Goal: Information Seeking & Learning: Check status

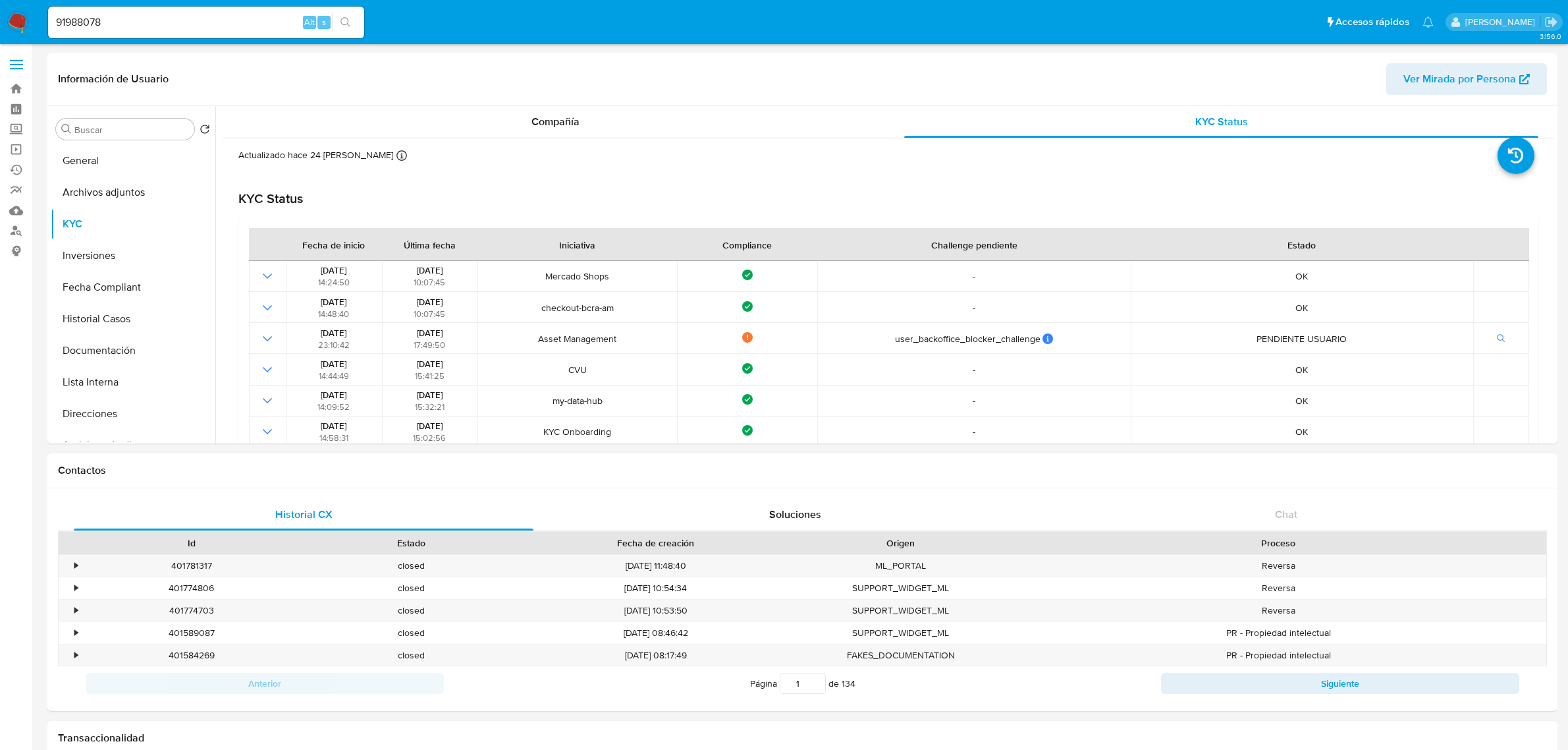
select select "10"
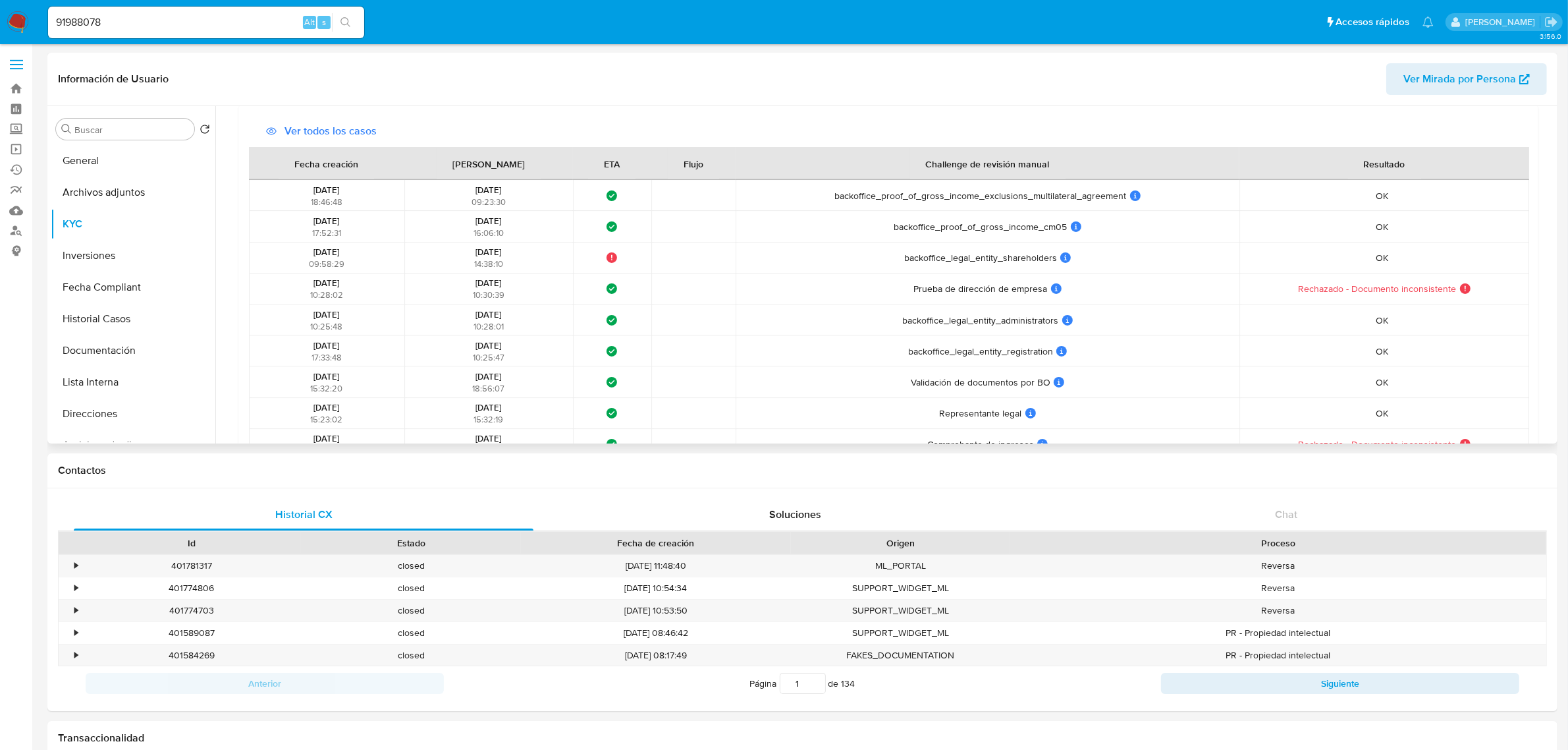
scroll to position [687, 0]
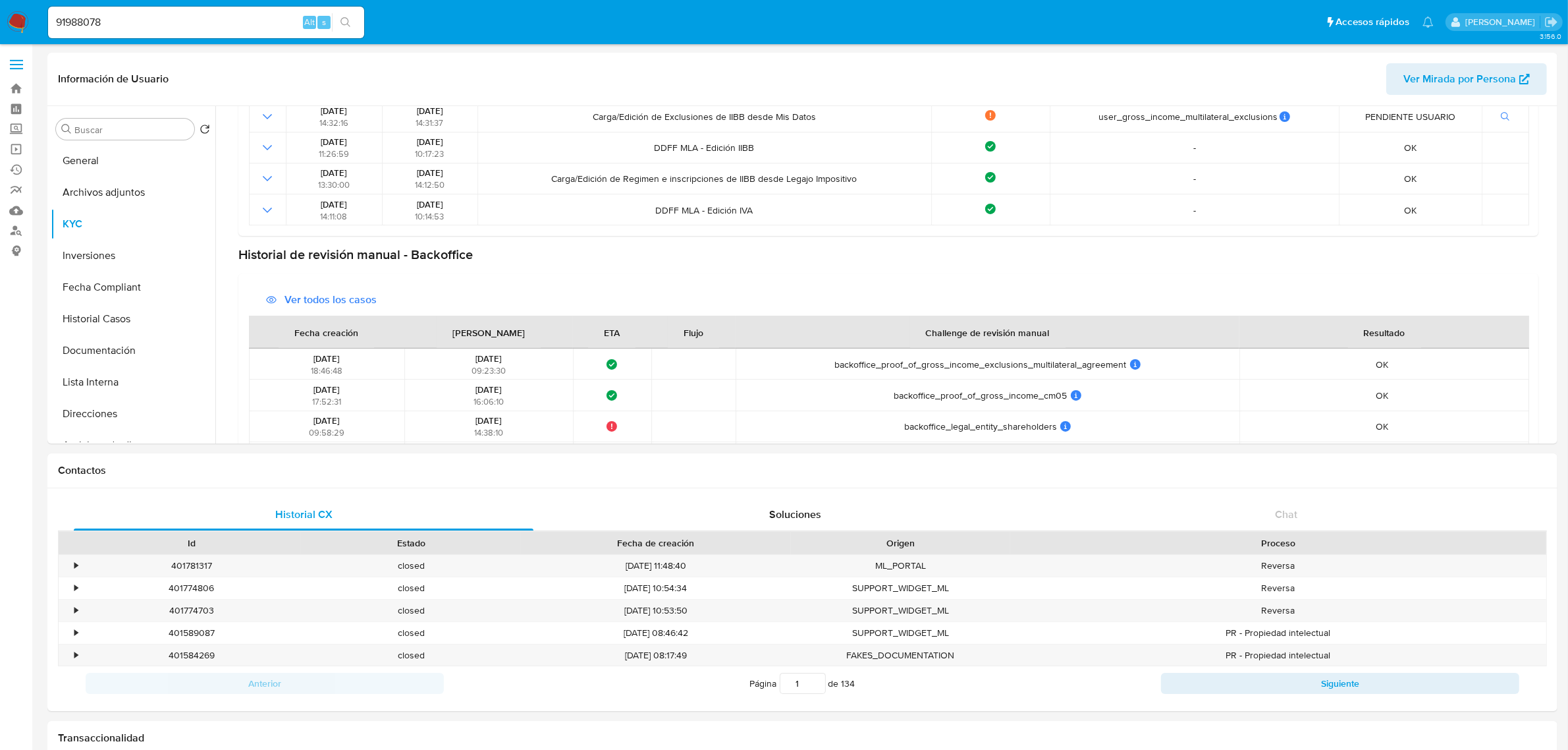
drag, startPoint x: 195, startPoint y: 35, endPoint x: 197, endPoint y: 28, distance: 7.3
click at [196, 30] on div "91988078 Alt s" at bounding box center [205, 22] width 316 height 32
click at [198, 24] on input "91988078" at bounding box center [205, 22] width 316 height 18
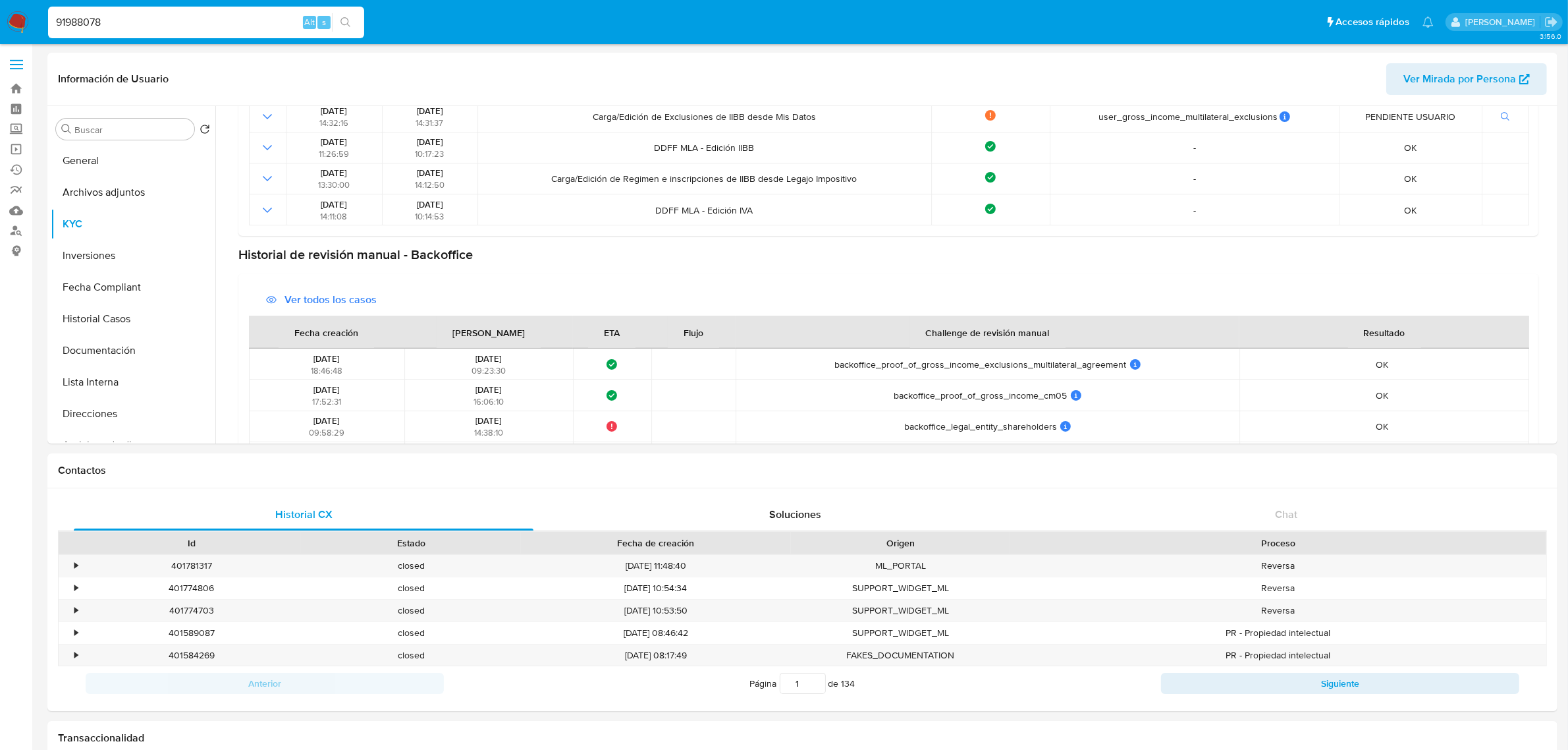
paste input "21630185"
type input "21630185"
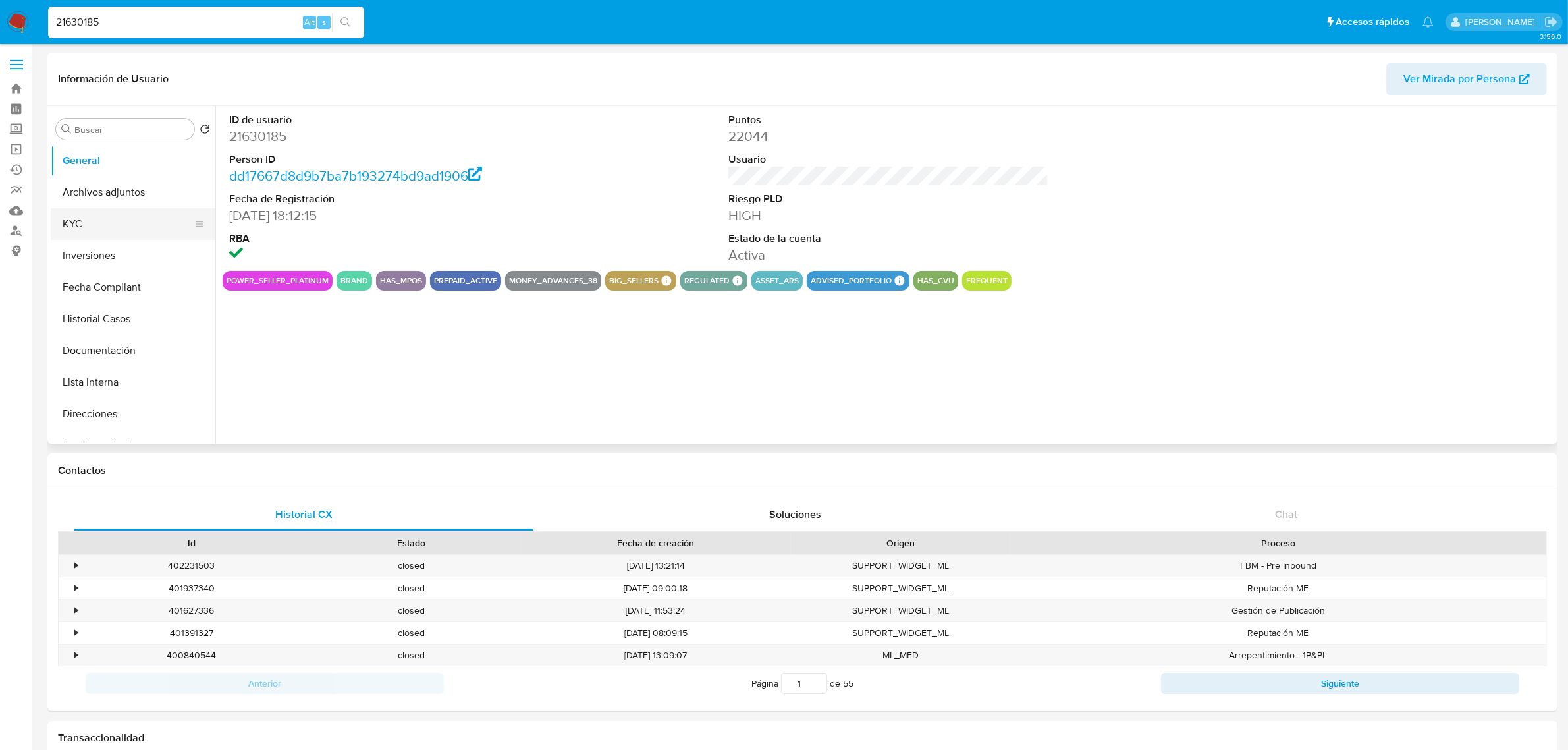
select select "10"
click at [90, 219] on button "KYC" at bounding box center [127, 224] width 154 height 32
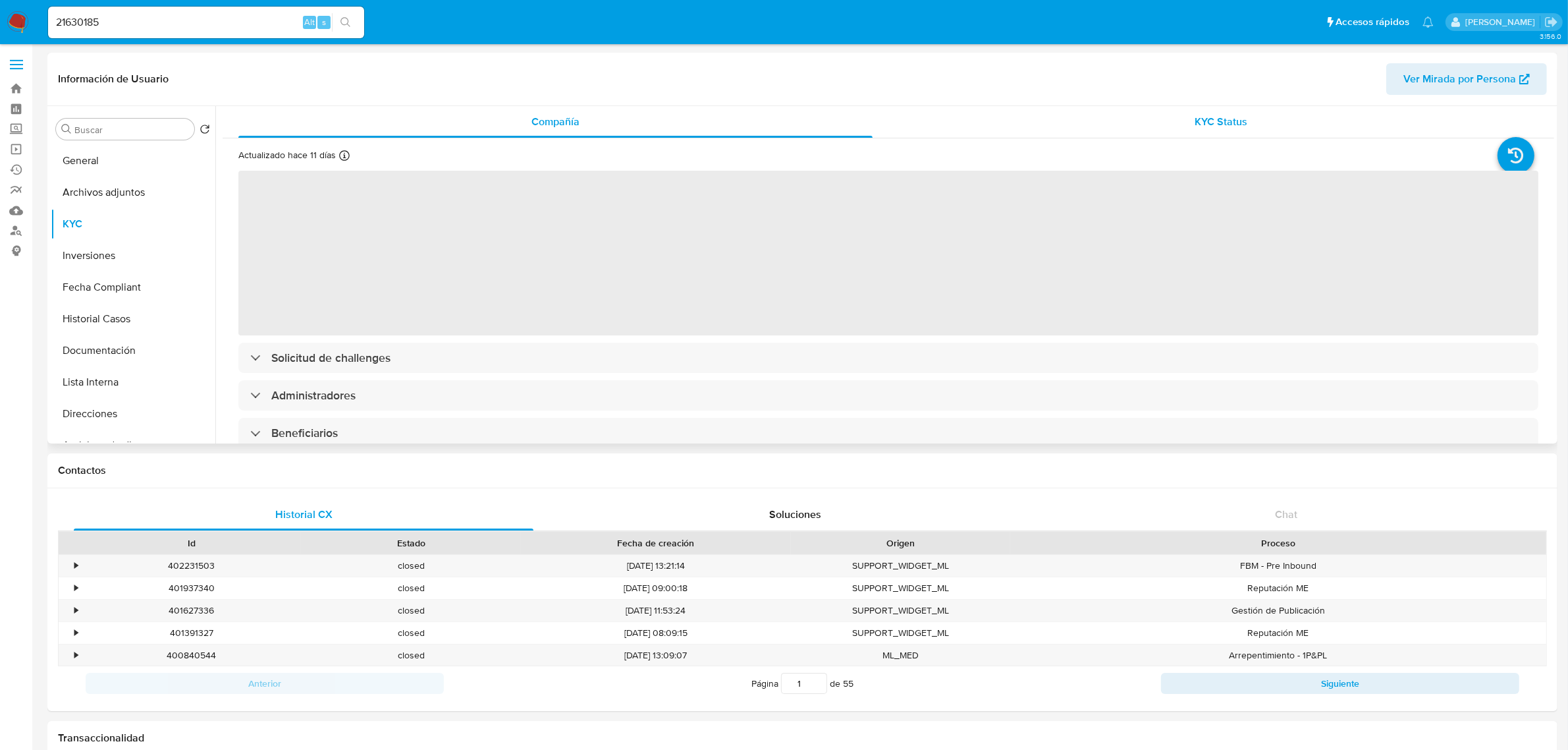
click at [1280, 113] on div "KYC Status" at bounding box center [1222, 122] width 634 height 32
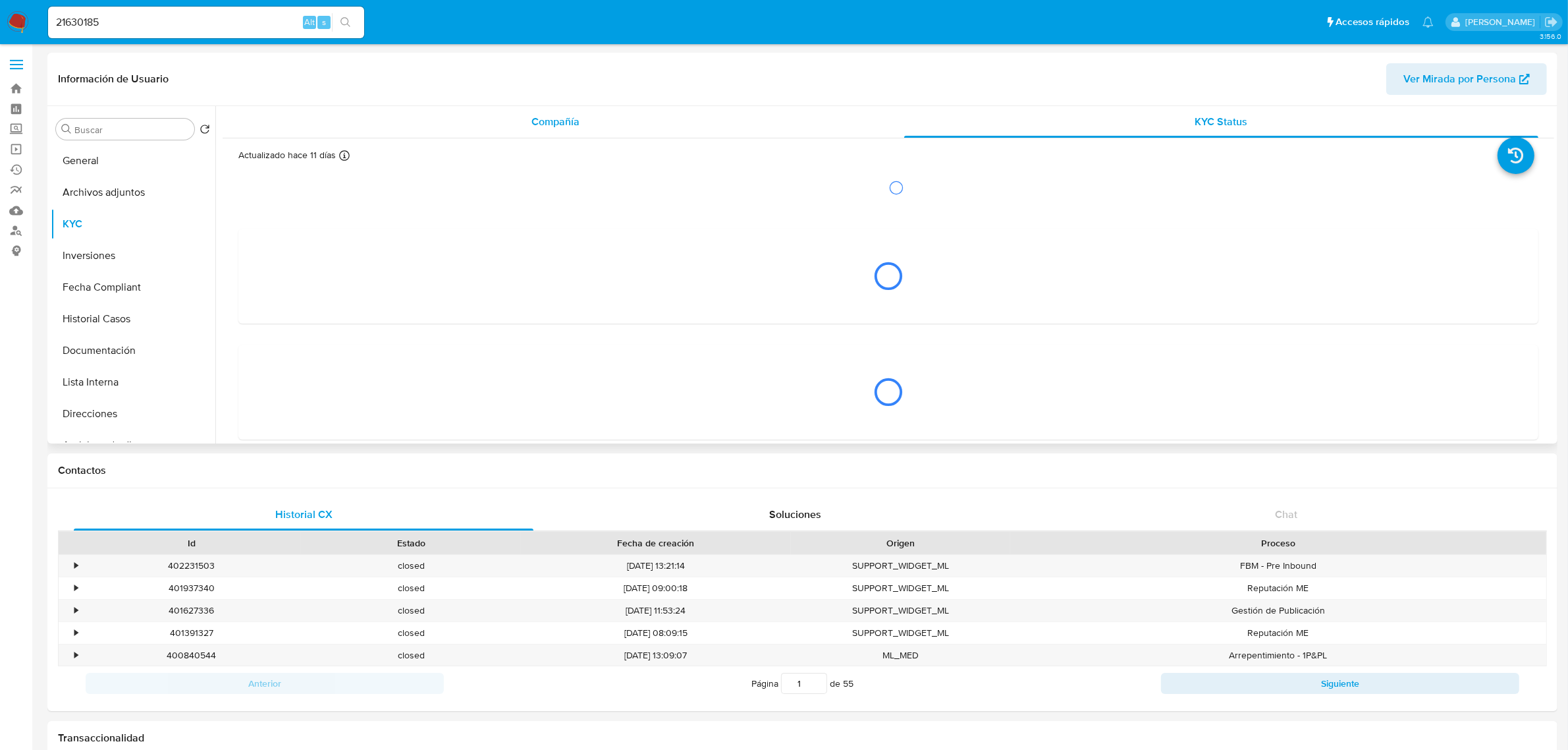
click at [544, 135] on div "Compañía" at bounding box center [555, 122] width 634 height 32
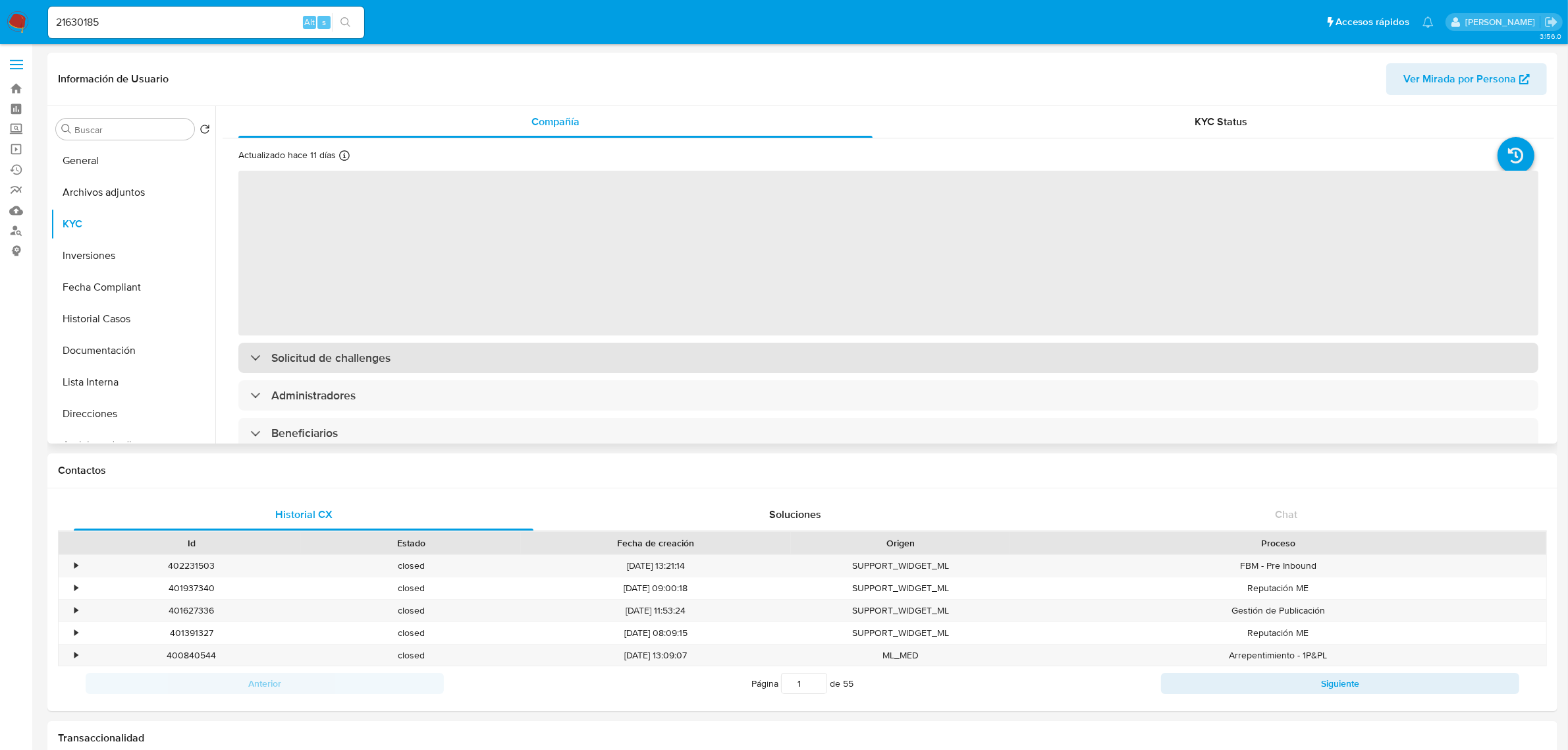
click at [297, 359] on div "‌ Solicitud de challenges Administradores Beneficiarios Propietarios Representa…" at bounding box center [888, 527] width 1301 height 716
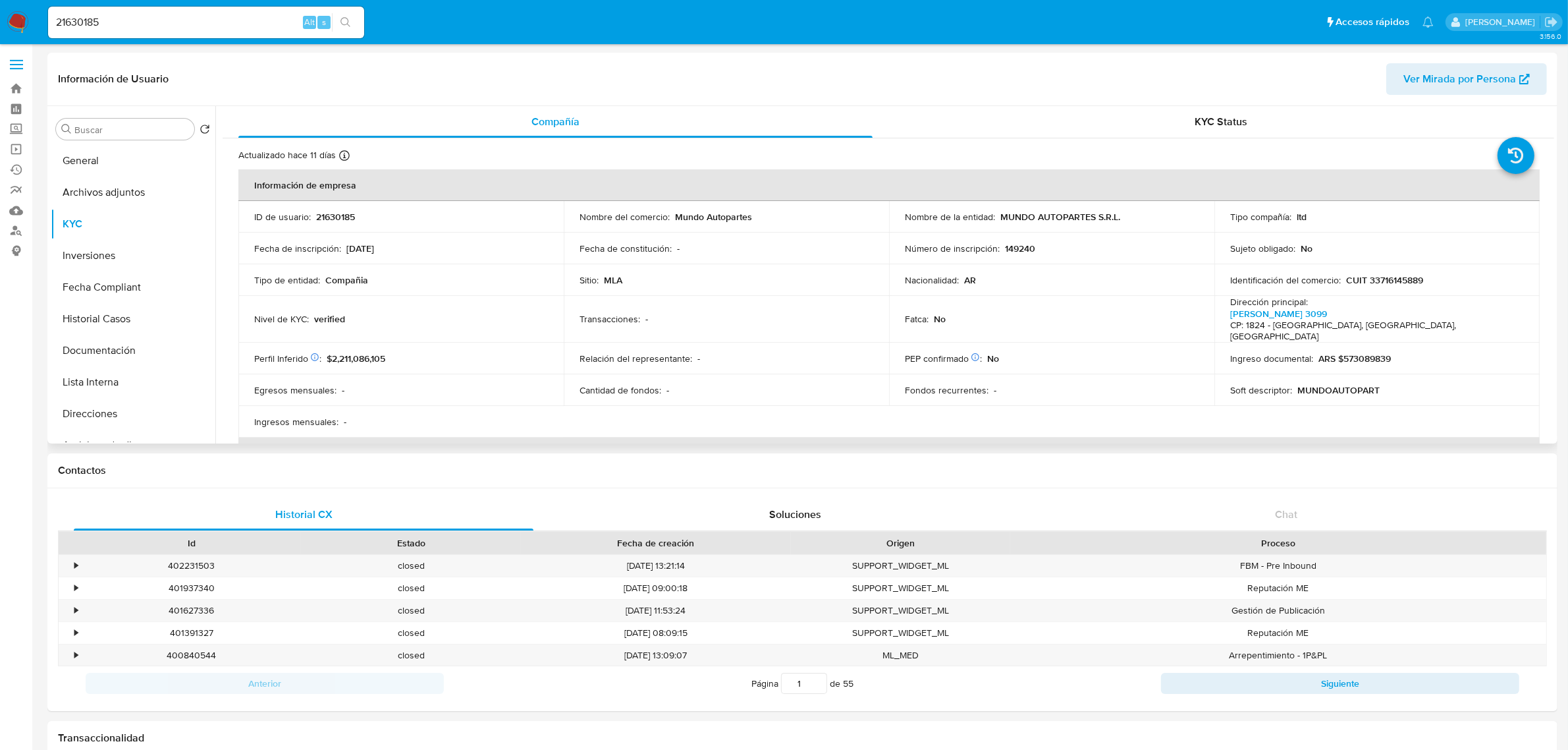
scroll to position [411, 0]
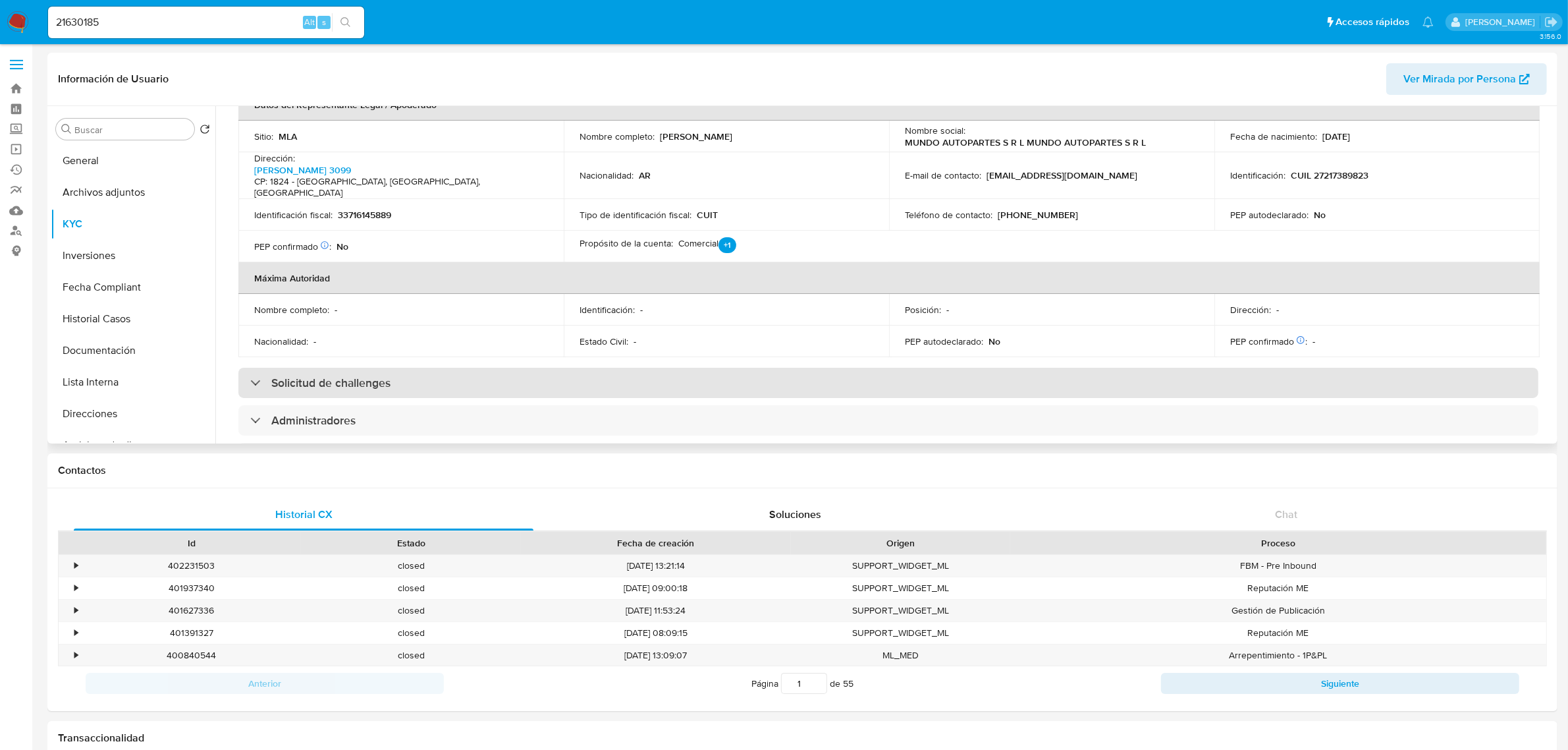
click at [380, 375] on h3 "Solicitud de challenges" at bounding box center [331, 382] width 120 height 15
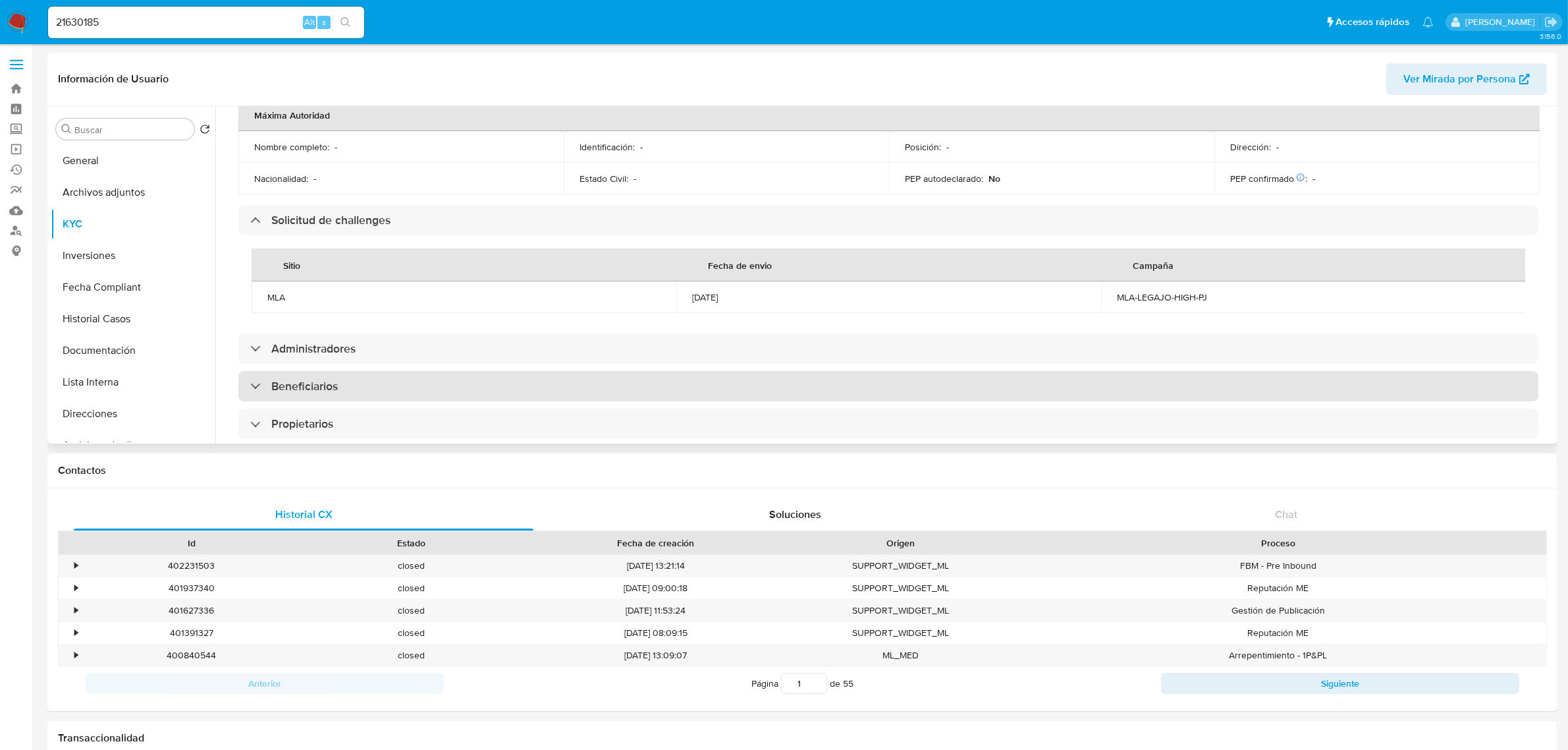
scroll to position [576, 0]
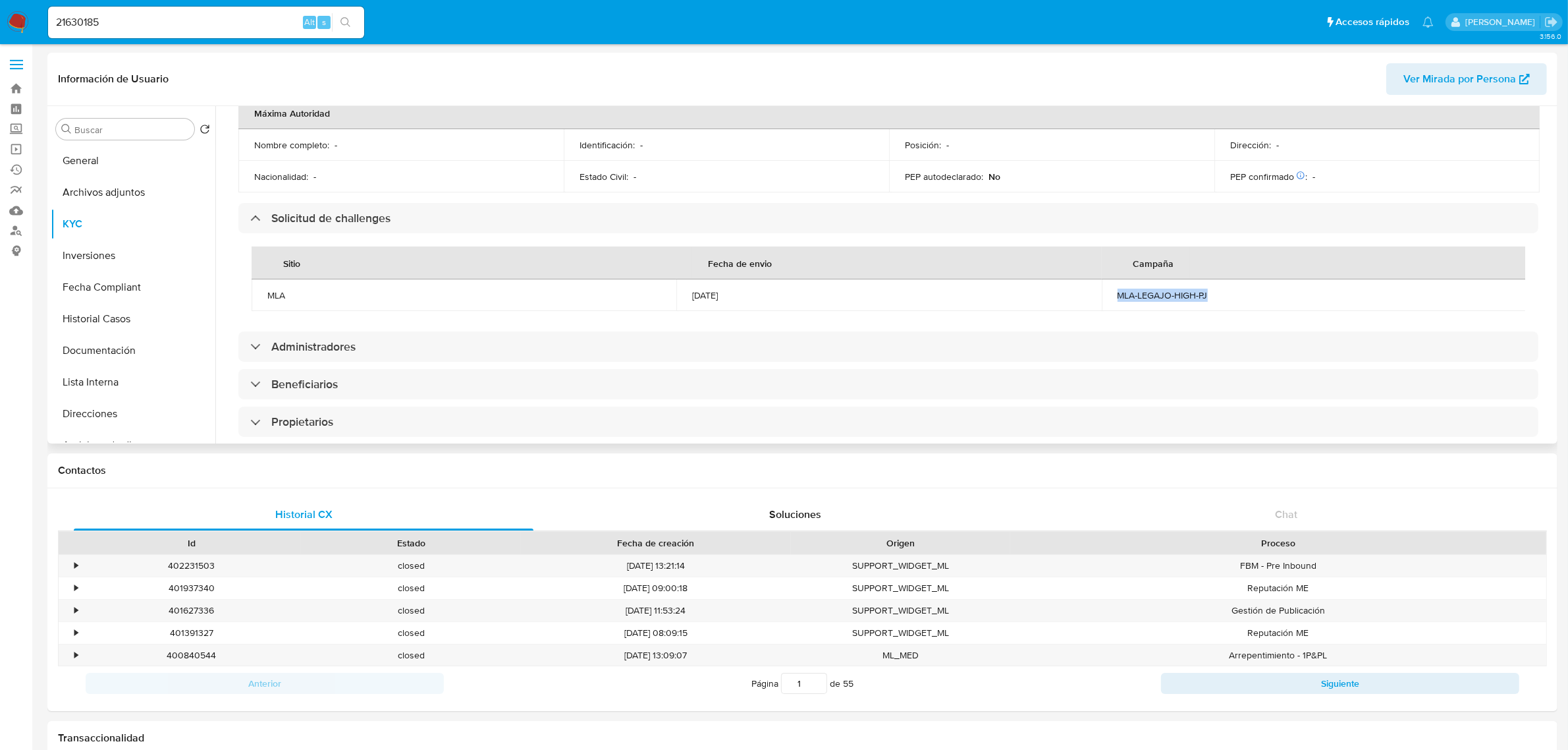
drag, startPoint x: 1232, startPoint y: 267, endPoint x: 1103, endPoint y: 265, distance: 129.0
click at [1103, 279] on td "MLA-LEGAJO-HIGH-PJ" at bounding box center [1314, 295] width 425 height 32
drag, startPoint x: 758, startPoint y: 270, endPoint x: 644, endPoint y: 276, distance: 114.2
click at [644, 279] on tr "MLA [DATE] MLA-LEGAJO-HIGH-PJ" at bounding box center [889, 295] width 1275 height 32
click at [1147, 289] on div "MLA-LEGAJO-HIGH-PJ" at bounding box center [1314, 295] width 393 height 12
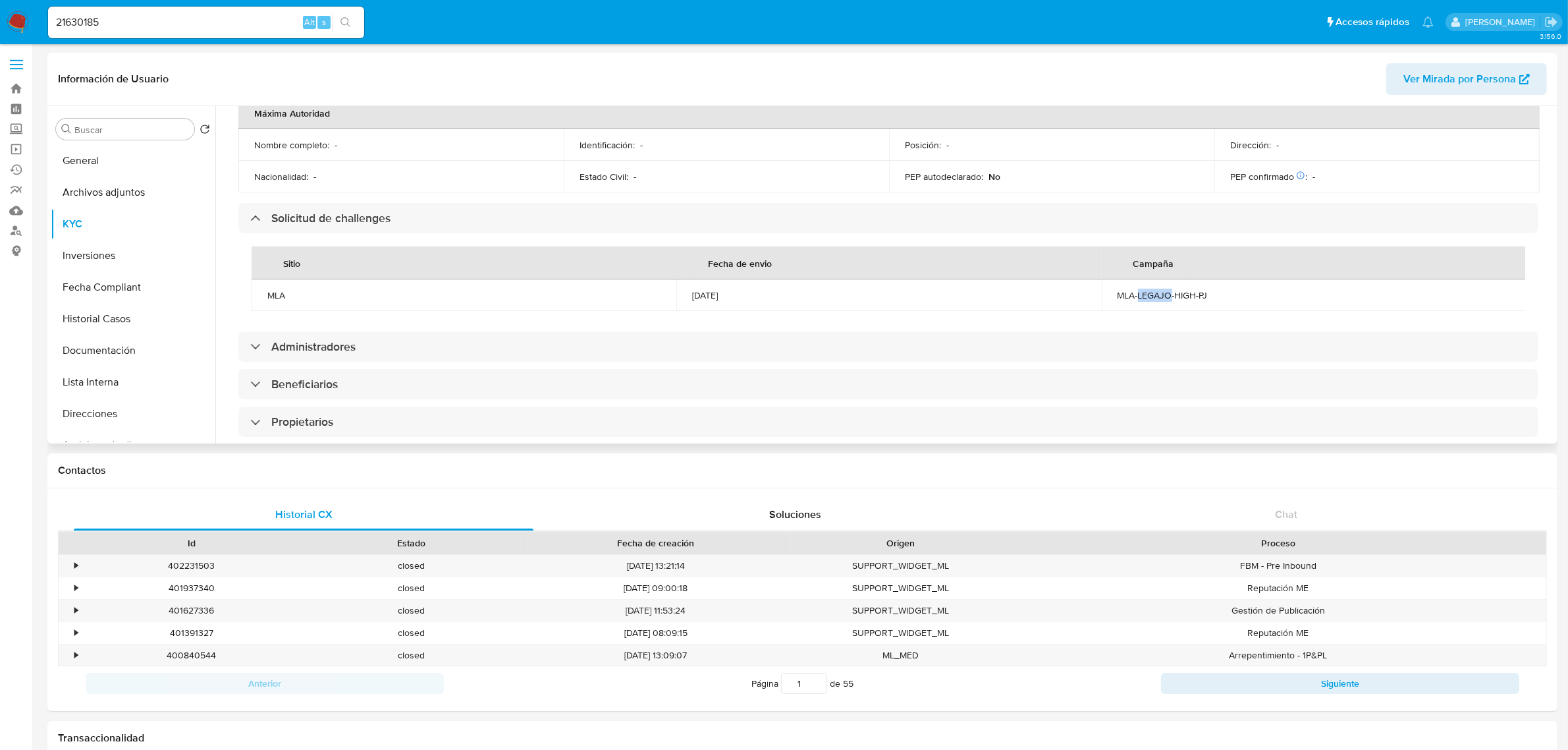
click at [1147, 289] on div "MLA-LEGAJO-HIGH-PJ" at bounding box center [1314, 295] width 393 height 12
click at [1148, 279] on td "MLA-LEGAJO-HIGH-PJ" at bounding box center [1314, 295] width 425 height 32
click at [1150, 279] on td "MLA-LEGAJO-HIGH-PJ" at bounding box center [1314, 295] width 425 height 32
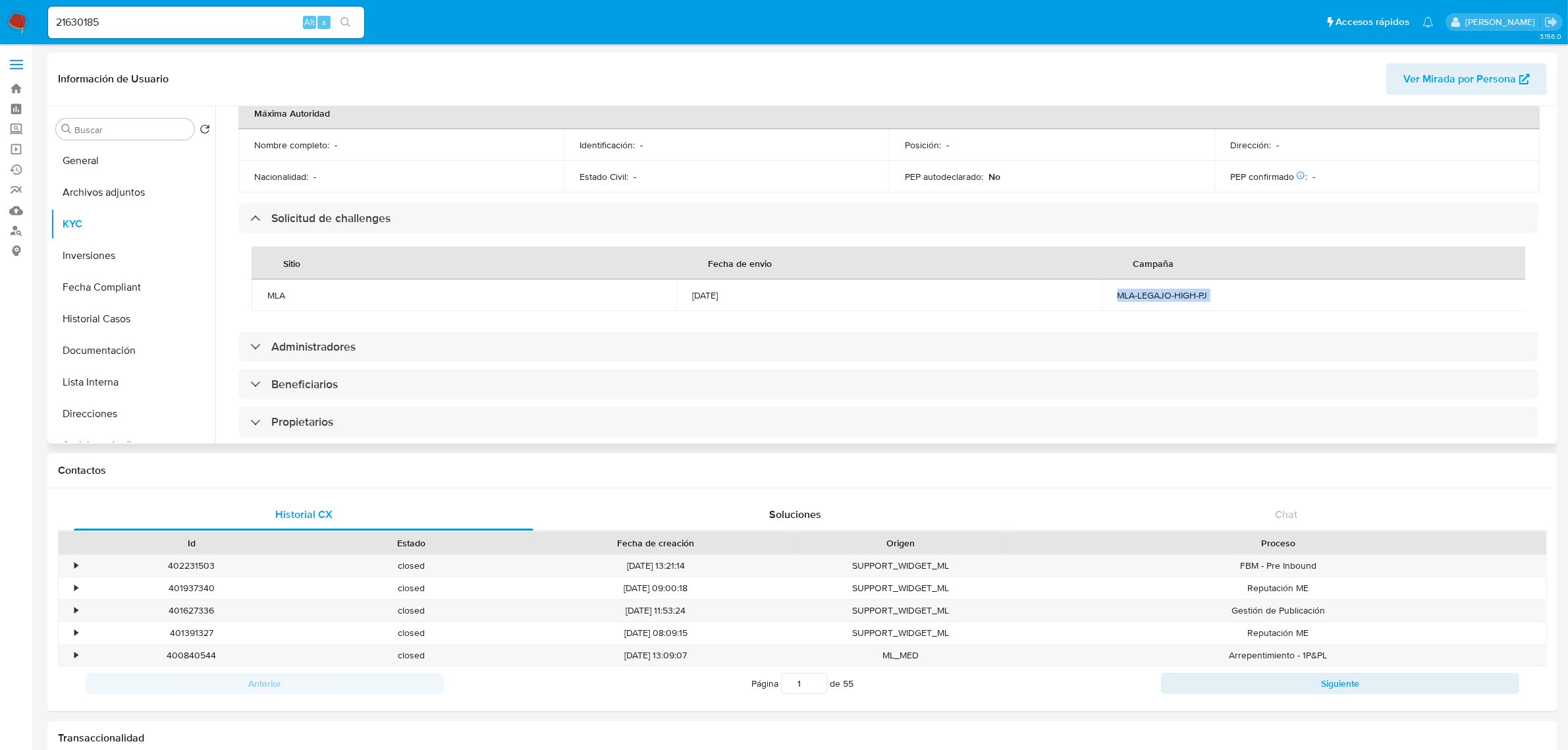
click at [1150, 279] on td "MLA-LEGAJO-HIGH-PJ" at bounding box center [1314, 295] width 425 height 32
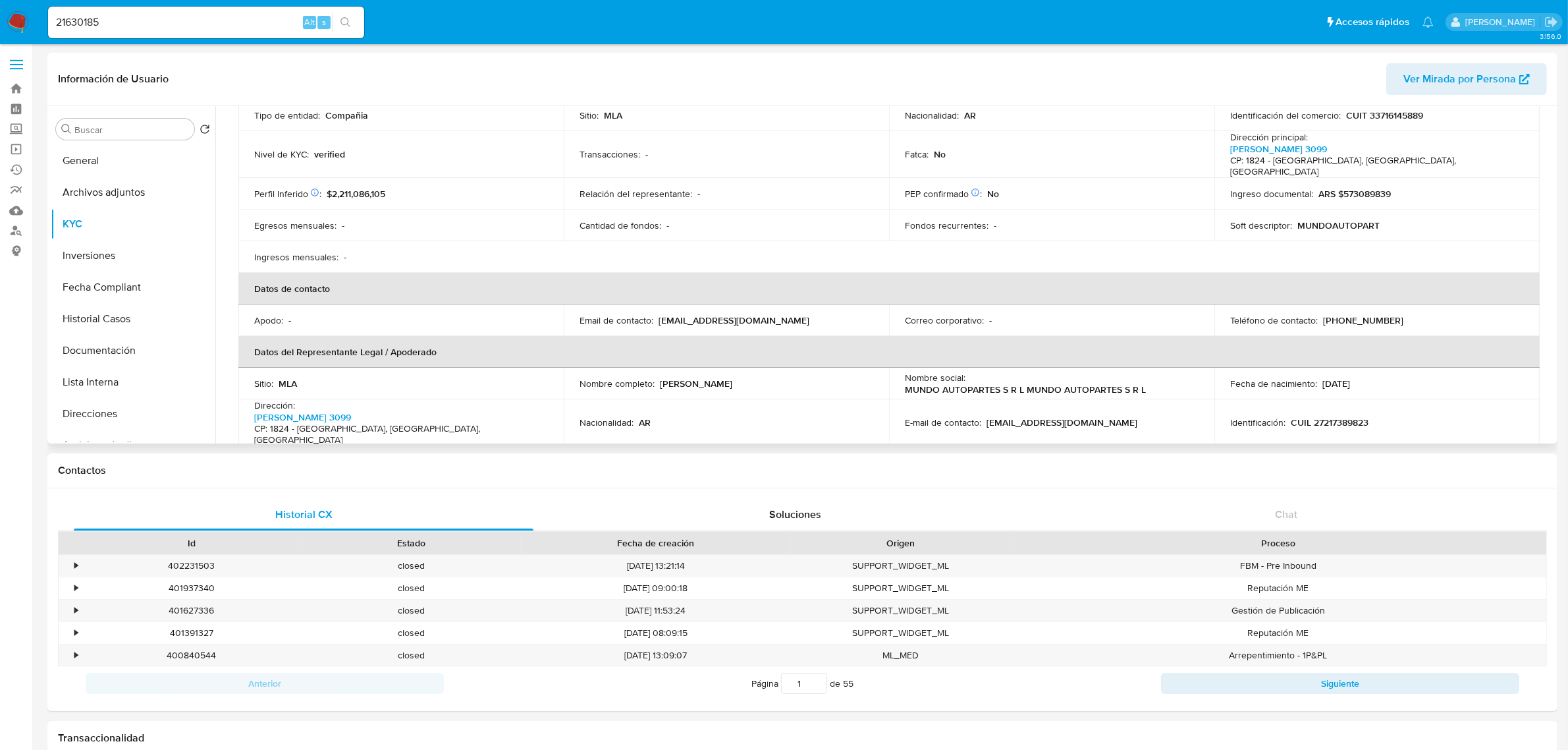
scroll to position [0, 0]
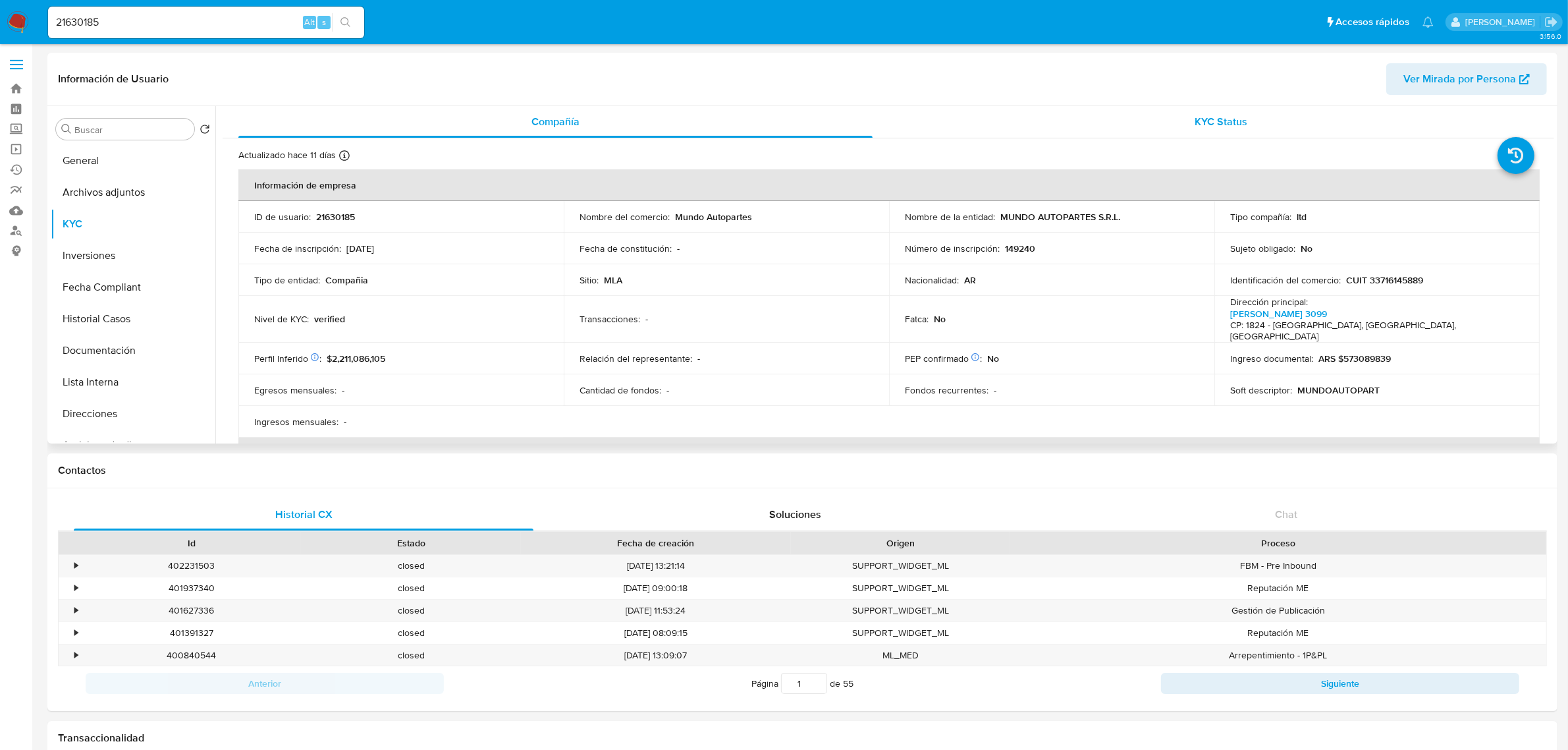
click at [1223, 114] on span "KYC Status" at bounding box center [1222, 122] width 53 height 16
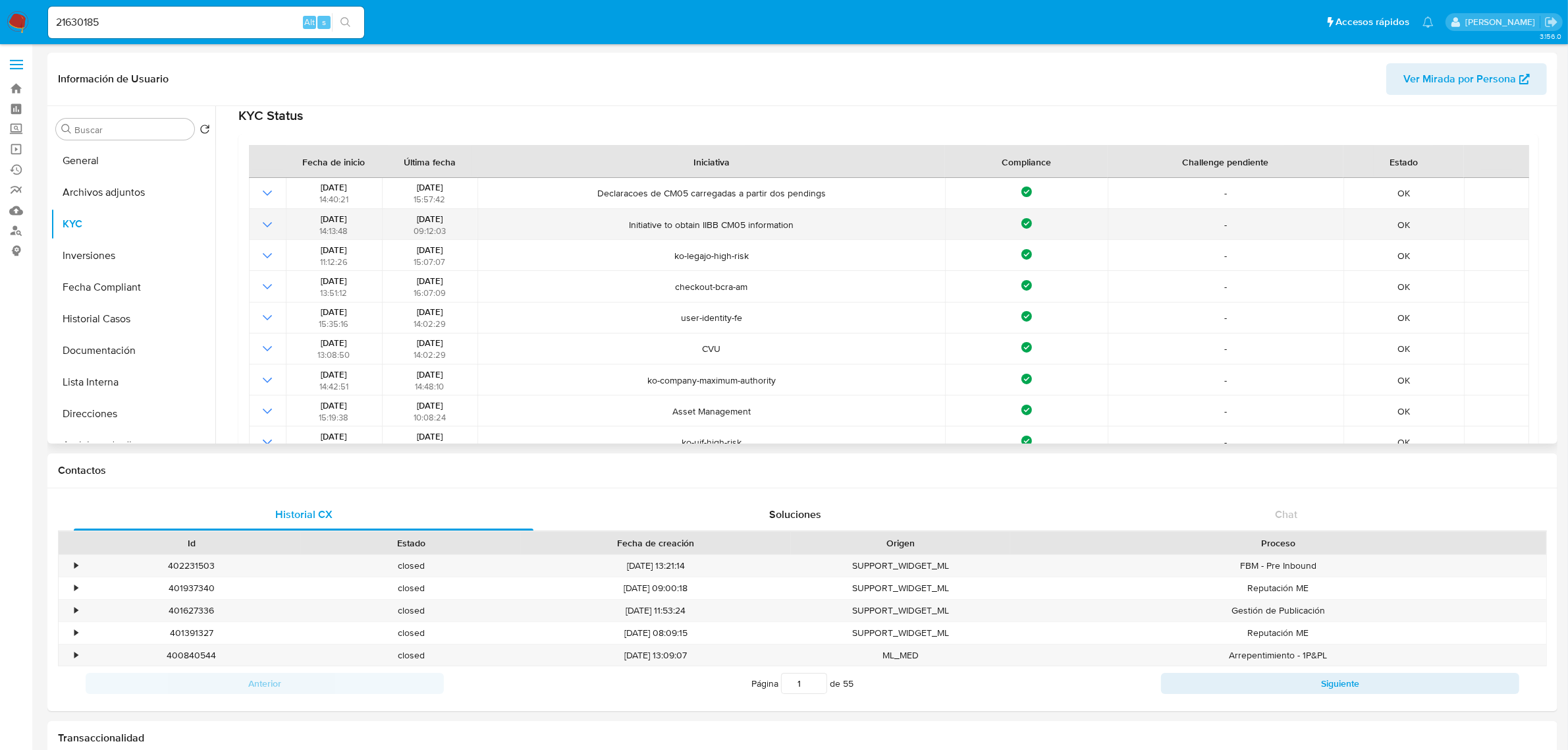
scroll to position [83, 0]
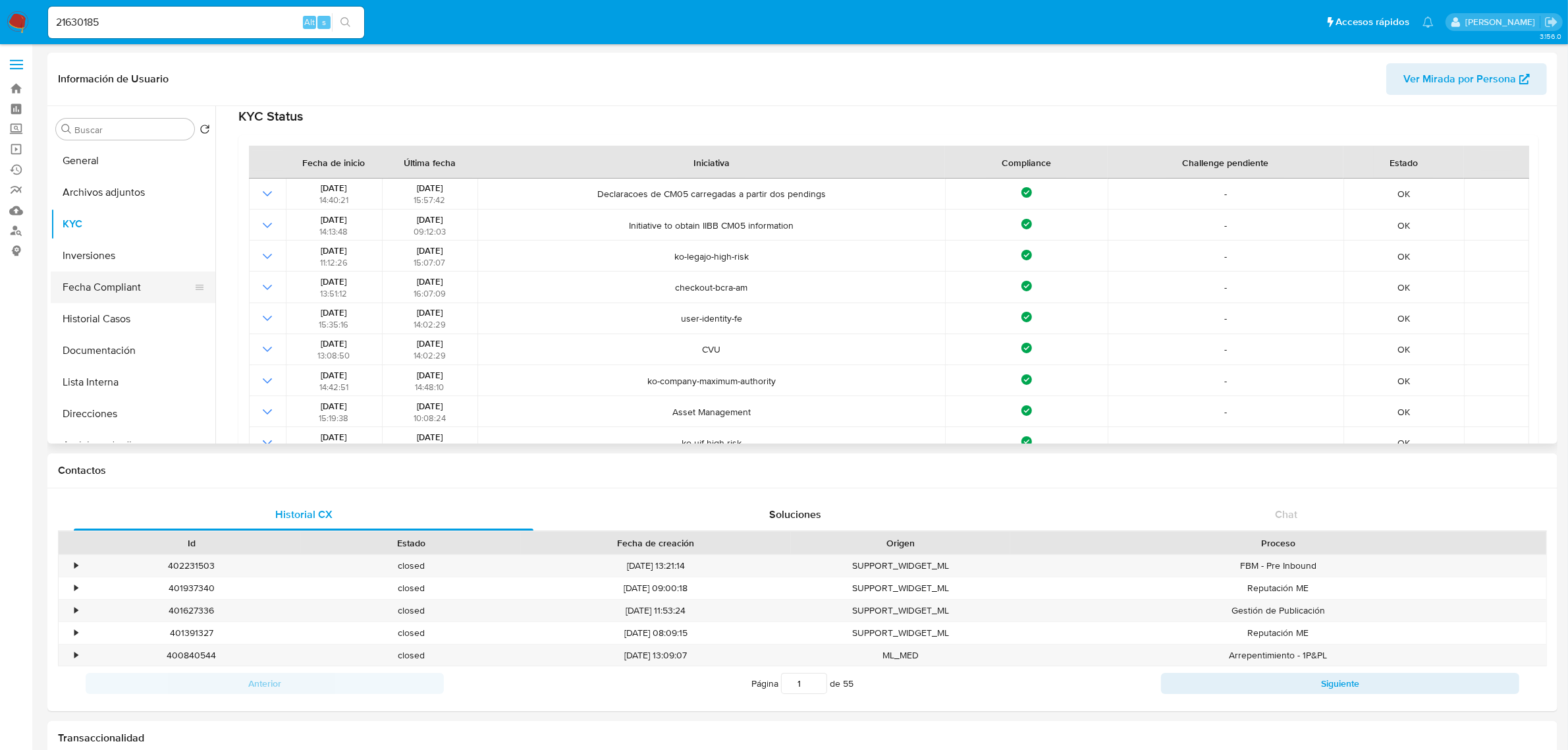
click at [107, 285] on button "Fecha Compliant" at bounding box center [127, 287] width 154 height 32
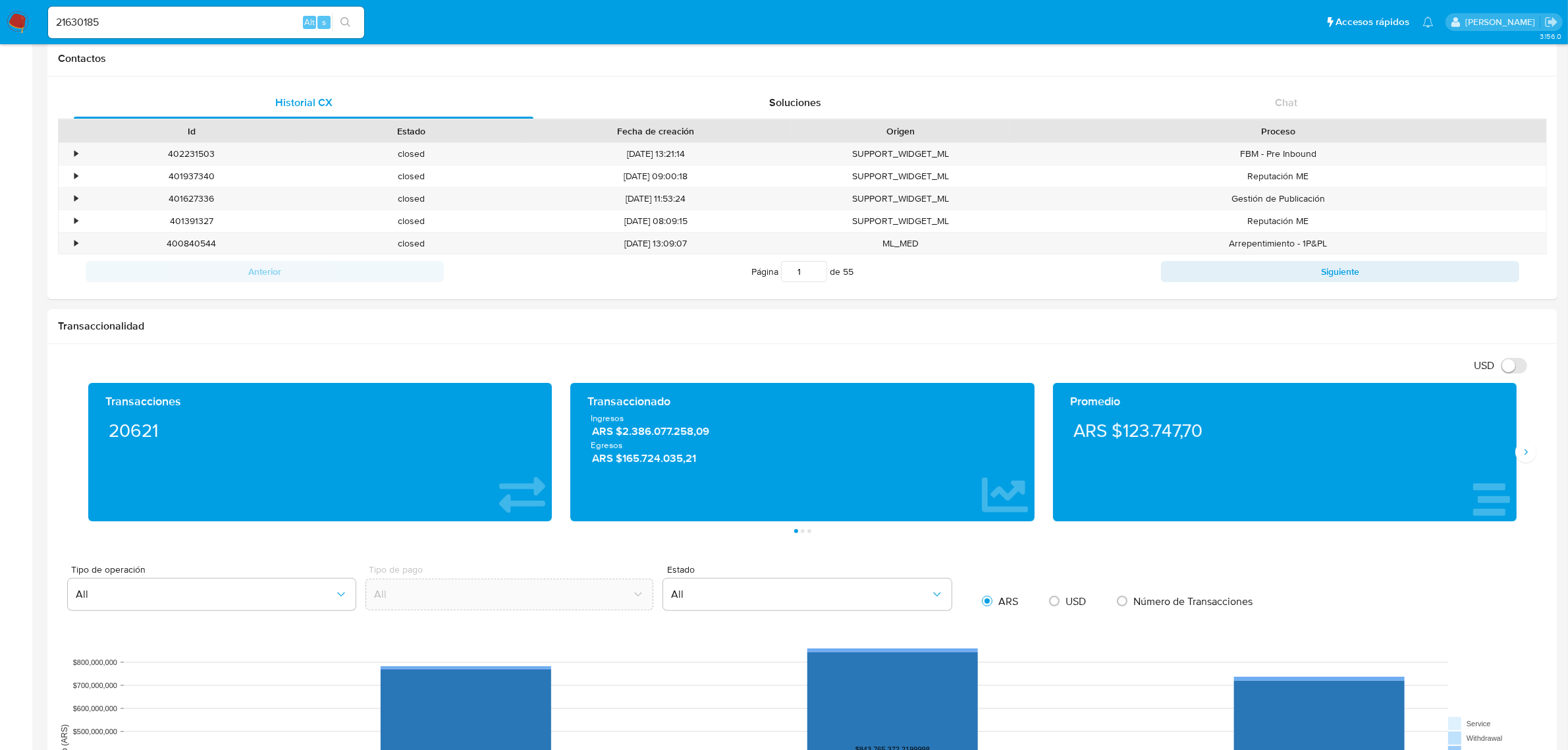
scroll to position [0, 0]
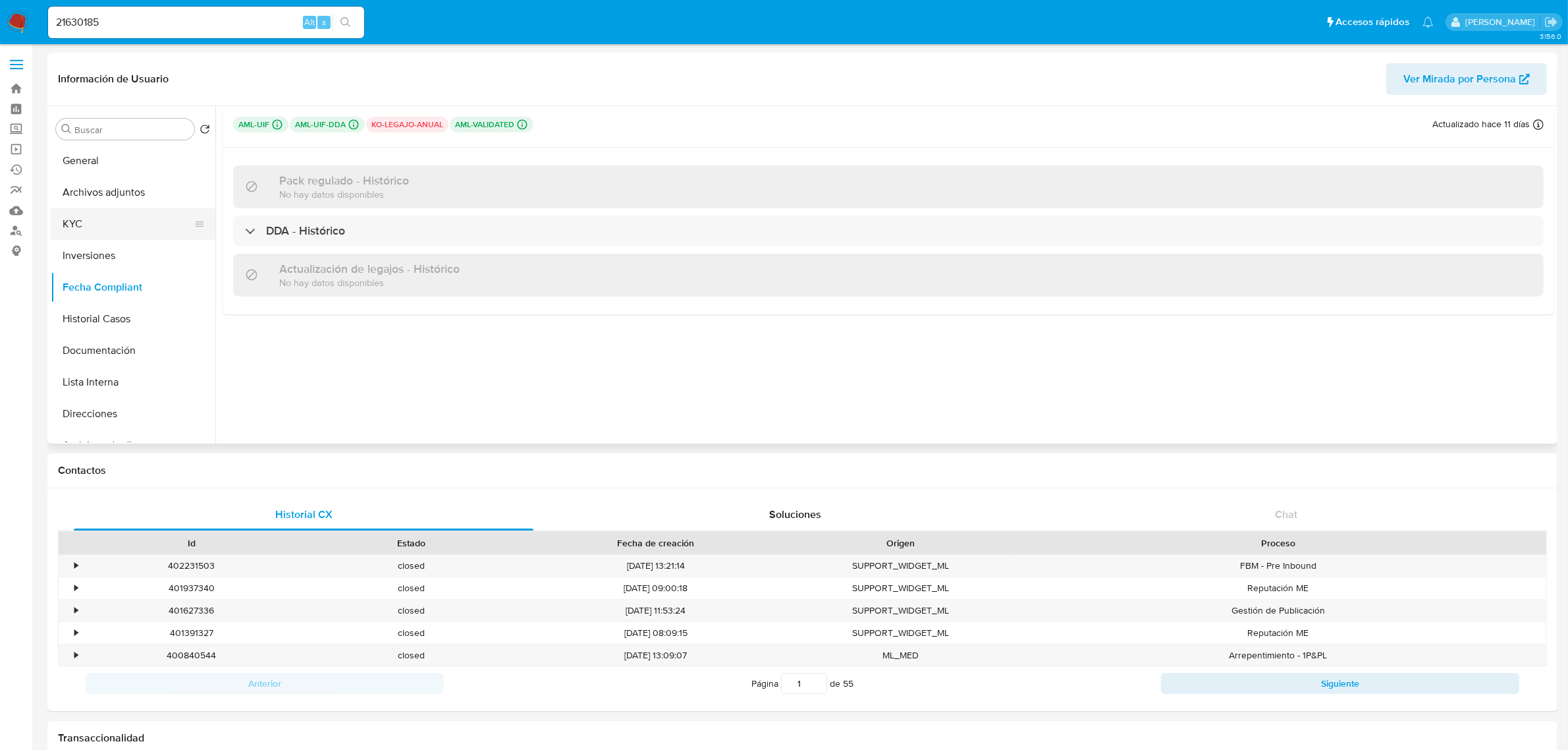
click at [126, 228] on button "KYC" at bounding box center [127, 224] width 154 height 32
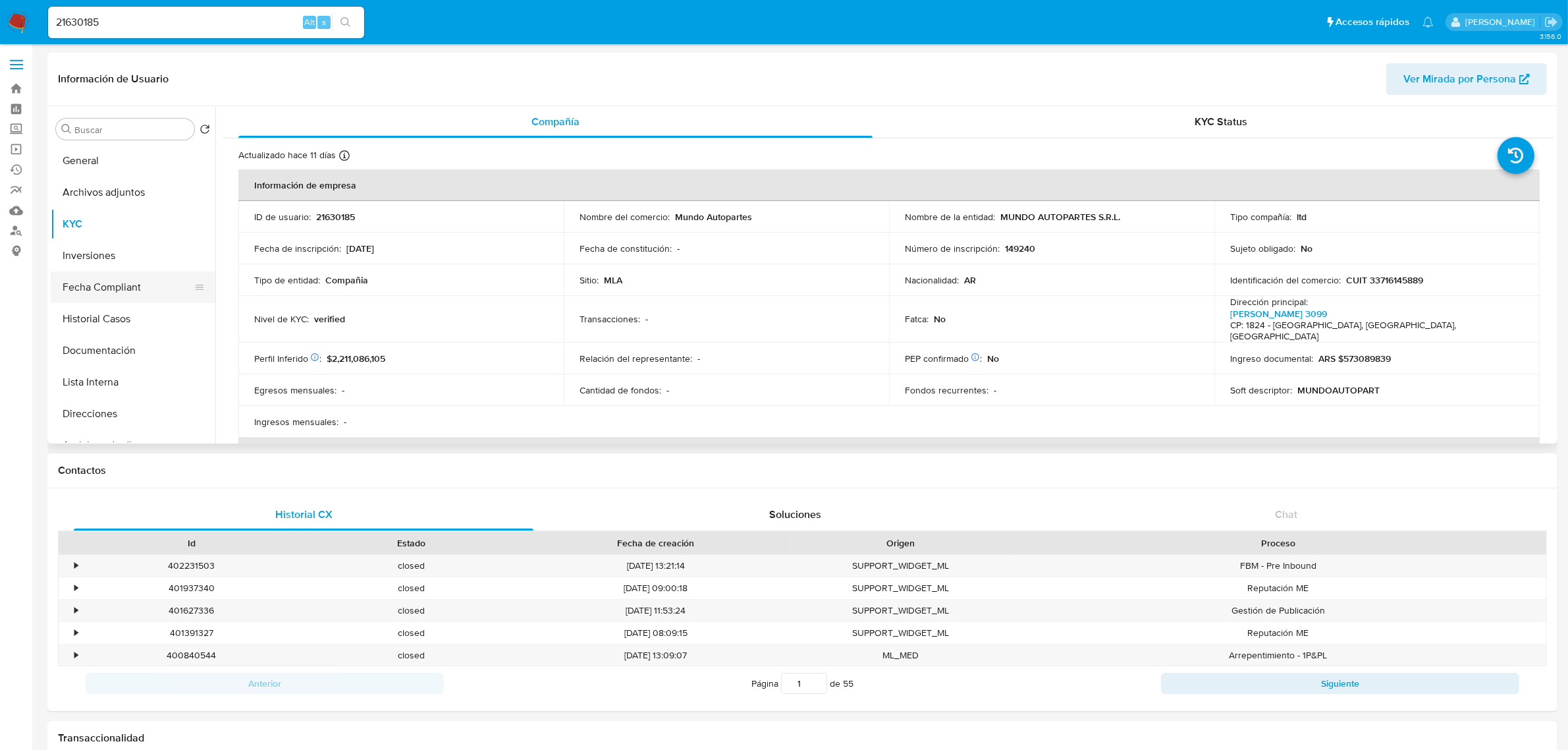
click at [99, 281] on button "Fecha Compliant" at bounding box center [127, 287] width 154 height 32
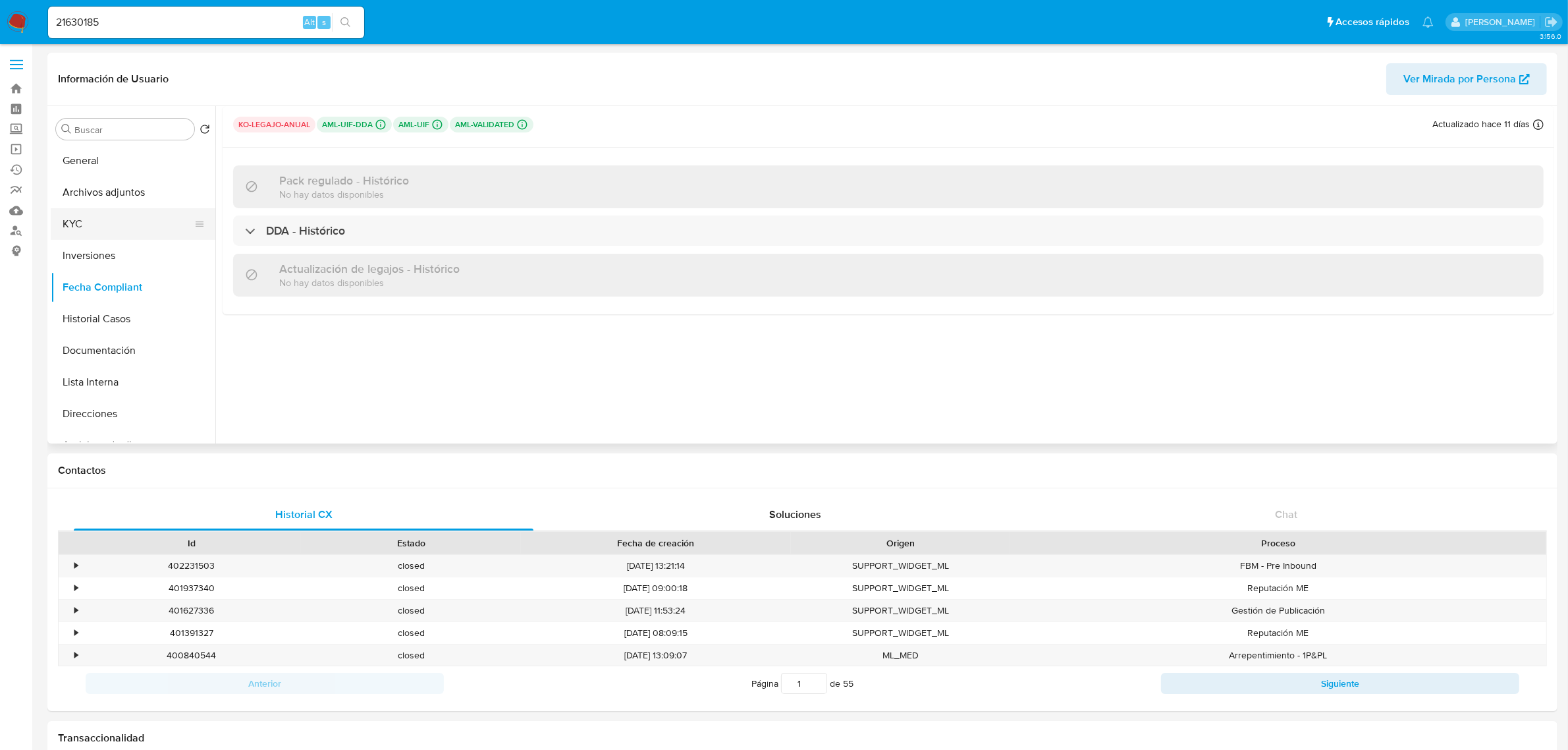
click at [81, 216] on button "KYC" at bounding box center [127, 224] width 154 height 32
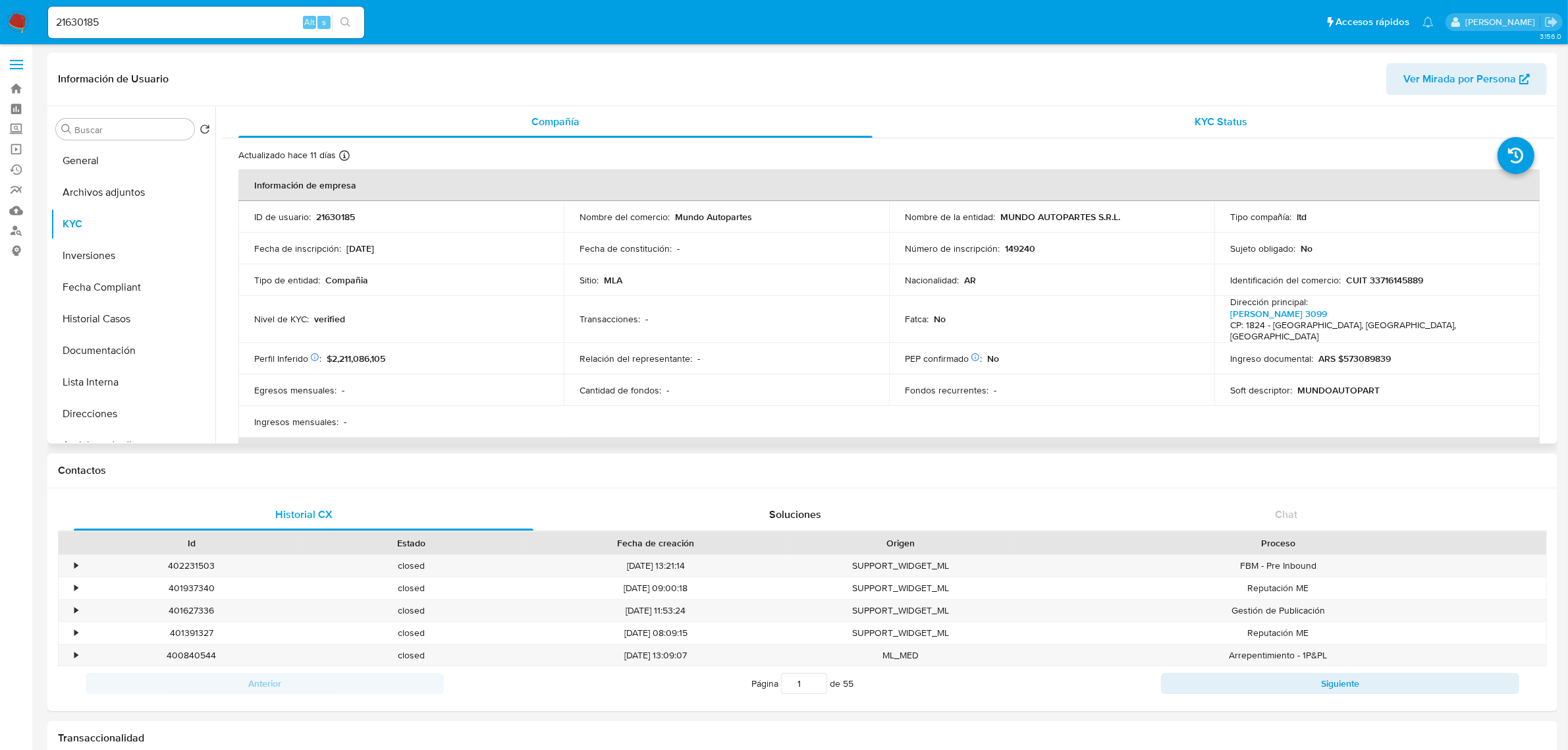
click at [1236, 111] on div "KYC Status" at bounding box center [1222, 122] width 634 height 32
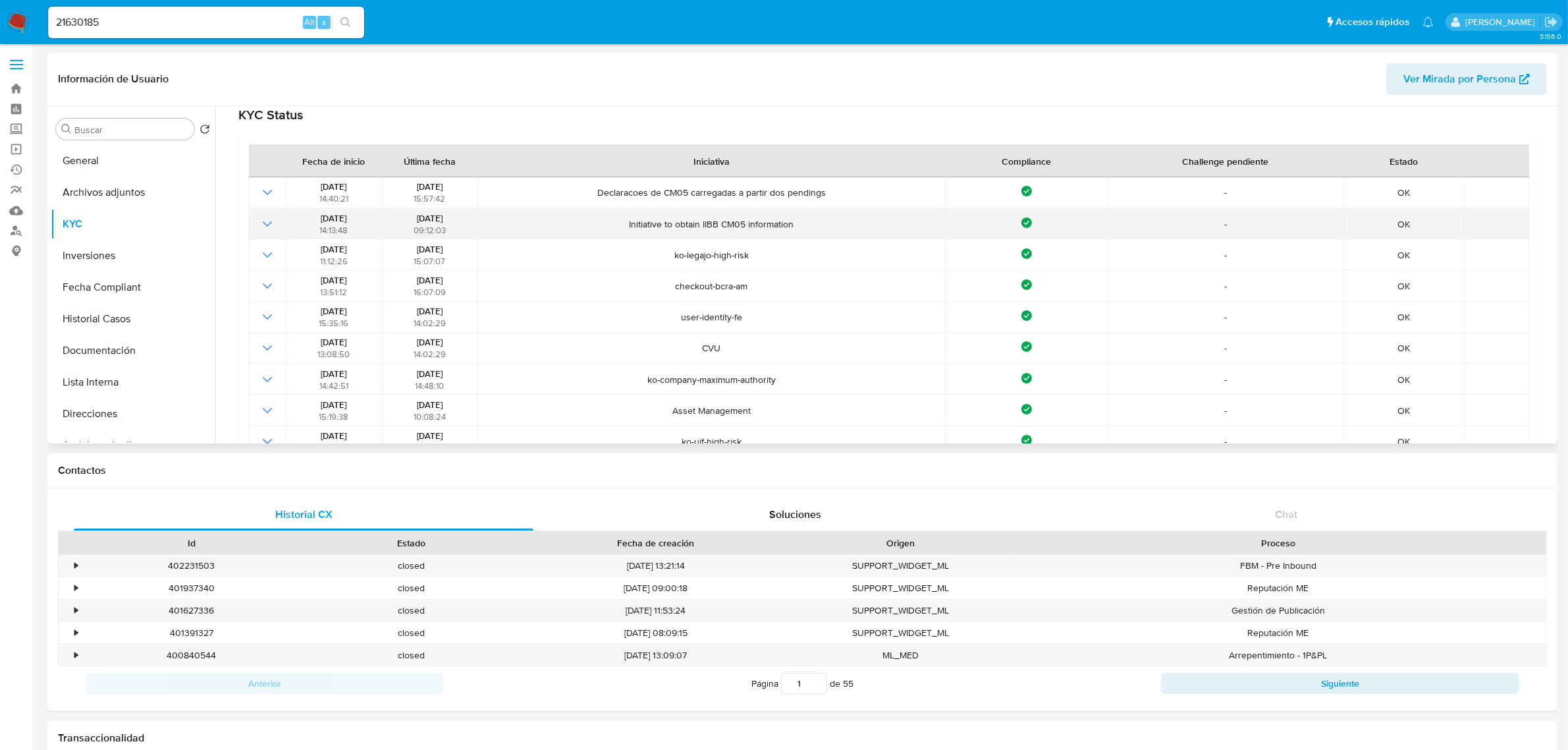
scroll to position [164, 0]
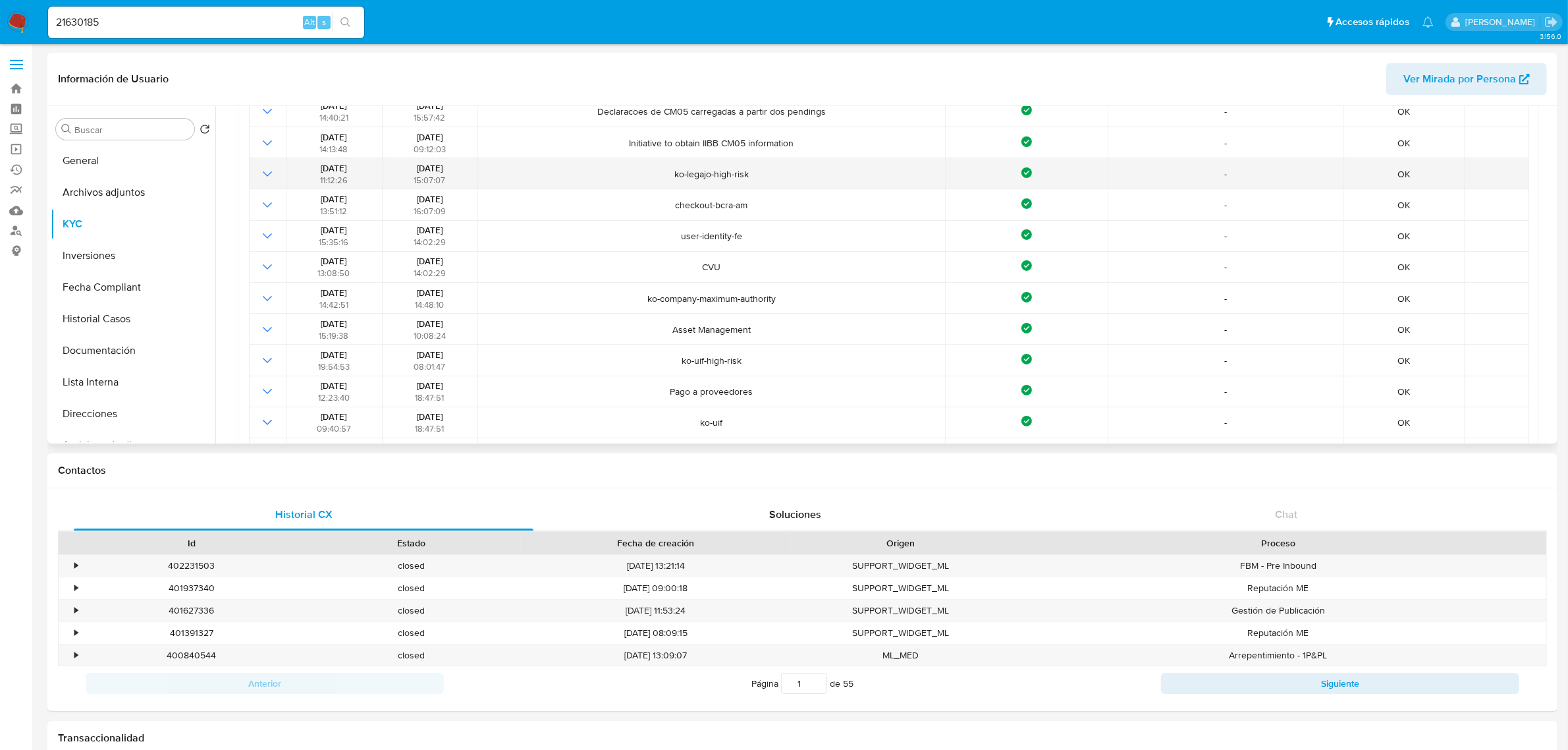
drag, startPoint x: 778, startPoint y: 166, endPoint x: 670, endPoint y: 179, distance: 108.8
click at [670, 179] on td "ko-legajo-high-risk" at bounding box center [711, 174] width 468 height 31
drag, startPoint x: 313, startPoint y: 175, endPoint x: 430, endPoint y: 172, distance: 117.0
click at [417, 165] on tr "[DATE] 11:12:26 [DATE] 15:07:07 ko-legajo-high-risk Compliance - OK" at bounding box center [889, 174] width 1280 height 31
click at [433, 174] on span "15:07:07" at bounding box center [429, 180] width 32 height 13
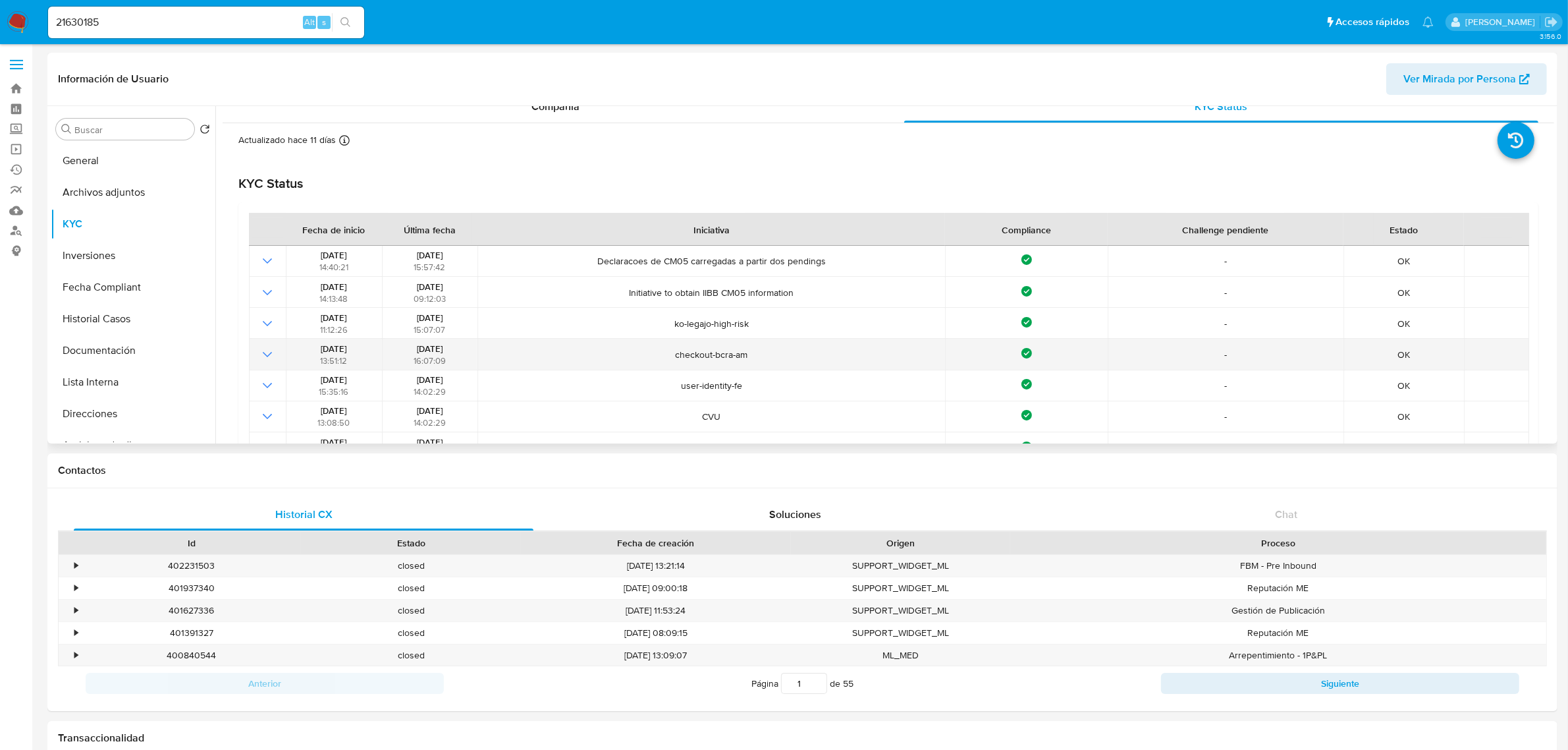
scroll to position [0, 0]
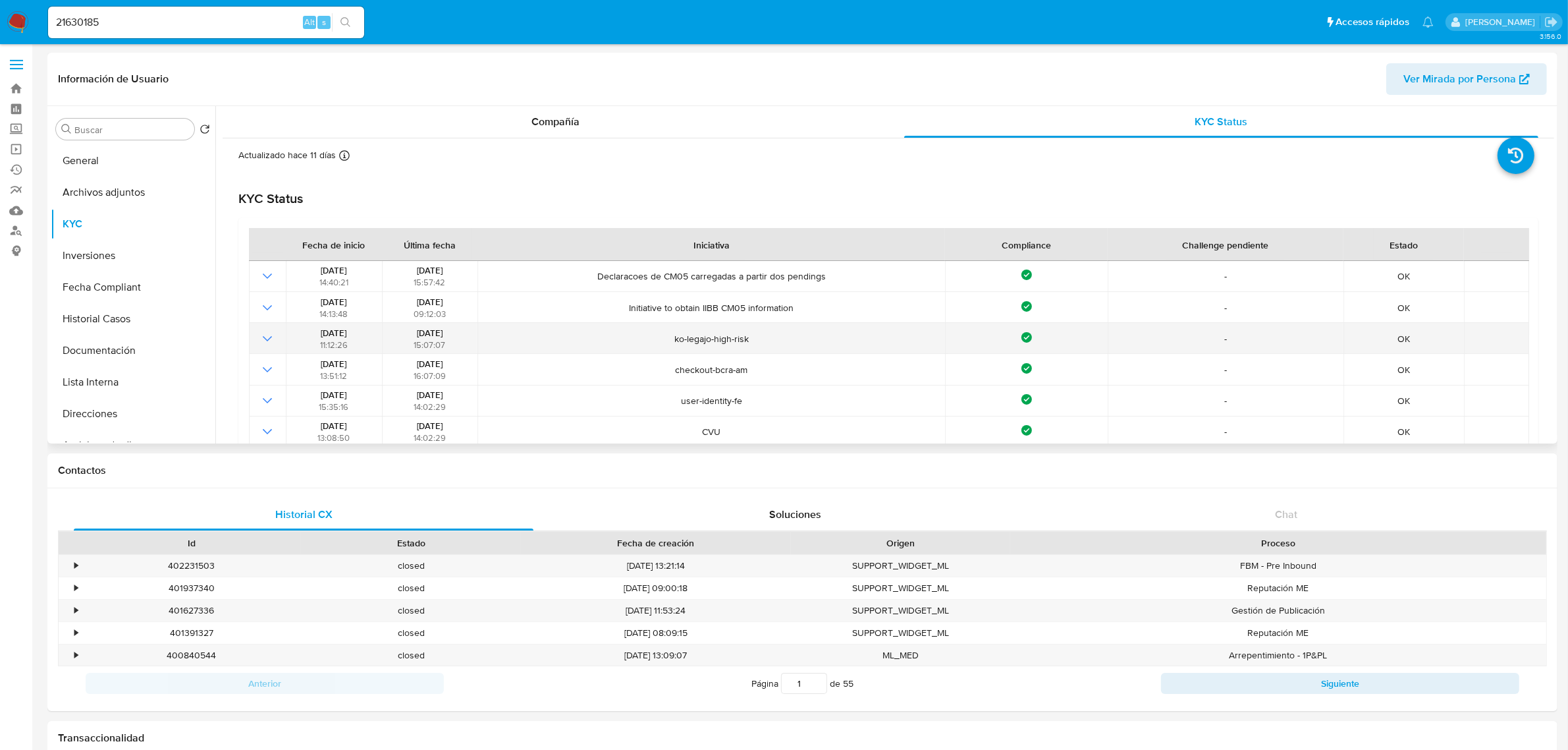
drag, startPoint x: 775, startPoint y: 338, endPoint x: 643, endPoint y: 333, distance: 132.1
click at [643, 333] on span "ko-legajo-high-risk" at bounding box center [712, 339] width 460 height 12
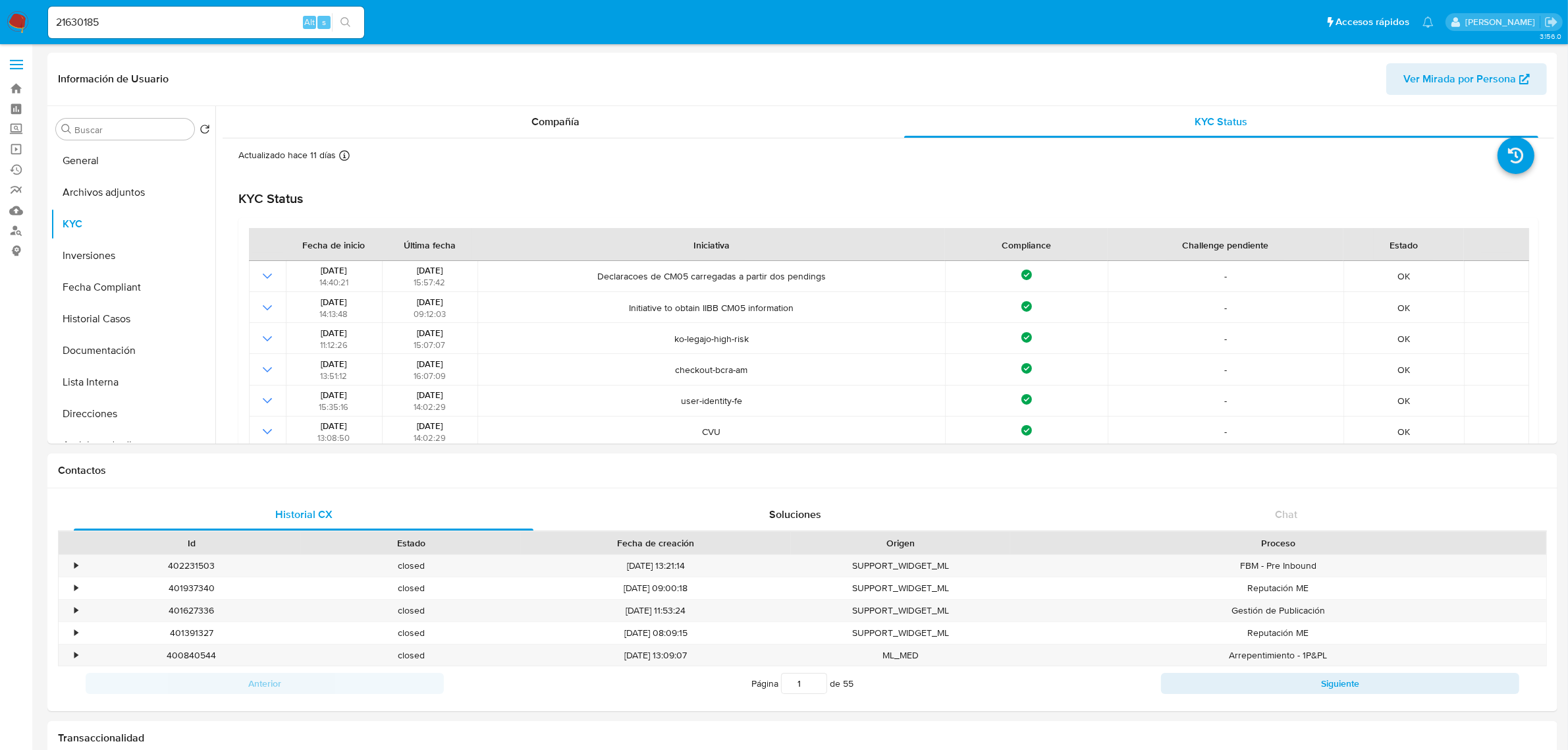
click at [150, 18] on input "21630185" at bounding box center [205, 22] width 316 height 18
paste input "149547232"
type input "149547232"
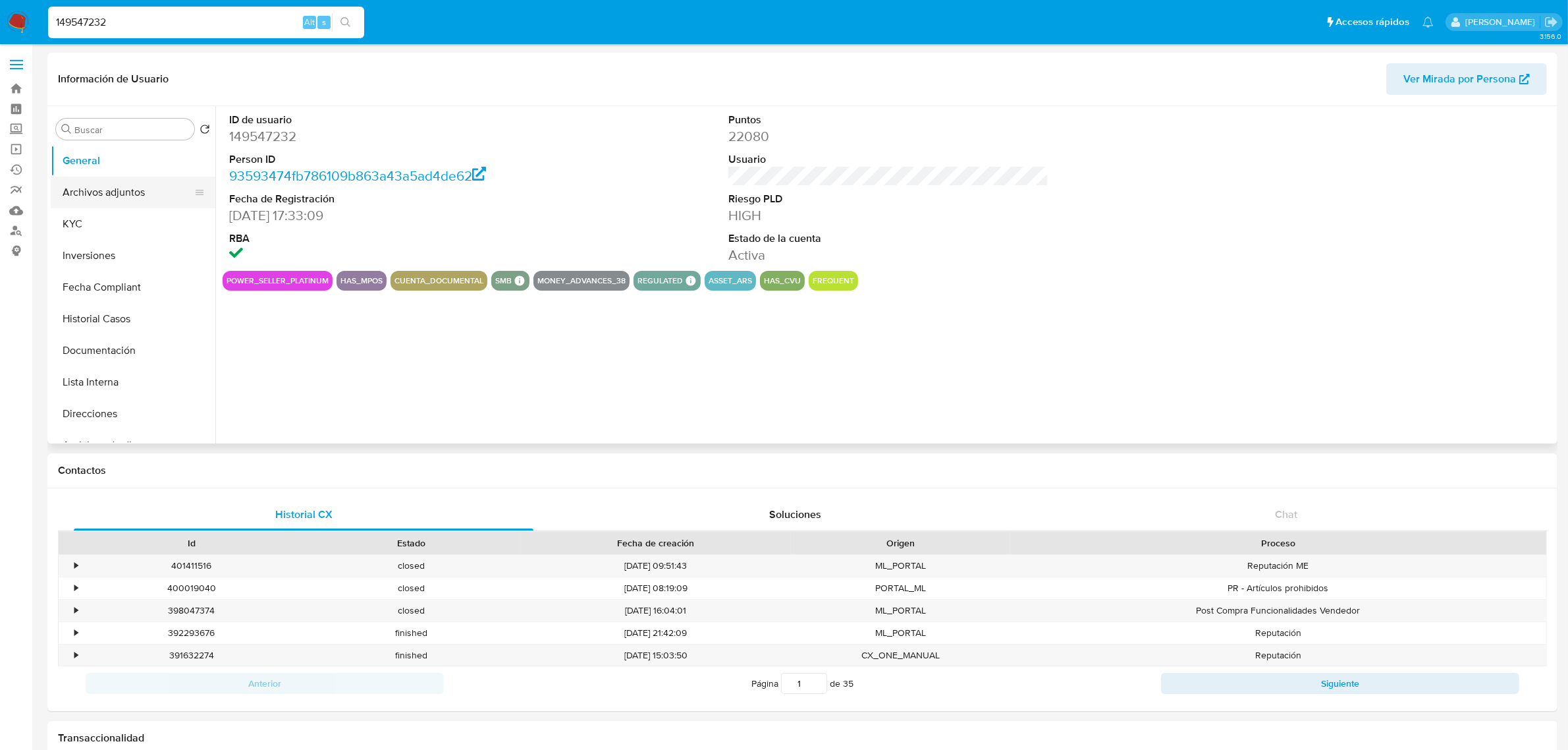
select select "10"
click at [96, 221] on button "KYC" at bounding box center [127, 224] width 154 height 32
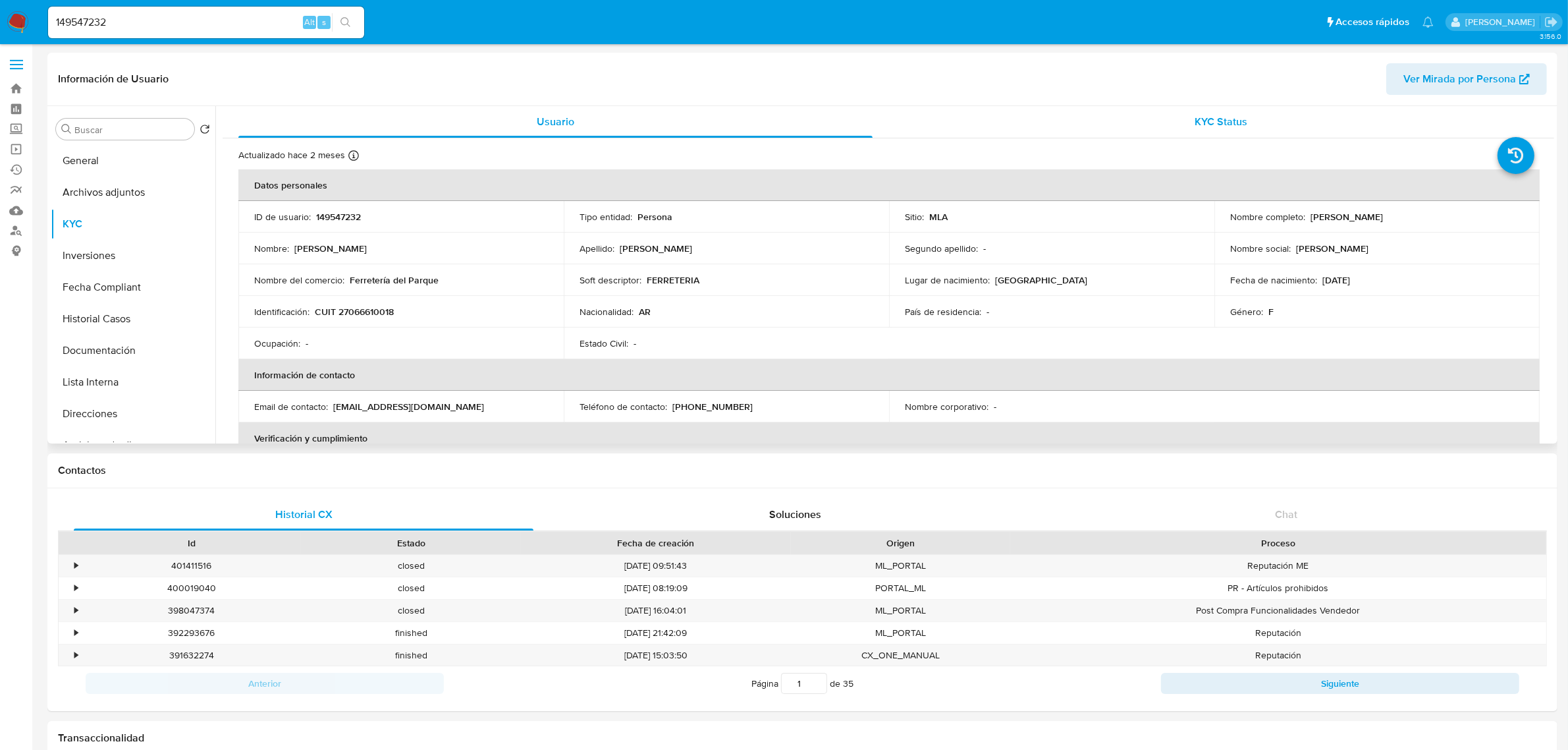
click at [1206, 128] on span "KYC Status" at bounding box center [1222, 122] width 53 height 16
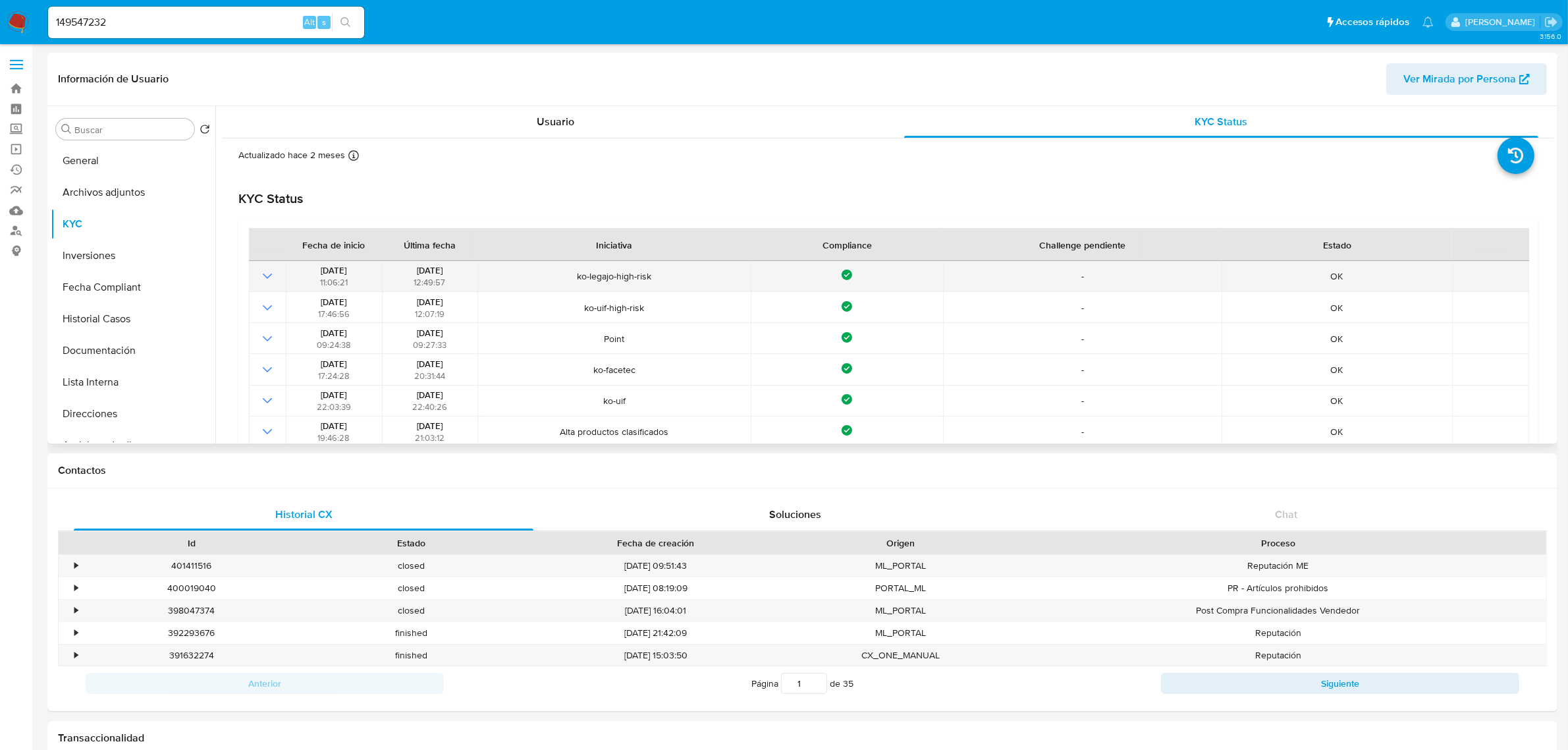
drag, startPoint x: 575, startPoint y: 280, endPoint x: 667, endPoint y: 285, distance: 92.1
click at [667, 285] on td "ko-legajo-high-risk" at bounding box center [614, 276] width 273 height 31
click at [659, 278] on span "ko-legajo-high-risk" at bounding box center [615, 276] width 266 height 12
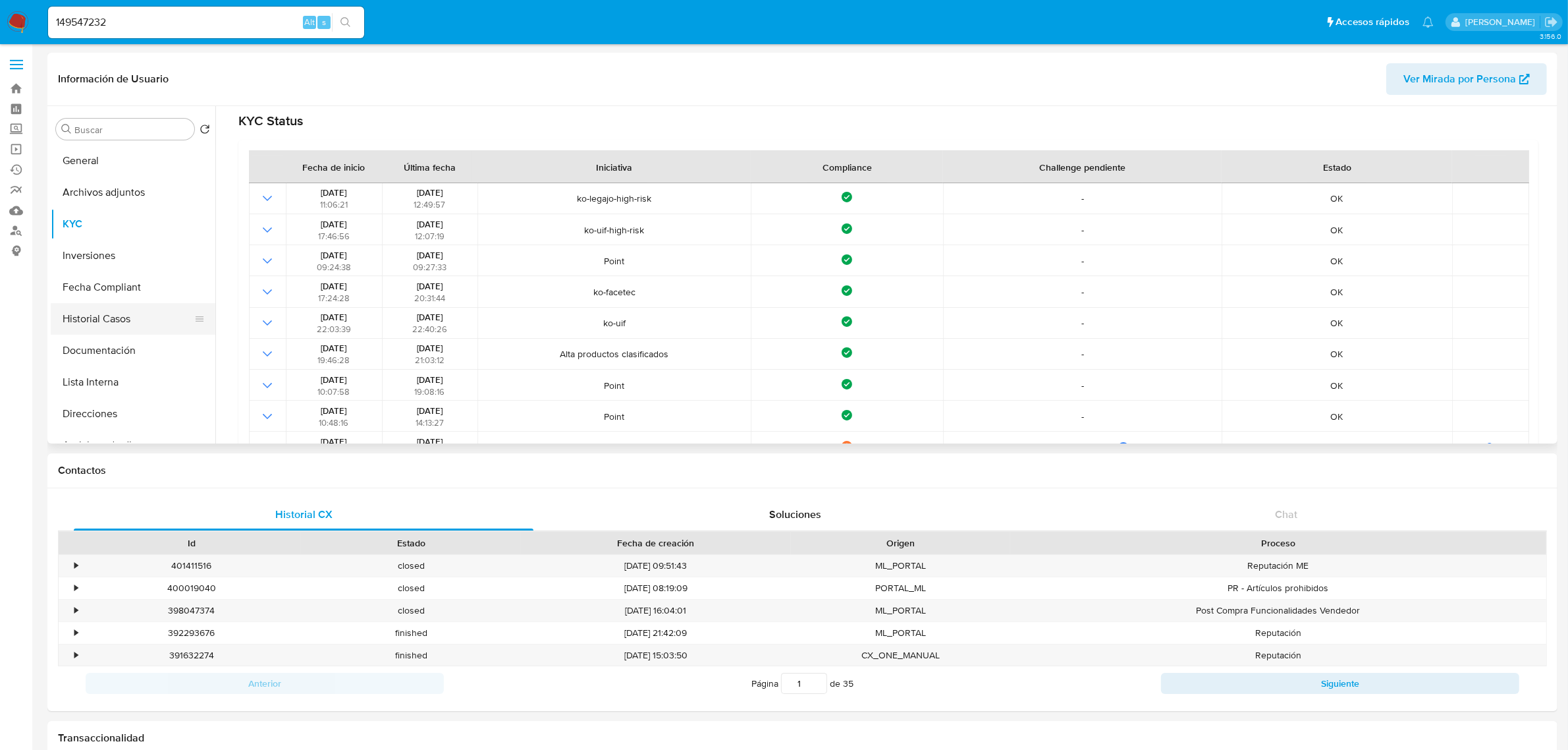
scroll to position [83, 0]
click at [103, 292] on button "Fecha Compliant" at bounding box center [127, 287] width 154 height 32
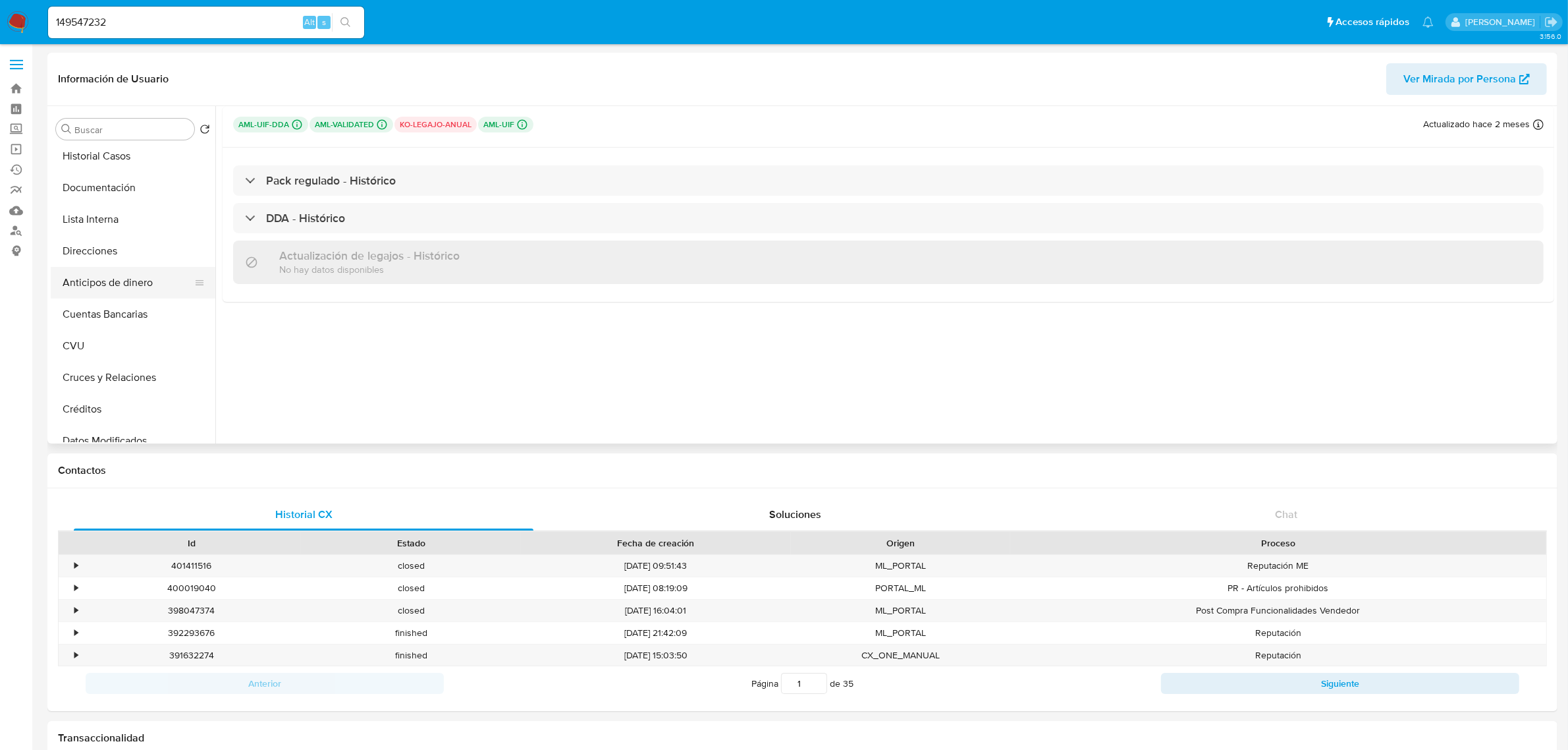
scroll to position [164, 0]
click at [455, 125] on p "ko-legajo-anual" at bounding box center [436, 125] width 83 height 16
click at [116, 223] on button "KYC" at bounding box center [127, 224] width 154 height 32
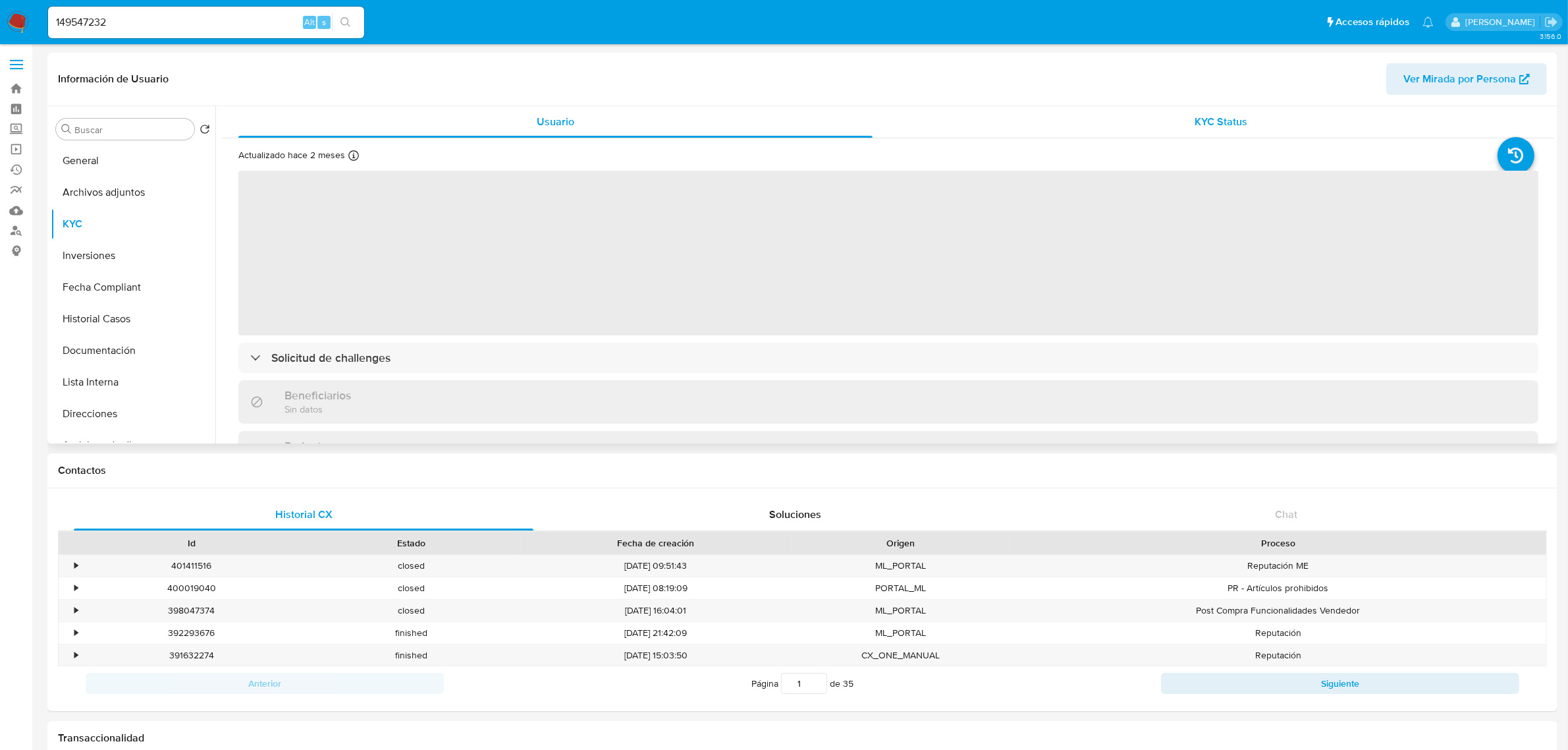
click at [1250, 110] on div "KYC Status" at bounding box center [1222, 122] width 634 height 32
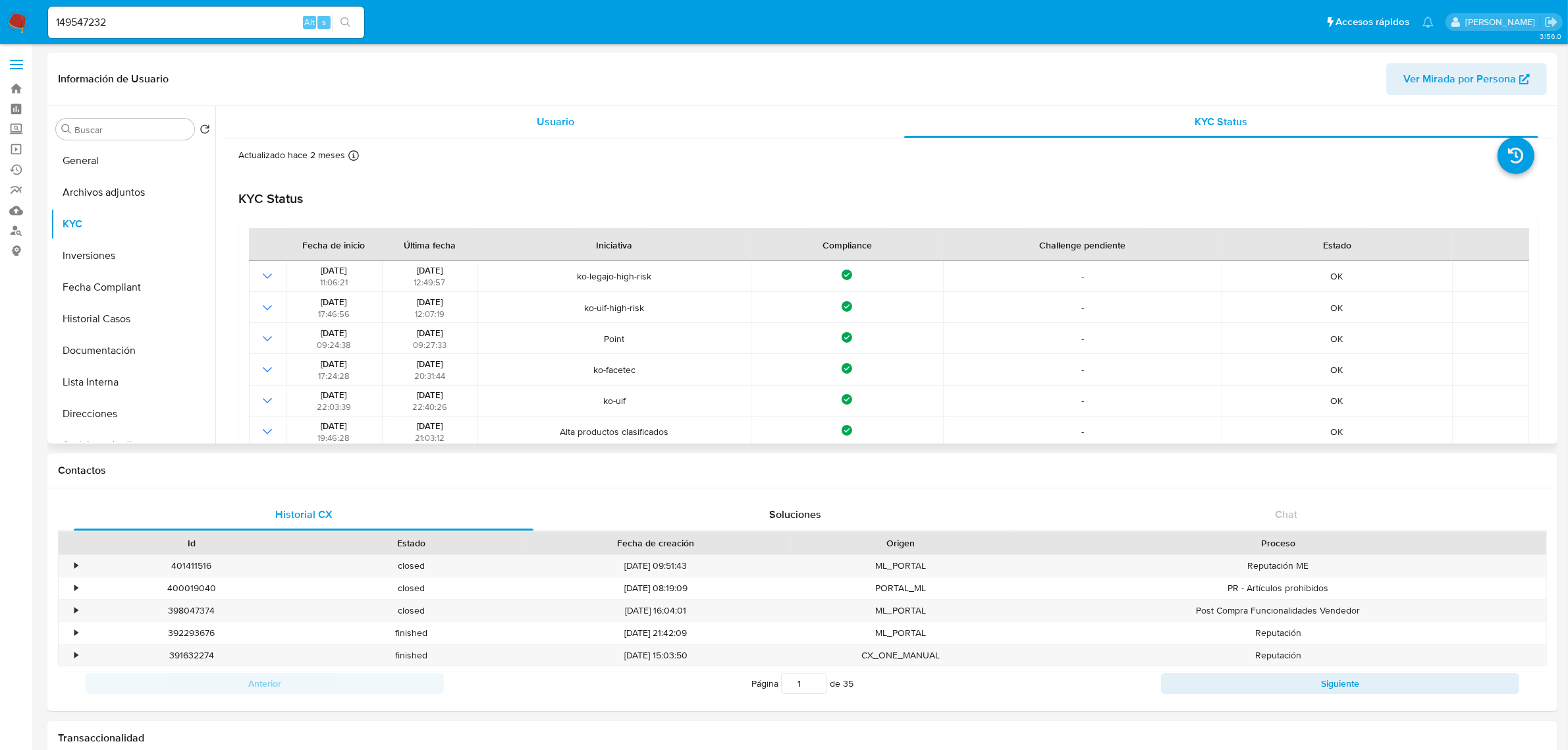
click at [651, 124] on div "Usuario" at bounding box center [555, 122] width 634 height 32
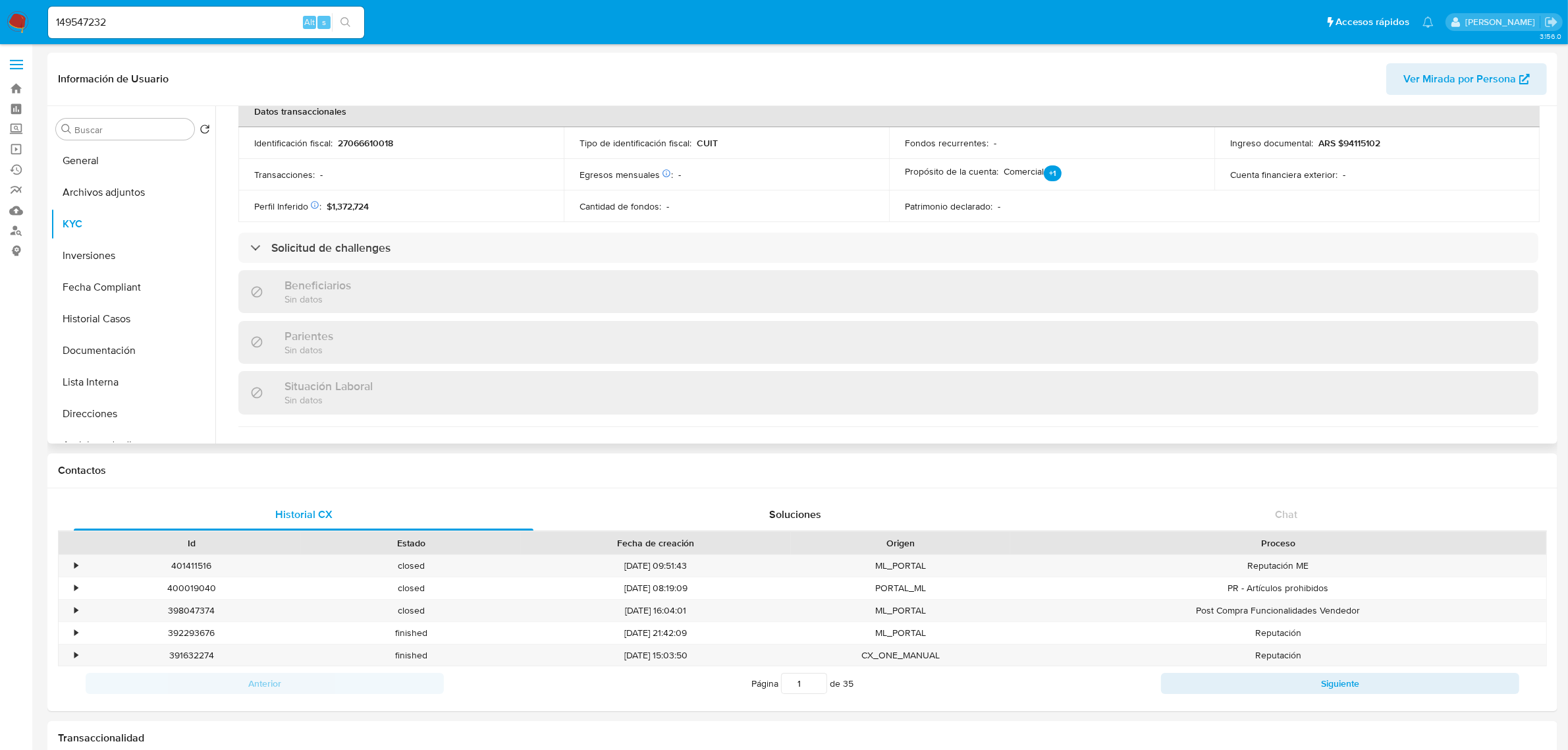
scroll to position [411, 0]
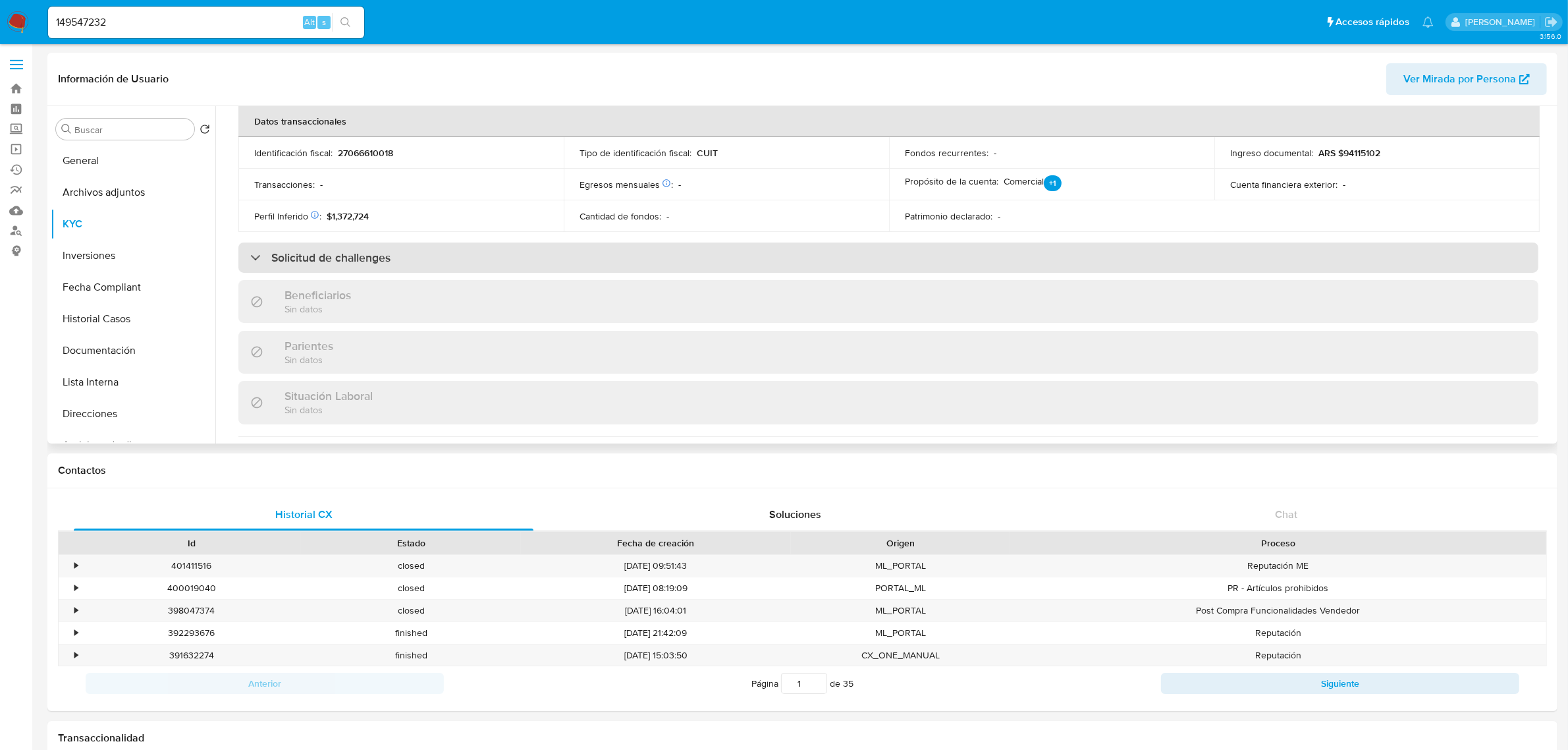
drag, startPoint x: 401, startPoint y: 273, endPoint x: 402, endPoint y: 260, distance: 13.0
click at [399, 273] on div "Actualizado hace 2 meses Creado: [DATE] 20:56:56 Actualizado: [DATE] 02:26:16 D…" at bounding box center [888, 226] width 1332 height 998
click at [403, 254] on div "Solicitud de challenges" at bounding box center [888, 257] width 1301 height 30
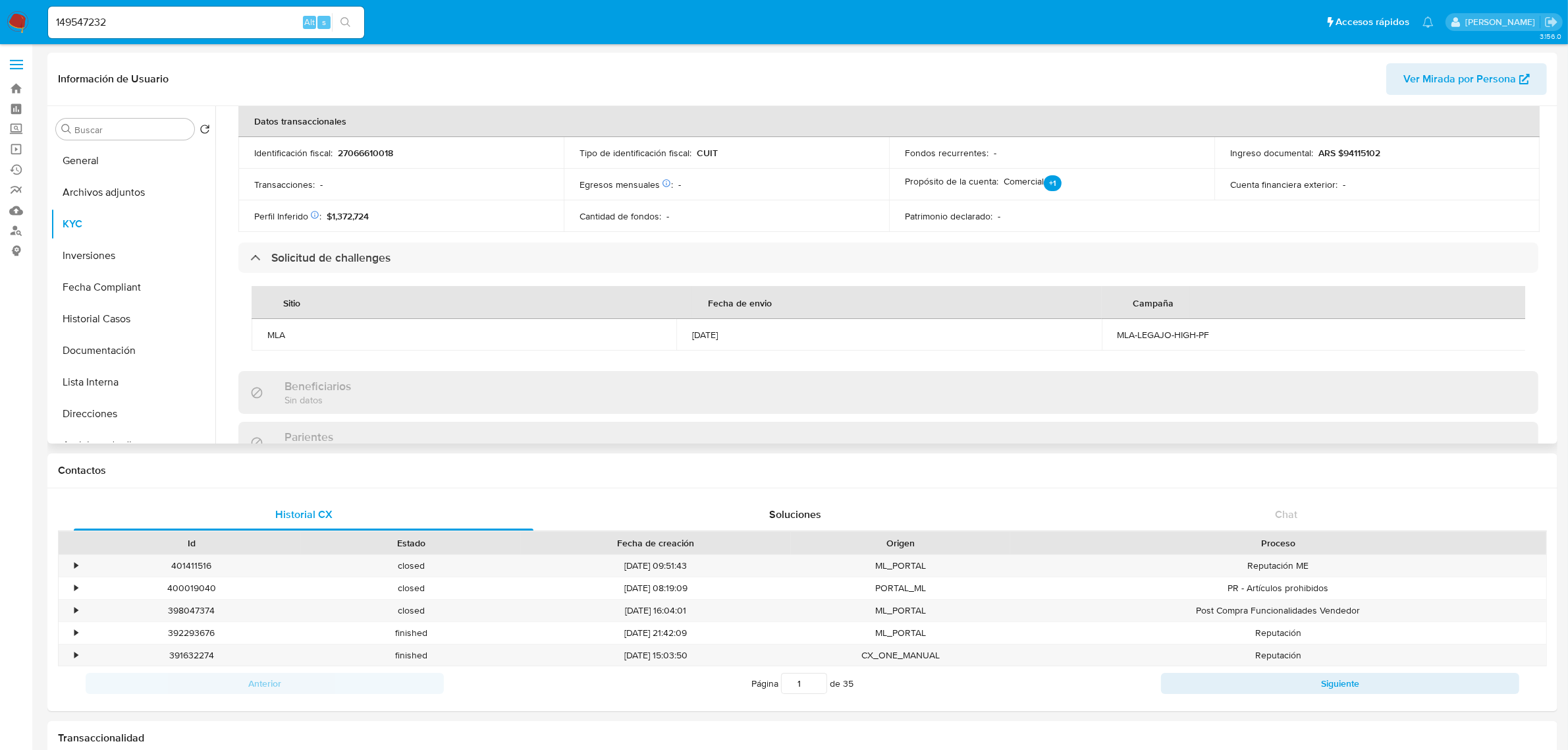
drag, startPoint x: 709, startPoint y: 330, endPoint x: 587, endPoint y: 349, distance: 123.5
click at [614, 343] on tr "MLA [DATE] MLA-LEGAJO-HIGH-PF" at bounding box center [889, 335] width 1275 height 32
drag, startPoint x: 258, startPoint y: 330, endPoint x: 1282, endPoint y: 334, distance: 1024.0
click at [1285, 335] on tr "MLA [DATE] MLA-LEGAJO-HIGH-PF" at bounding box center [889, 335] width 1275 height 32
click at [1250, 325] on td "MLA-LEGAJO-HIGH-PF" at bounding box center [1314, 335] width 425 height 32
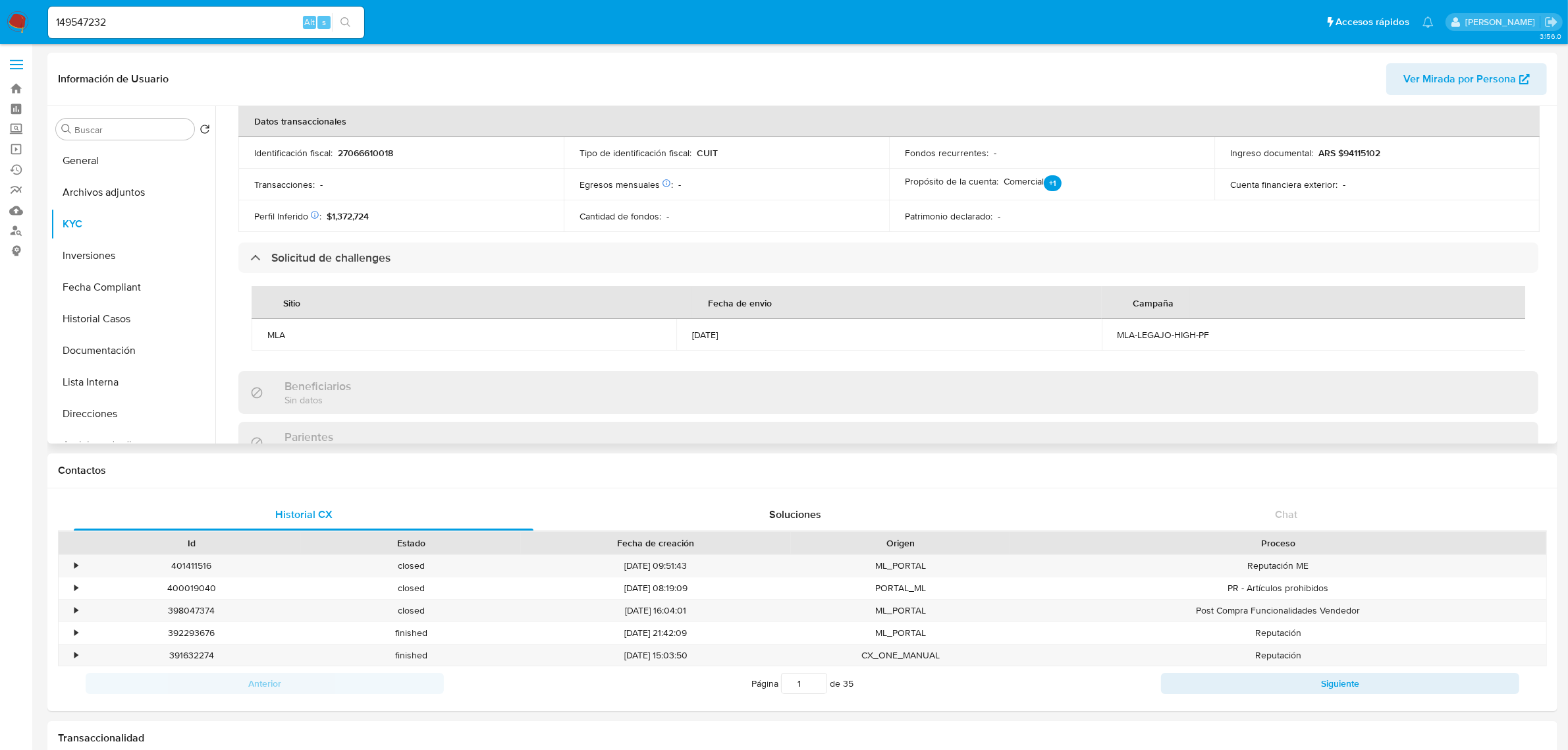
drag, startPoint x: 1250, startPoint y: 325, endPoint x: 1250, endPoint y: 333, distance: 8.0
click at [1250, 328] on td "MLA-LEGAJO-HIGH-PF" at bounding box center [1314, 335] width 425 height 32
click at [1248, 339] on div "MLA-LEGAJO-HIGH-PF" at bounding box center [1314, 335] width 393 height 12
click at [1250, 338] on div "MLA-LEGAJO-HIGH-PF" at bounding box center [1314, 335] width 393 height 12
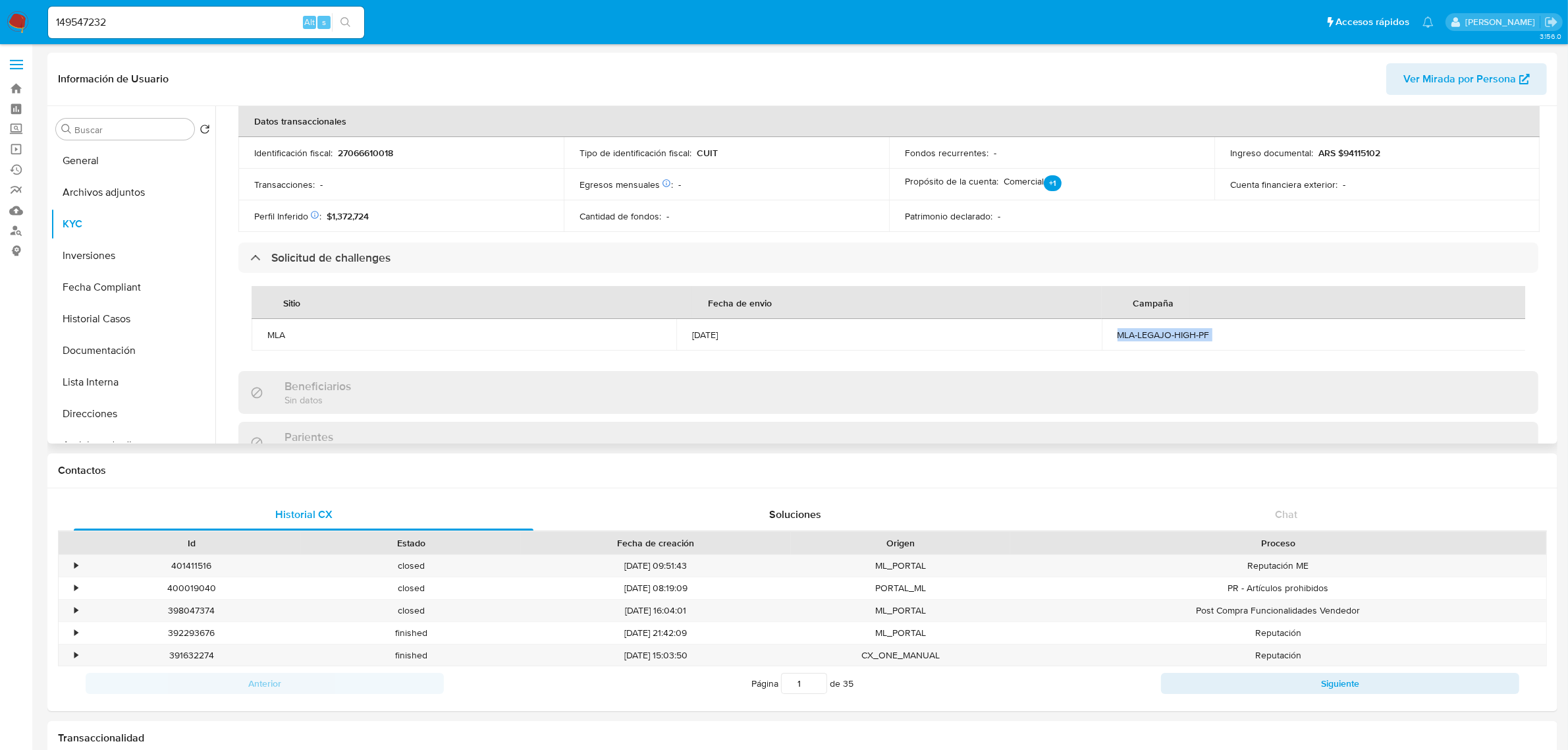
click at [1250, 338] on div "MLA-LEGAJO-HIGH-PF" at bounding box center [1314, 335] width 393 height 12
drag, startPoint x: 684, startPoint y: 339, endPoint x: 1222, endPoint y: 326, distance: 538.2
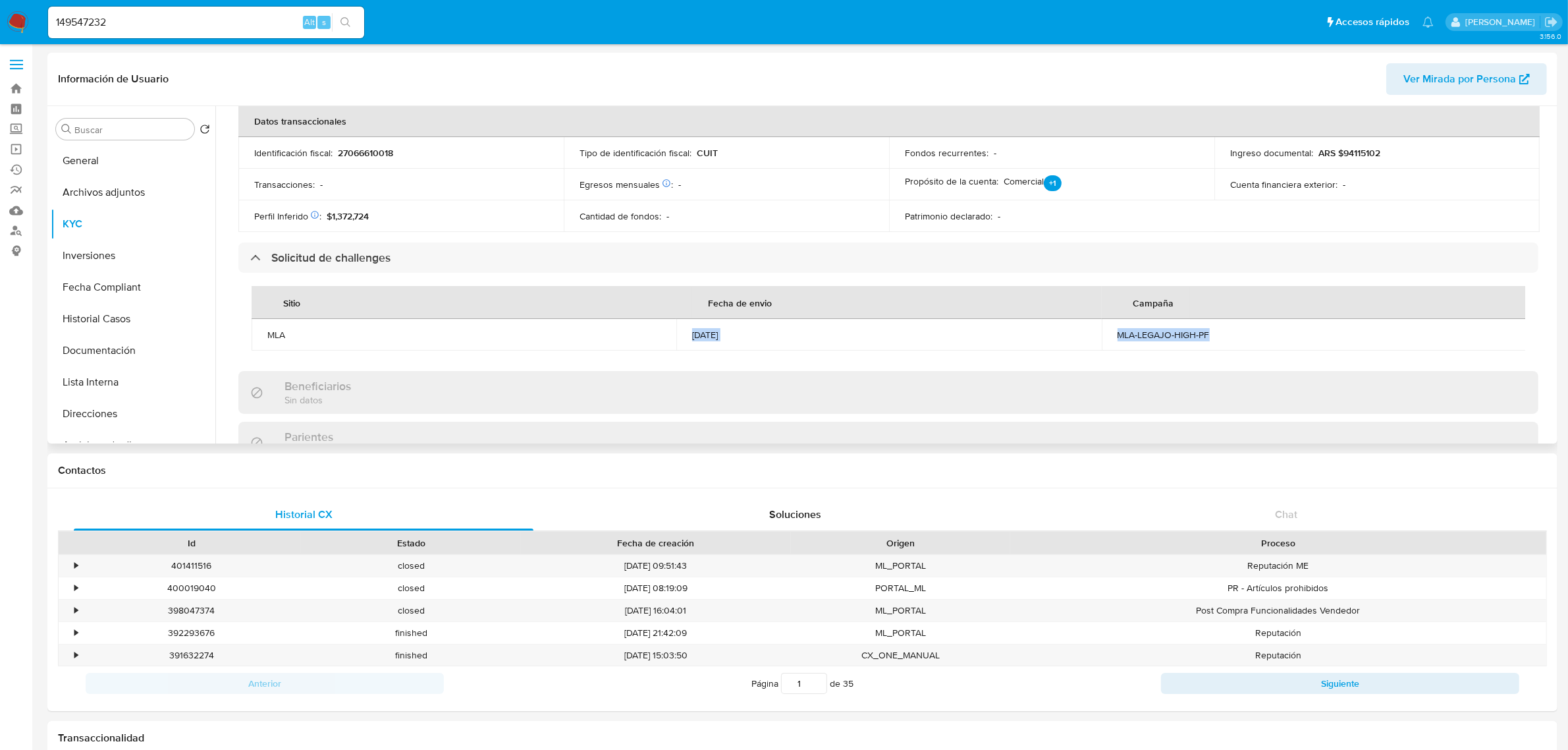
click at [1226, 328] on tr "MLA [DATE] MLA-LEGAJO-HIGH-PF" at bounding box center [889, 335] width 1275 height 32
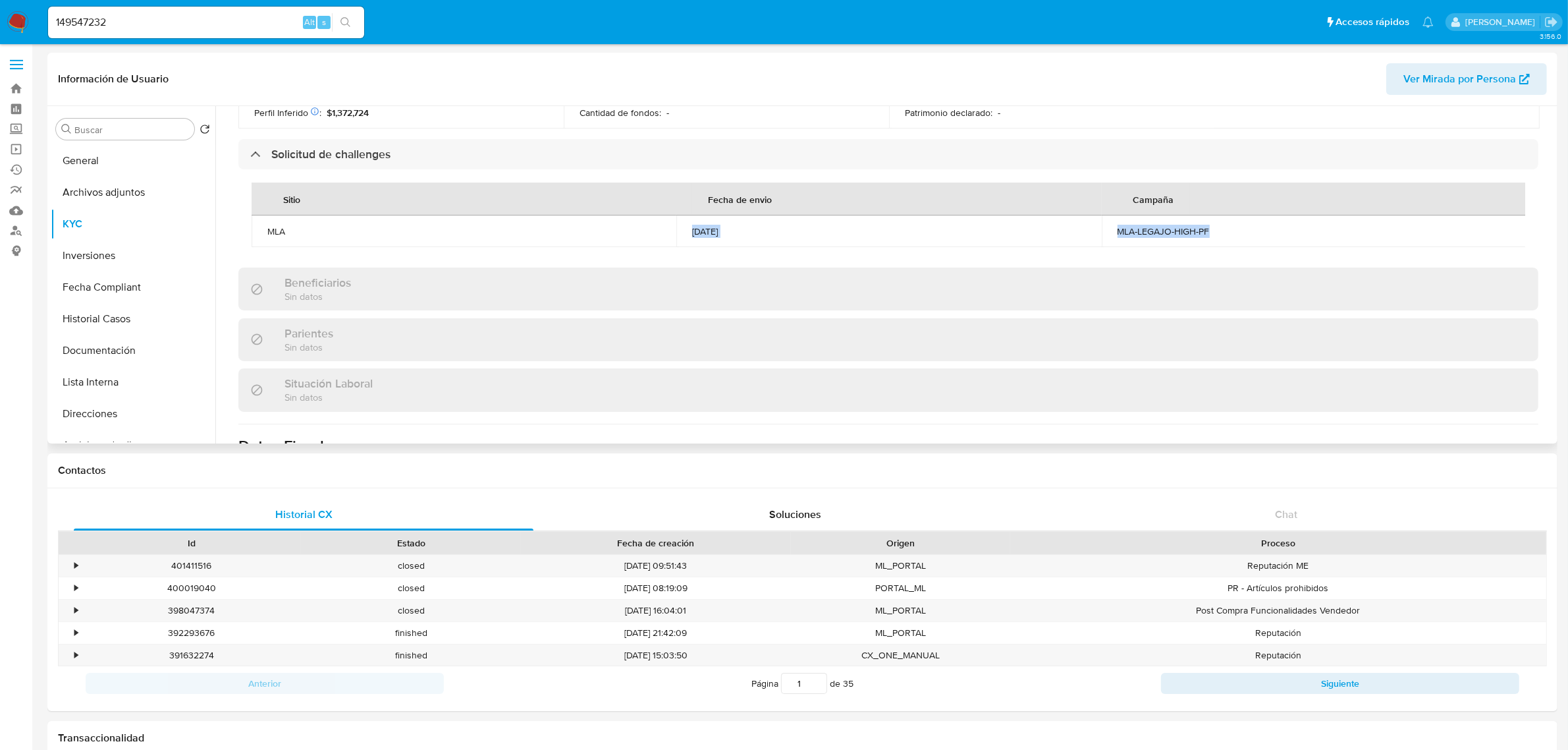
scroll to position [302, 0]
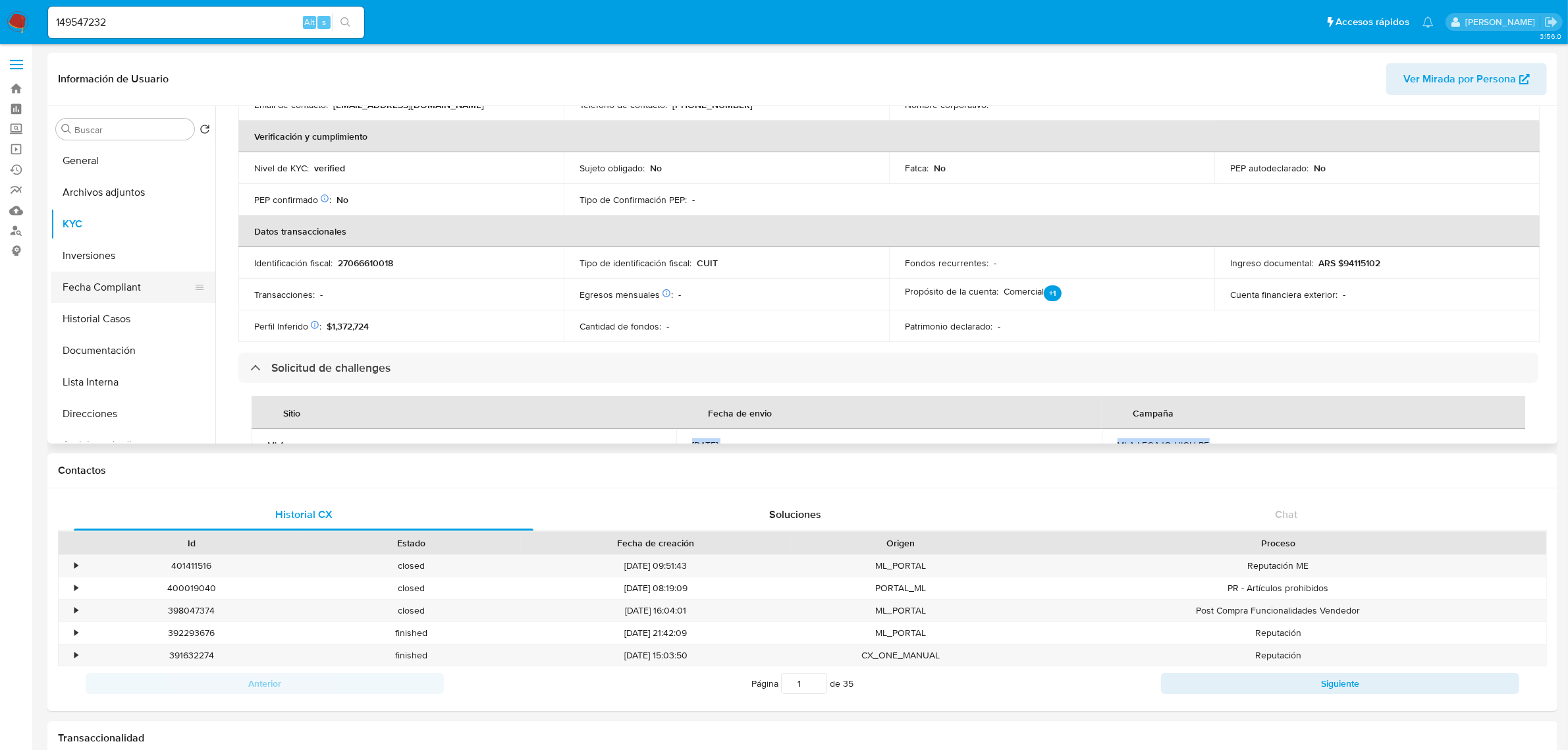
click at [111, 287] on button "Fecha Compliant" at bounding box center [127, 287] width 154 height 32
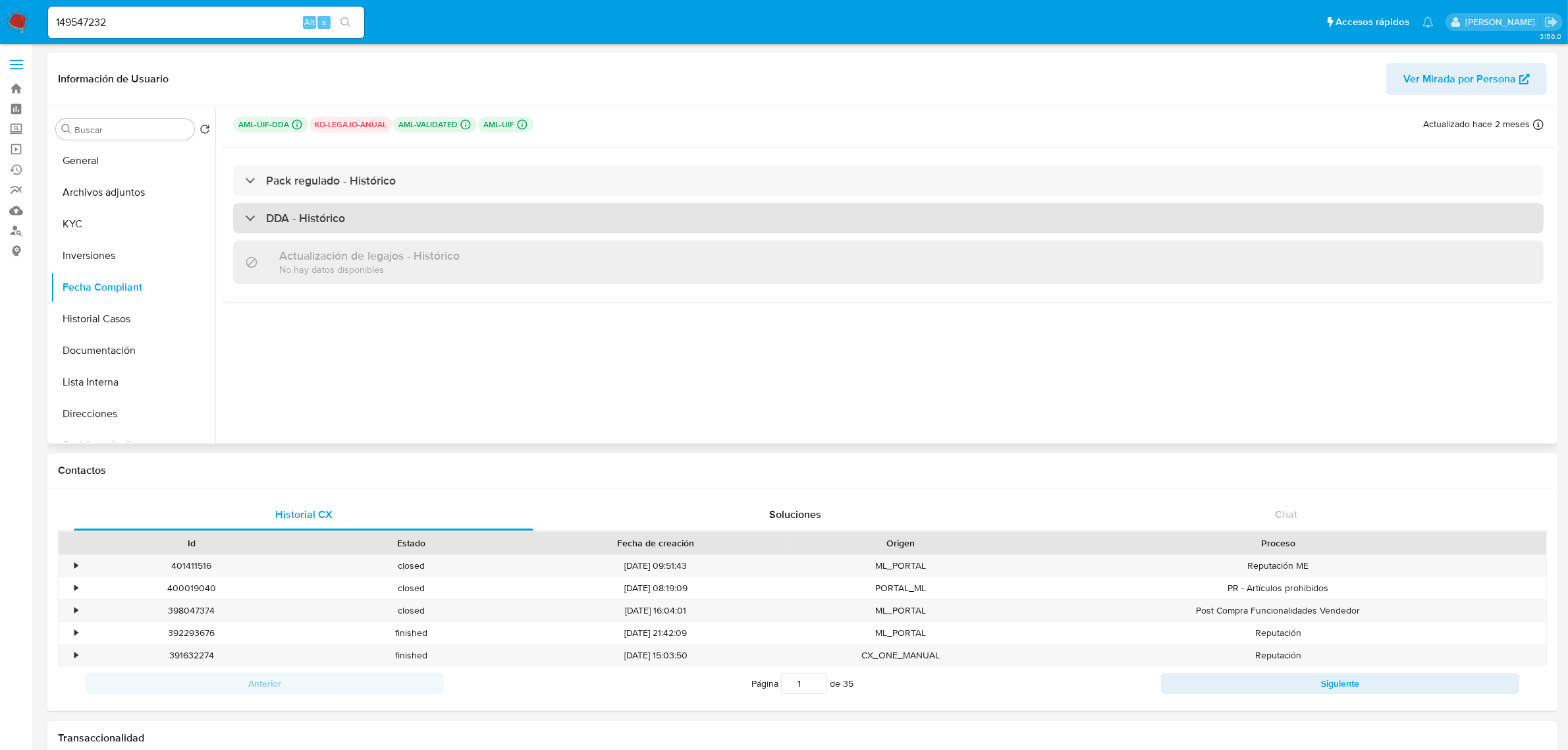
click at [318, 208] on div "DDA - Histórico" at bounding box center [888, 218] width 1310 height 30
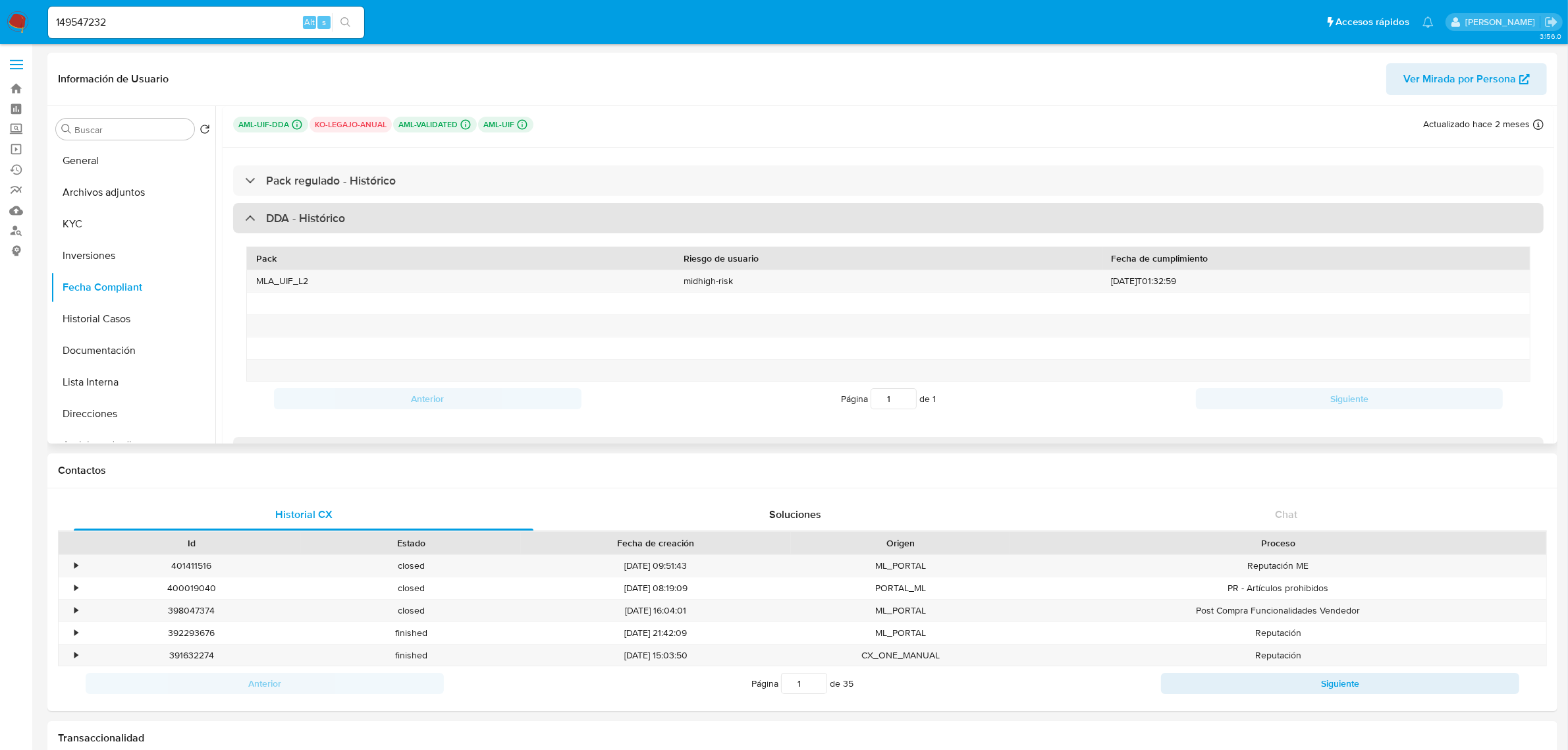
drag, startPoint x: 254, startPoint y: 297, endPoint x: 273, endPoint y: 222, distance: 77.4
click at [290, 235] on div "Pack Riesgo de usuario Fecha de cumplimiento MLA_UIF_L2 midhigh-risk [DATE]T01:…" at bounding box center [888, 331] width 1310 height 196
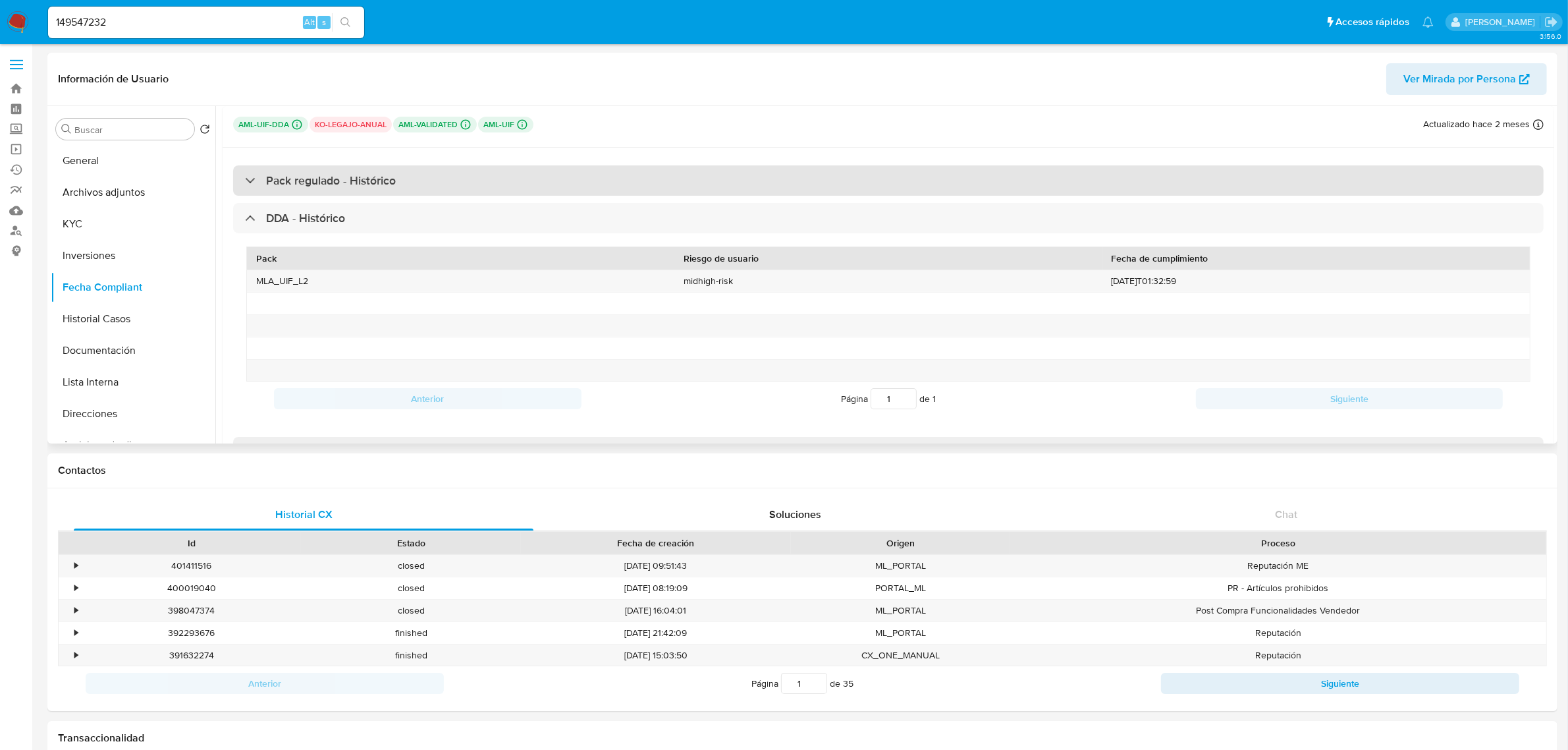
click at [245, 180] on div at bounding box center [245, 180] width 0 height 0
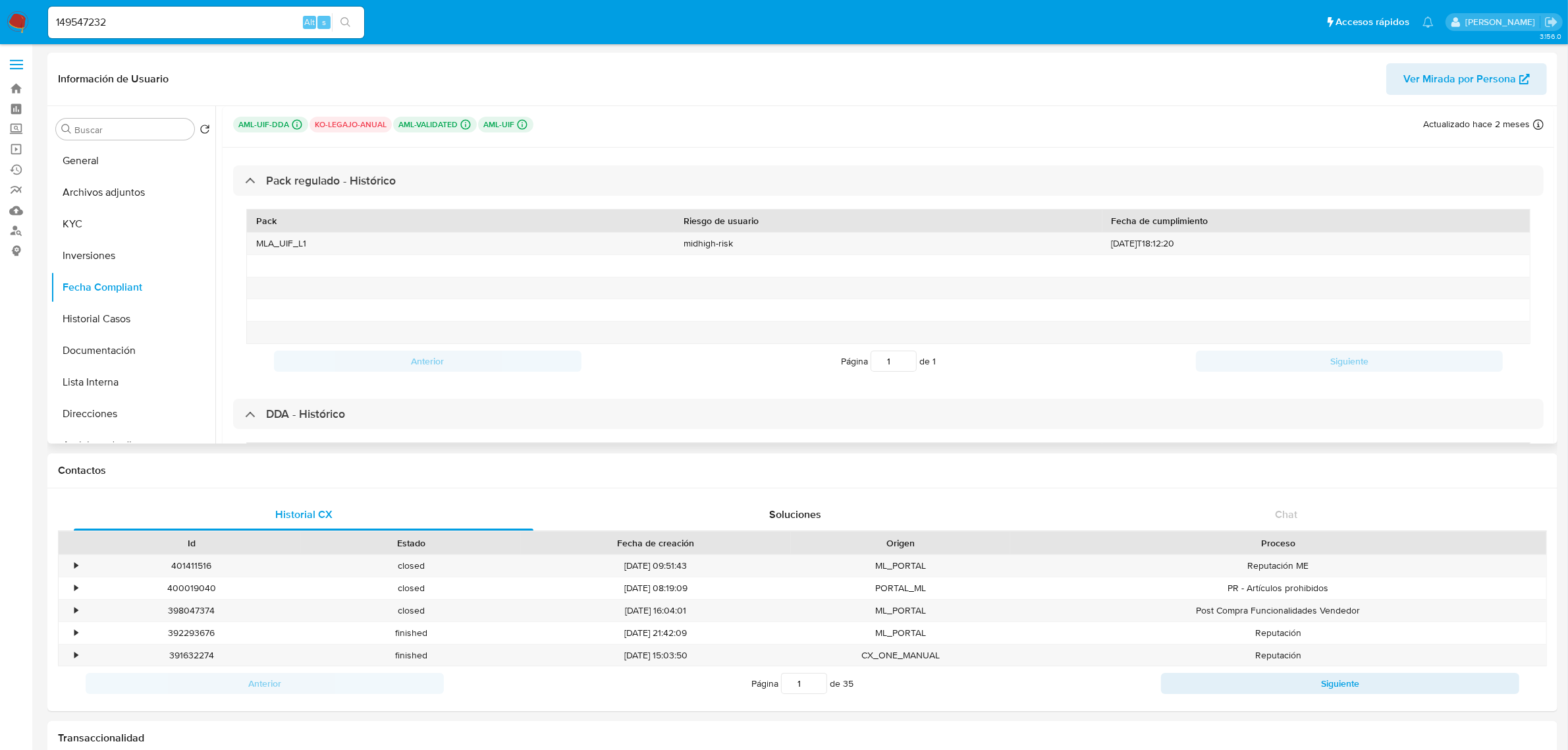
click at [366, 117] on p "ko-legajo-anual" at bounding box center [350, 125] width 83 height 16
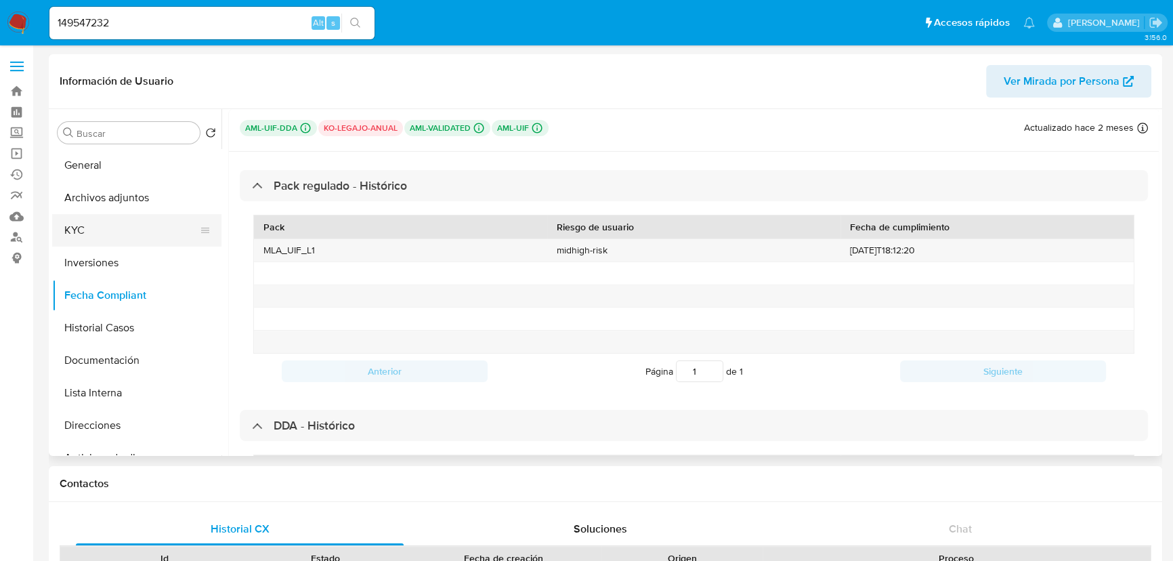
click at [95, 228] on button "KYC" at bounding box center [131, 230] width 158 height 33
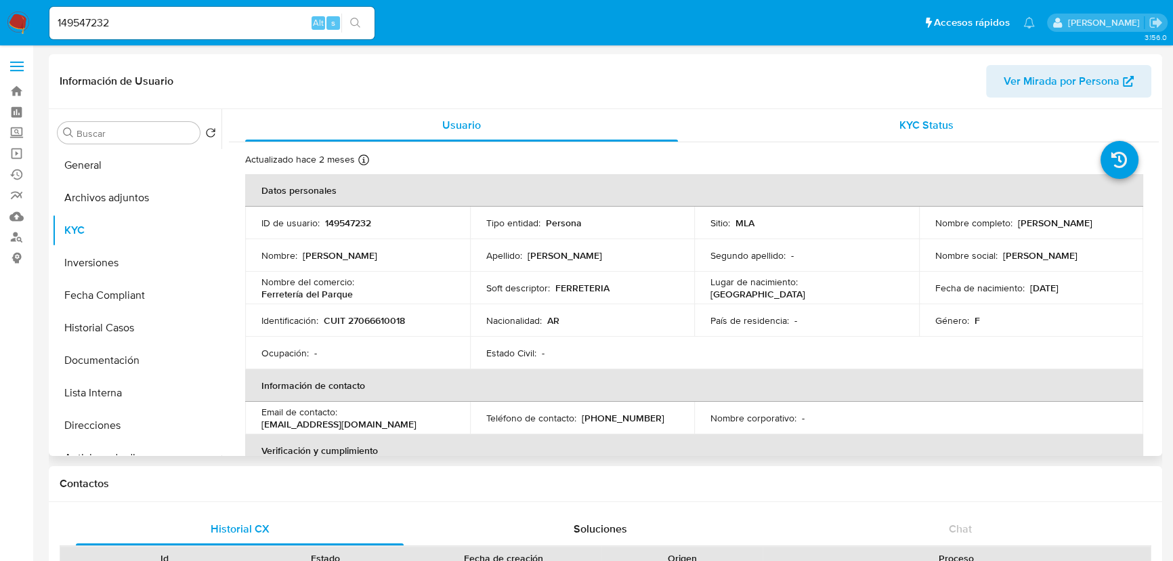
click at [910, 135] on div "KYC Status" at bounding box center [926, 125] width 433 height 33
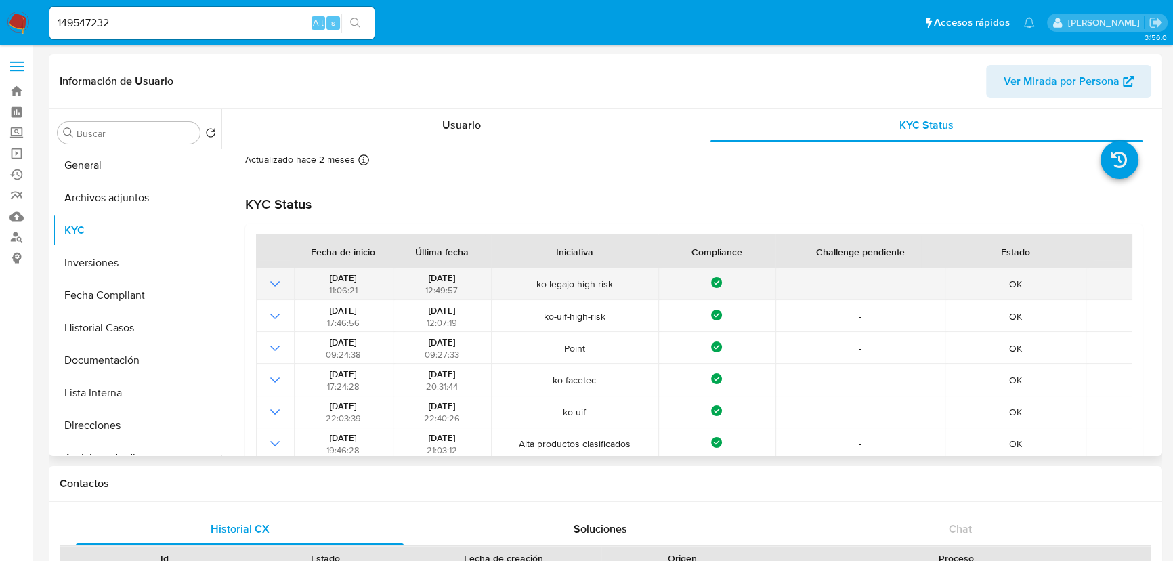
drag, startPoint x: 545, startPoint y: 280, endPoint x: 622, endPoint y: 284, distance: 77.3
click at [622, 284] on span "ko-legajo-high-risk" at bounding box center [575, 284] width 158 height 12
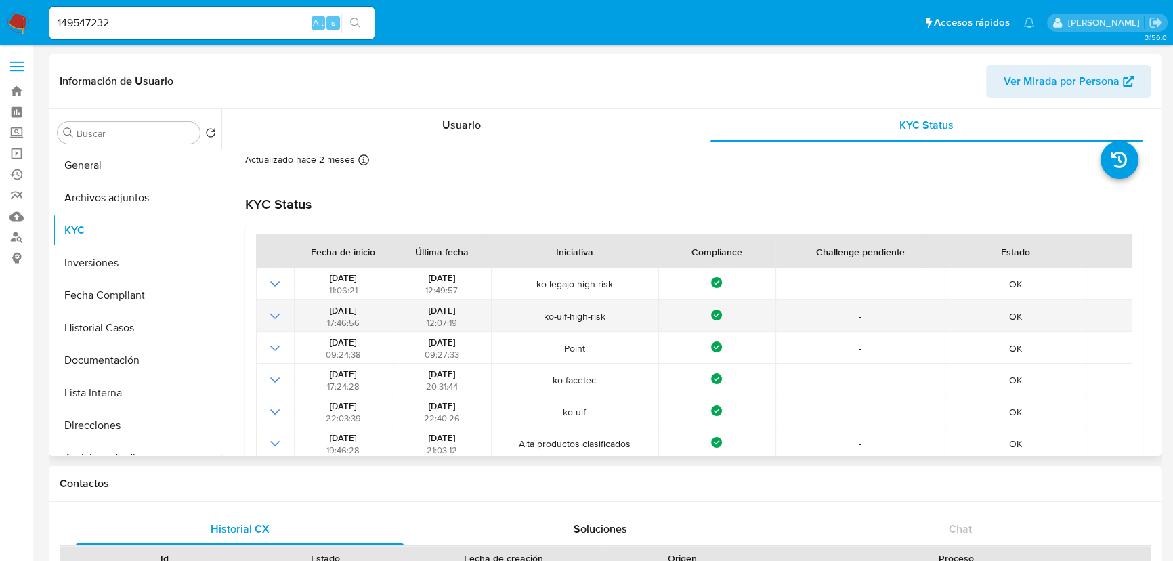
drag, startPoint x: 413, startPoint y: 312, endPoint x: 627, endPoint y: 319, distance: 214.1
click at [627, 319] on tr "[DATE] 17:46:56 [DATE] 12:07:19 ko-uif-high-risk Compliance - OK" at bounding box center [694, 316] width 876 height 32
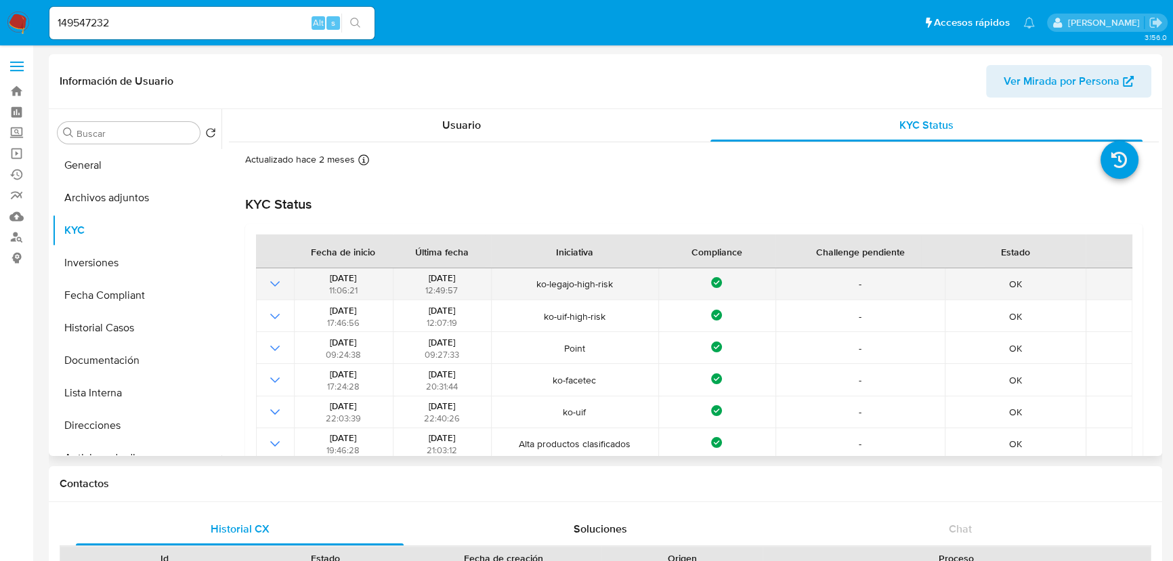
drag, startPoint x: 634, startPoint y: 287, endPoint x: 460, endPoint y: 277, distance: 173.6
click at [460, 277] on tr "[DATE] 11:06:21 [DATE] 12:49:57 ko-legajo-high-risk Compliance - OK" at bounding box center [694, 284] width 876 height 32
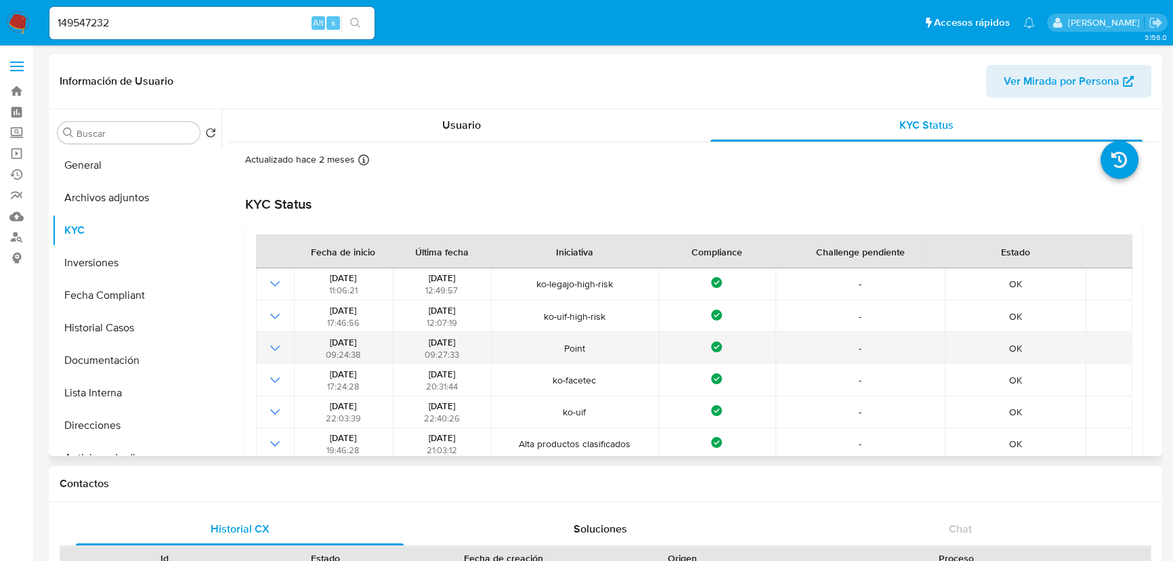
click at [567, 356] on td "Point" at bounding box center [574, 348] width 167 height 32
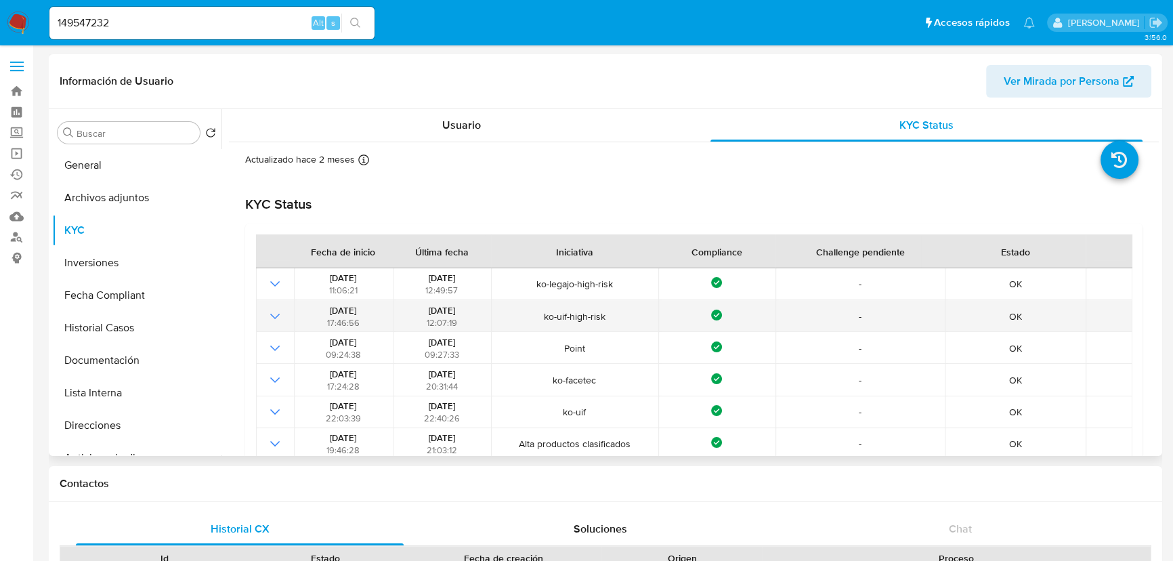
drag, startPoint x: 320, startPoint y: 321, endPoint x: 336, endPoint y: 315, distance: 17.4
click at [336, 315] on div "[DATE] 17:46:56" at bounding box center [343, 316] width 90 height 24
drag, startPoint x: 317, startPoint y: 311, endPoint x: 372, endPoint y: 311, distance: 55.5
click at [372, 311] on div "[DATE] 17:46:56" at bounding box center [343, 316] width 90 height 24
drag, startPoint x: 420, startPoint y: 309, endPoint x: 469, endPoint y: 309, distance: 48.1
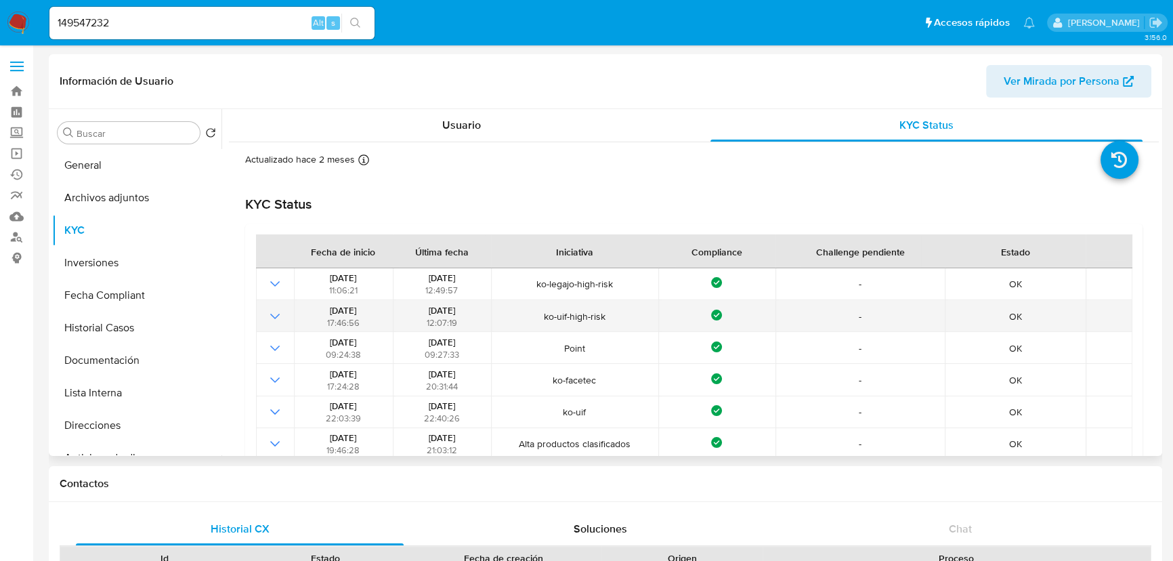
click at [469, 309] on div "[DATE] 12:07:19" at bounding box center [442, 316] width 90 height 24
drag, startPoint x: 609, startPoint y: 317, endPoint x: 533, endPoint y: 315, distance: 75.9
click at [533, 315] on span "ko-uif-high-risk" at bounding box center [575, 316] width 158 height 12
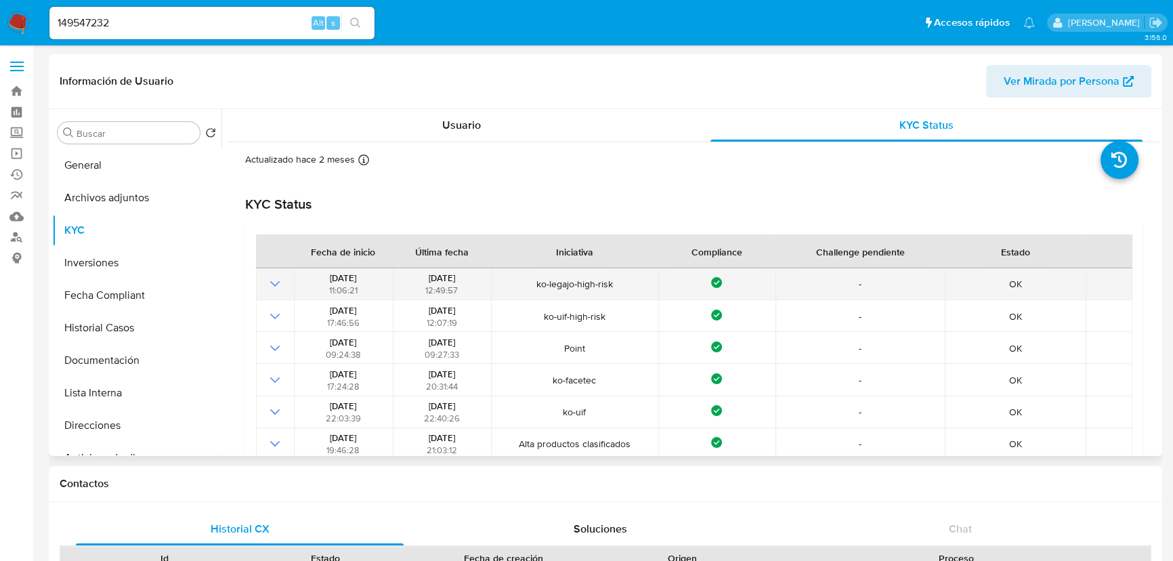
drag, startPoint x: 536, startPoint y: 289, endPoint x: 620, endPoint y: 281, distance: 85.0
click at [620, 281] on span "ko-legajo-high-risk" at bounding box center [575, 284] width 158 height 12
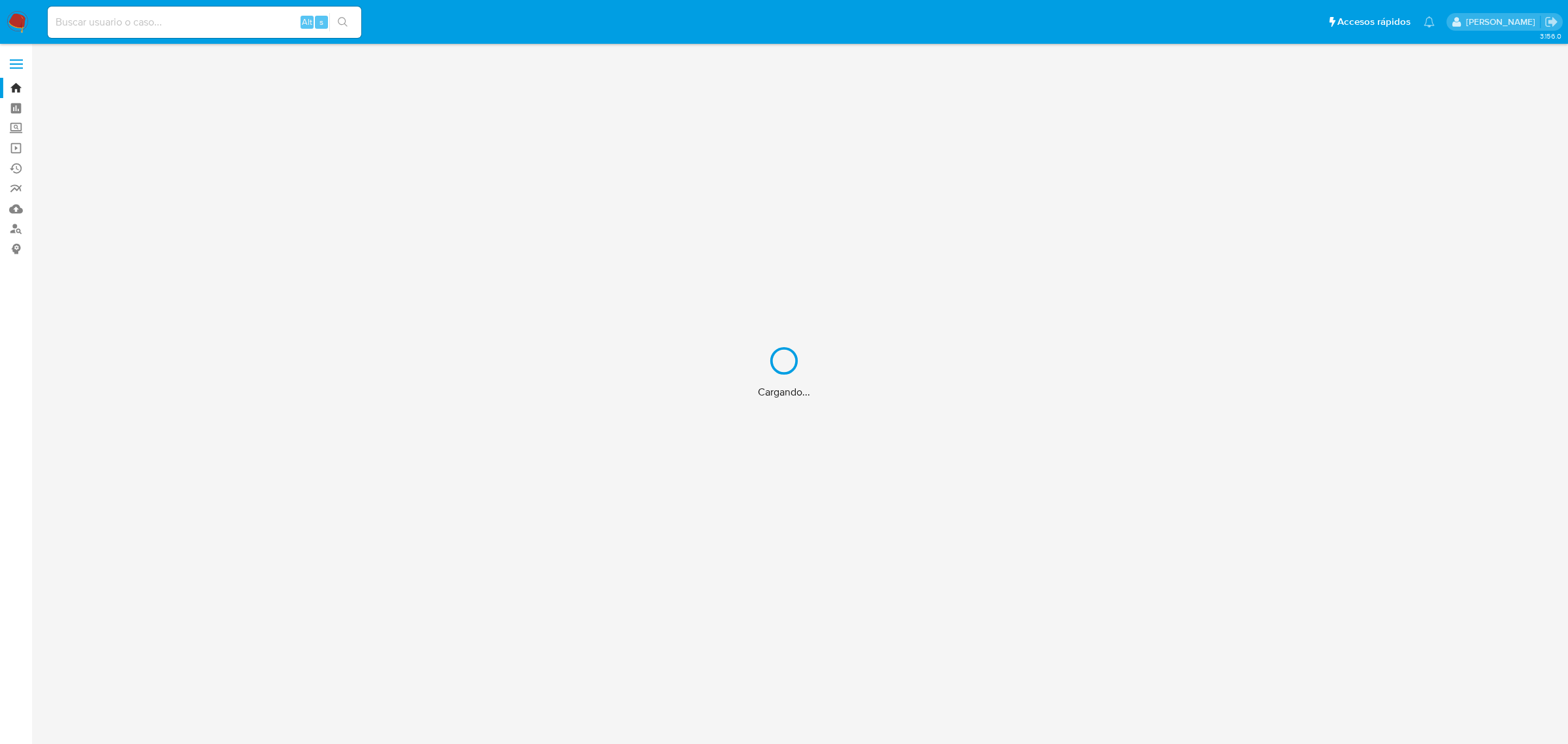
click at [135, 18] on div "Cargando..." at bounding box center [784, 372] width 1568 height 744
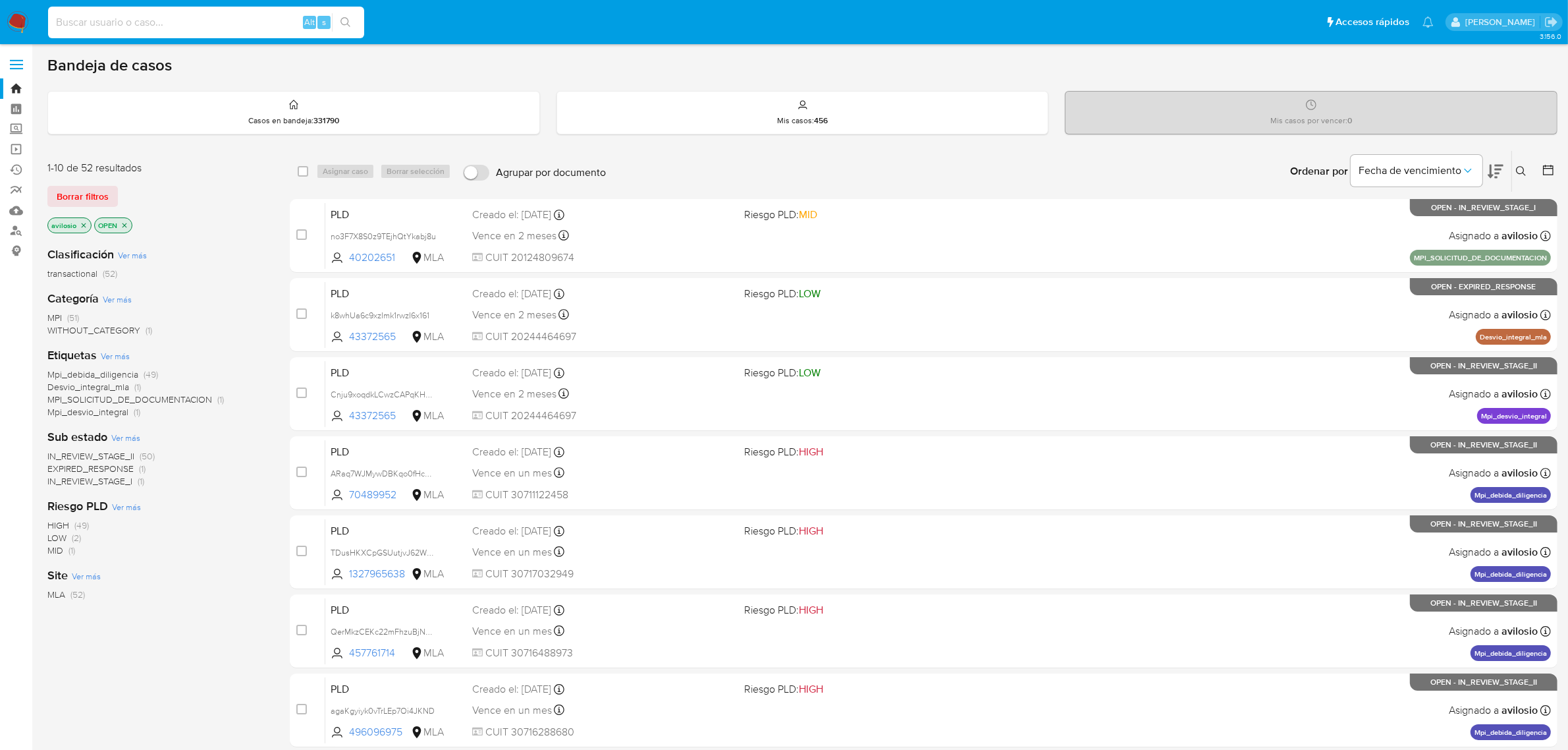
click at [136, 18] on input at bounding box center [205, 22] width 316 height 18
paste input "1388754860"
type input "1388754860"
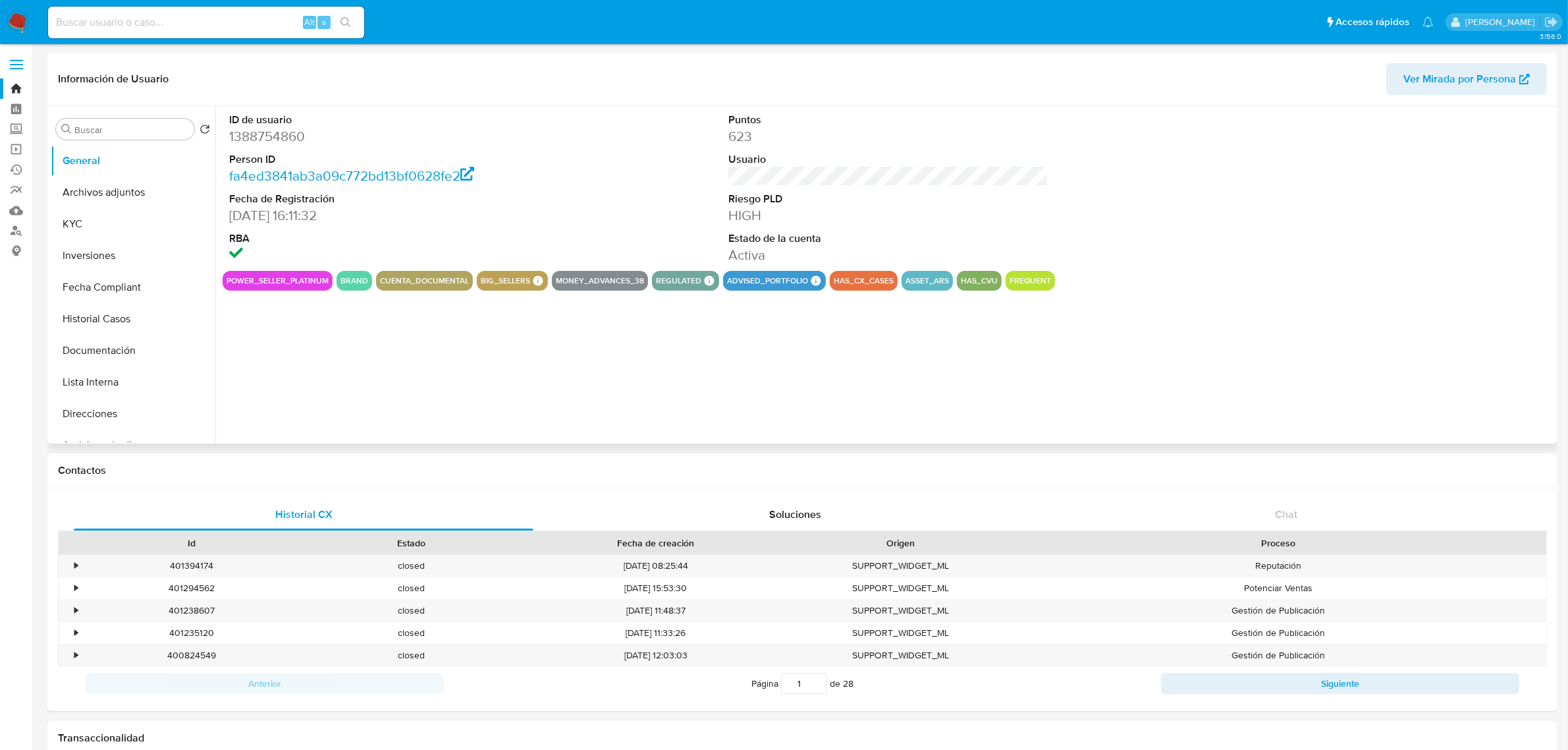
scroll to position [576, 0]
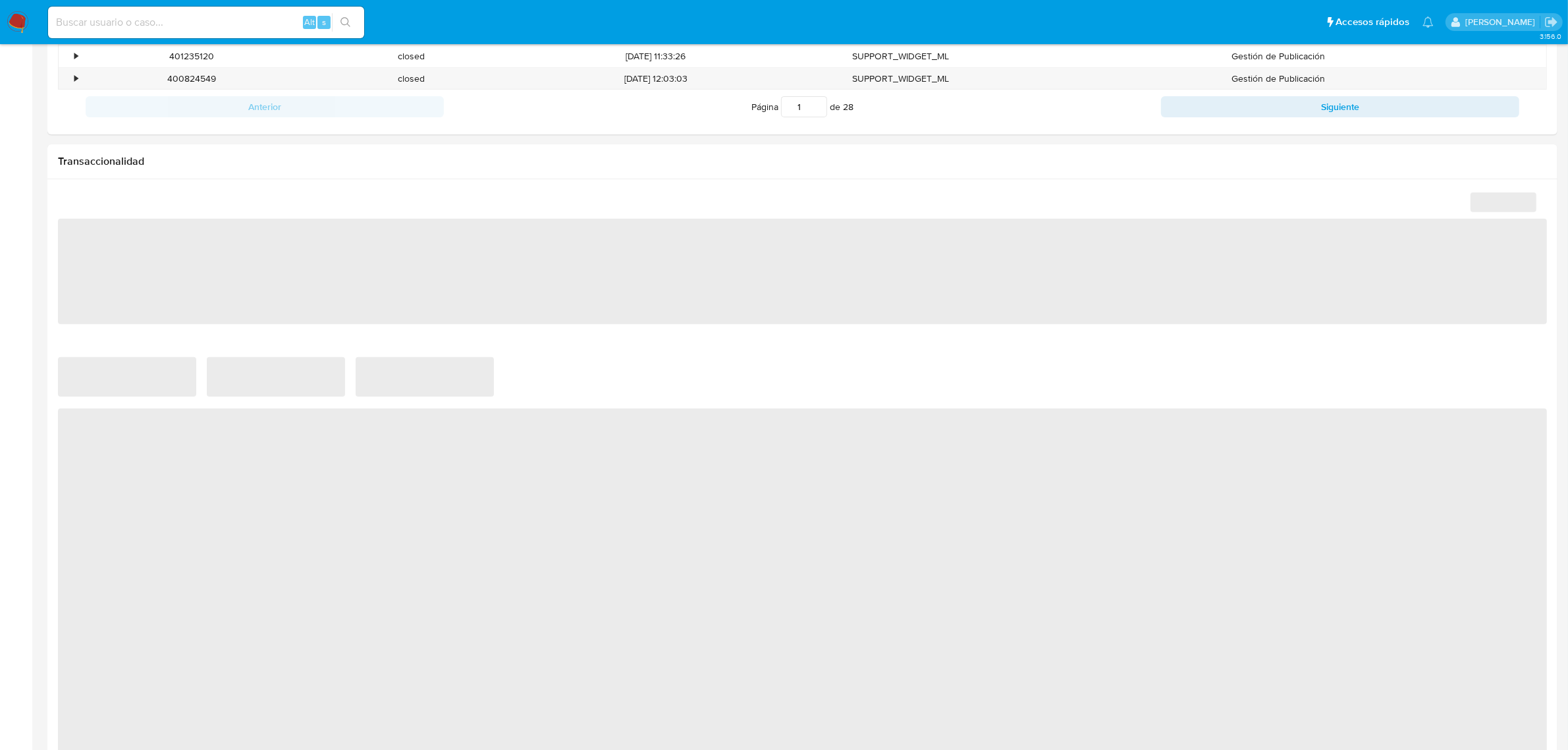
select select "10"
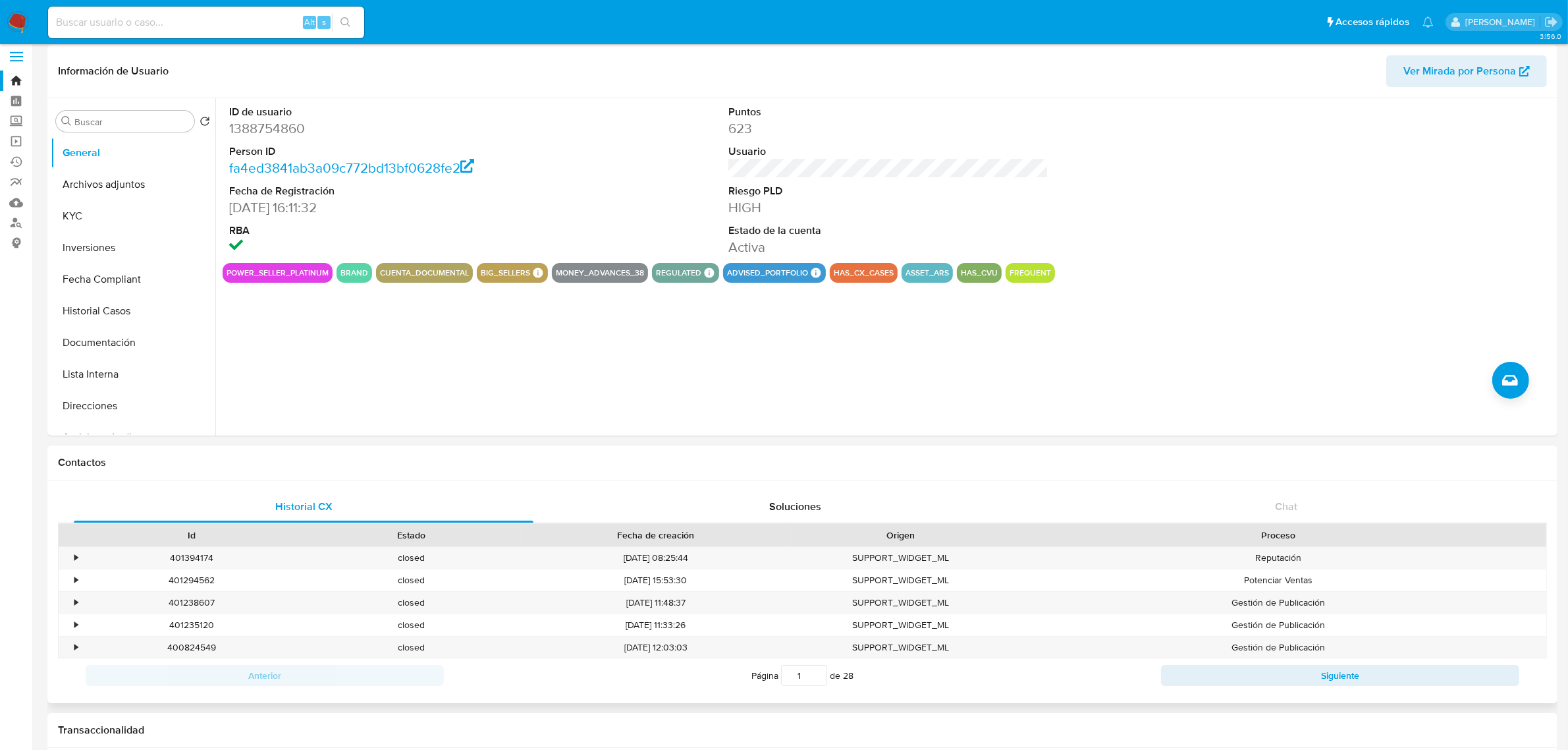
scroll to position [0, 0]
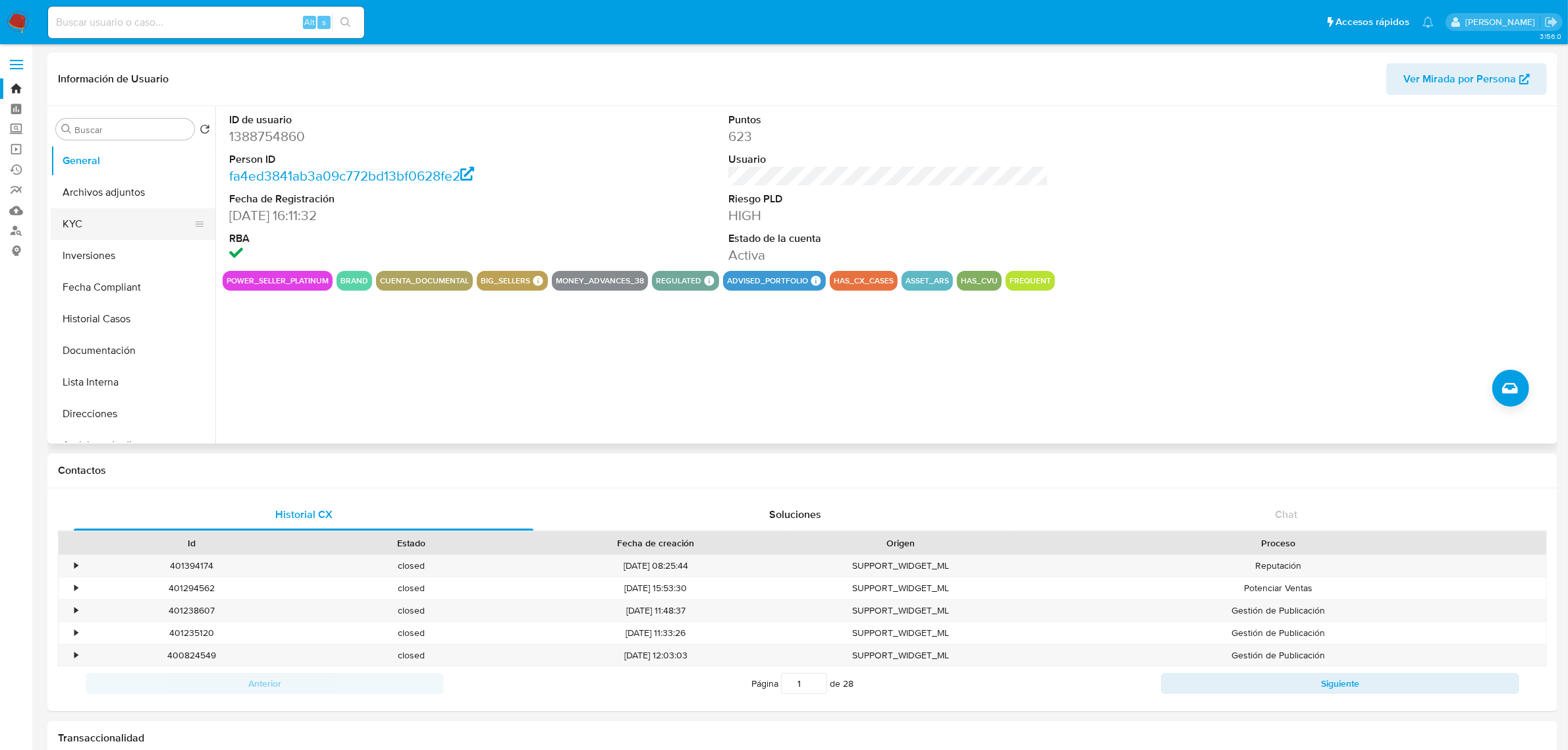
click at [100, 226] on button "KYC" at bounding box center [127, 224] width 154 height 32
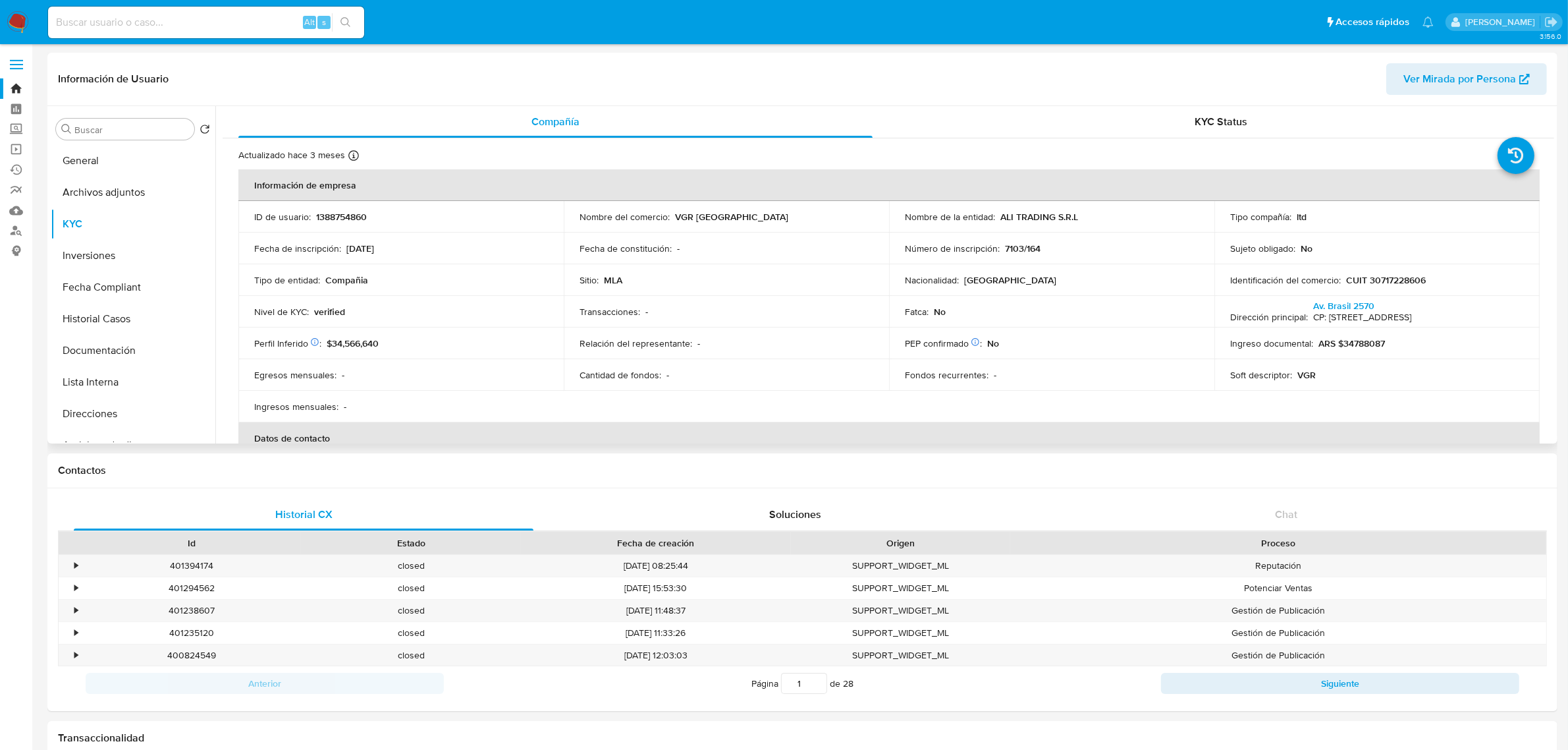
click at [1247, 146] on div "Actualizado hace 3 meses Creado: 01/06/2023 17:11:33 Actualizado: 31/05/2025 10…" at bounding box center [888, 726] width 1332 height 1176
click at [1254, 125] on div "KYC Status" at bounding box center [1222, 122] width 634 height 32
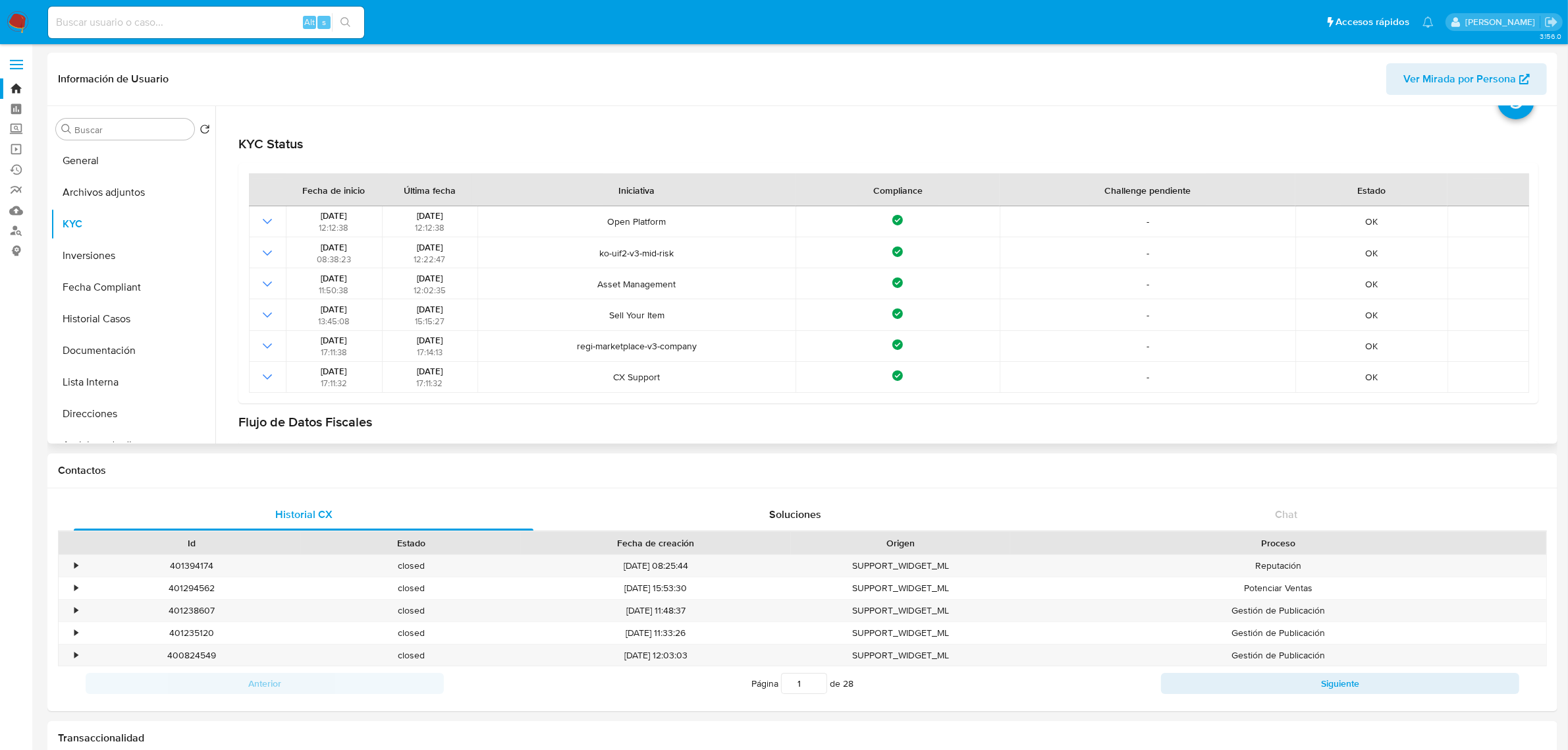
scroll to position [83, 0]
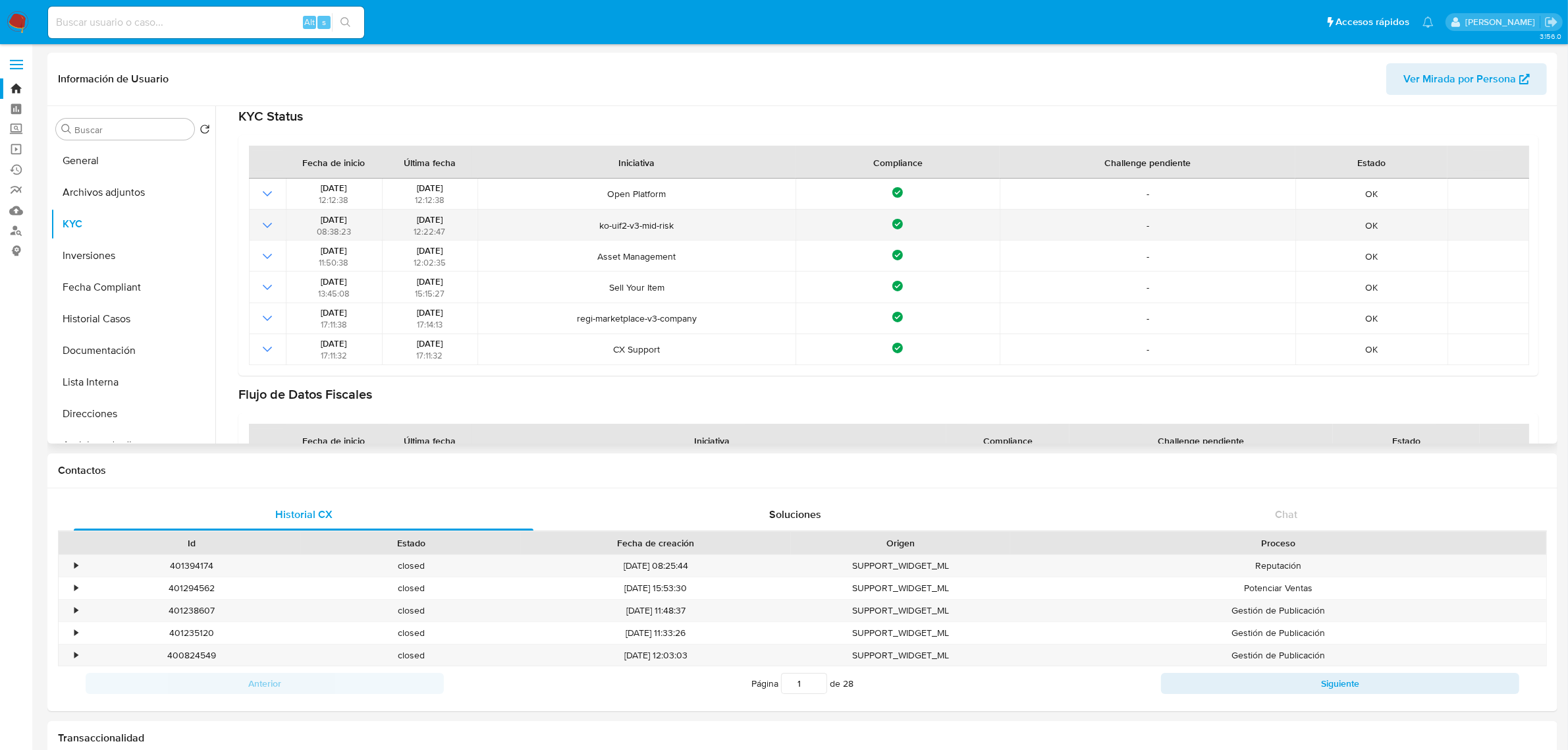
drag, startPoint x: 577, startPoint y: 234, endPoint x: 672, endPoint y: 225, distance: 95.4
click at [672, 225] on td "ko-uif2-v3-mid-risk" at bounding box center [636, 225] width 318 height 31
click at [693, 231] on span "ko-uif2-v3-mid-risk" at bounding box center [637, 225] width 309 height 12
drag, startPoint x: 692, startPoint y: 231, endPoint x: 596, endPoint y: 234, distance: 96.0
click at [596, 234] on td "ko-uif2-v3-mid-risk" at bounding box center [636, 225] width 318 height 31
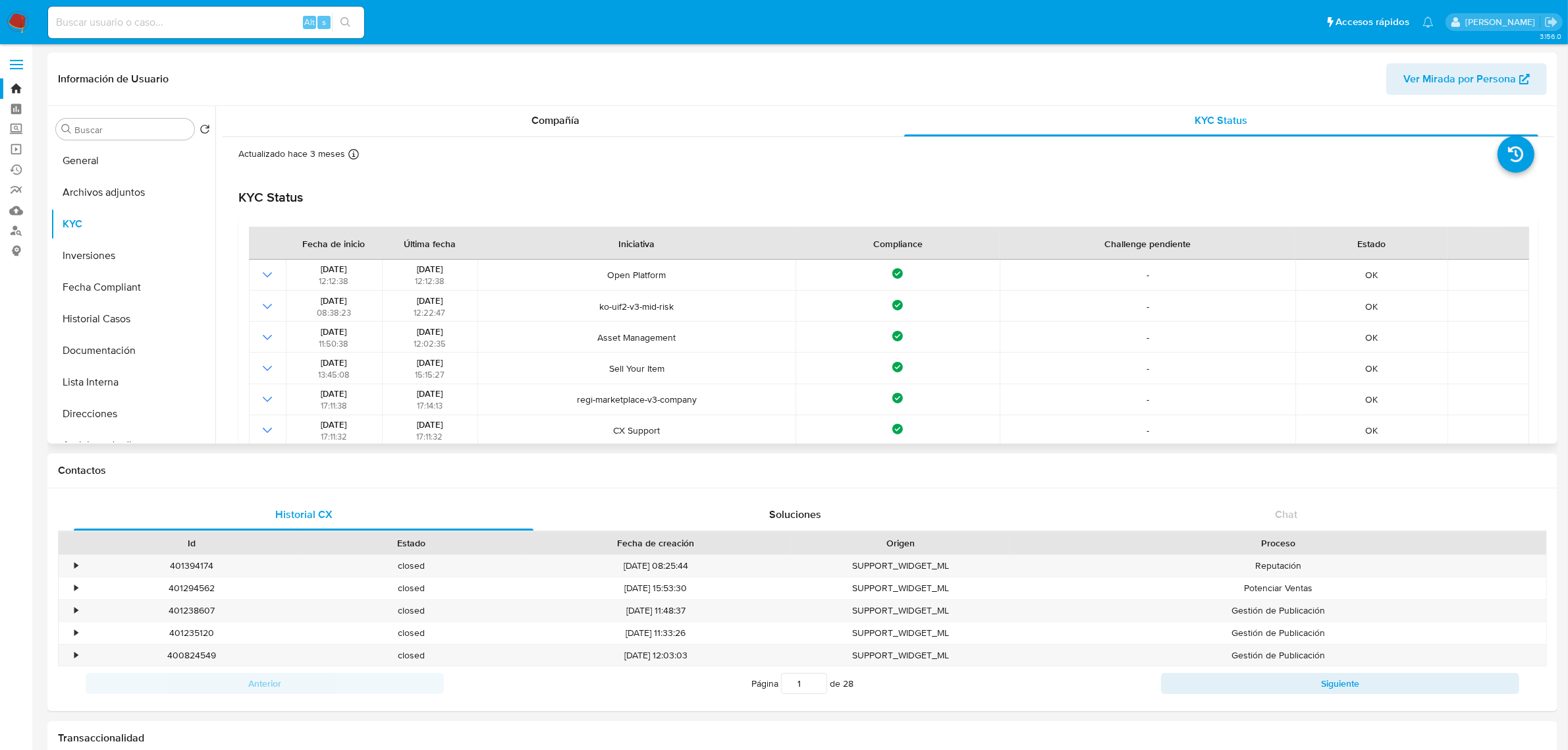
scroll to position [0, 0]
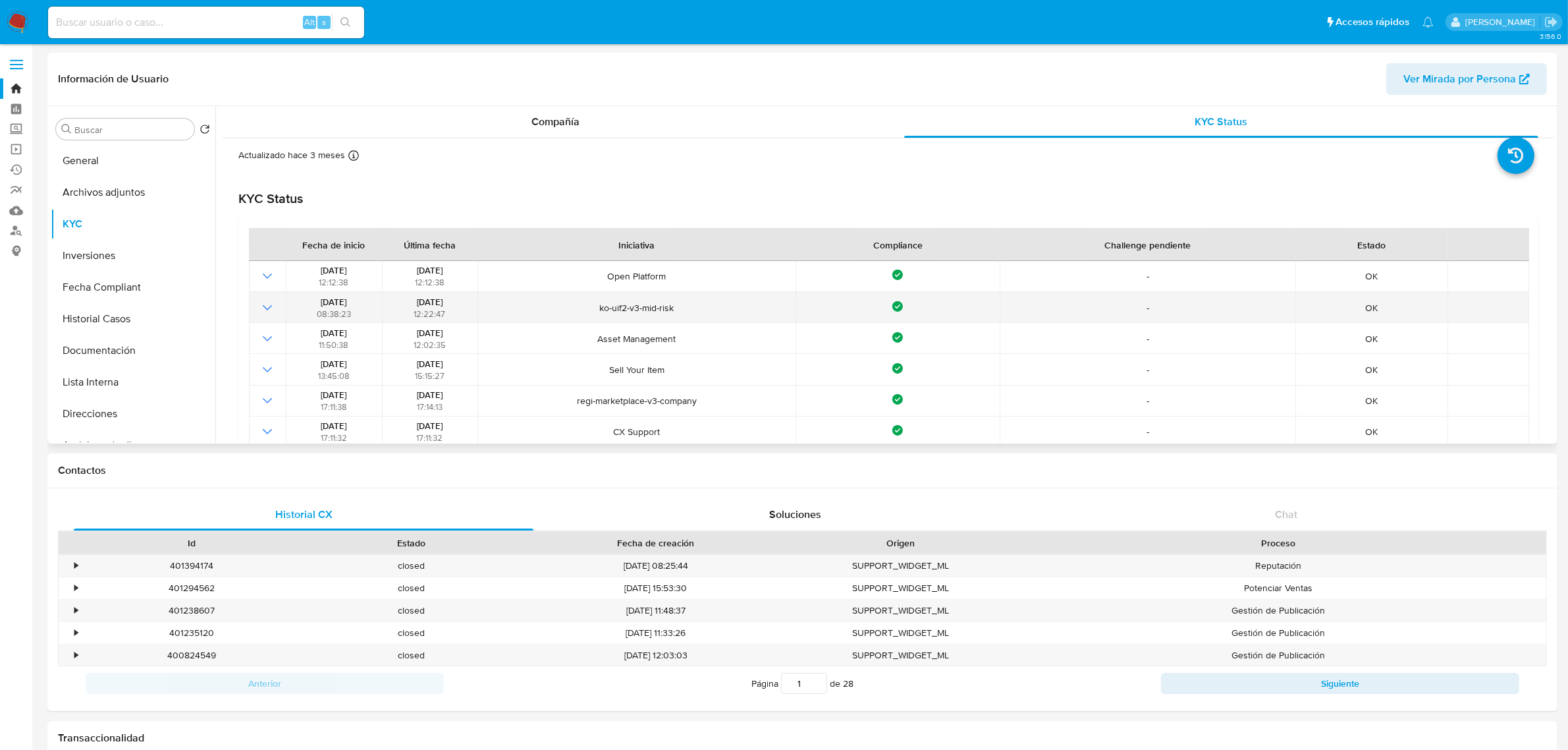
click at [607, 302] on span "ko-uif2-v3-mid-risk" at bounding box center [637, 307] width 309 height 12
click at [608, 302] on span "ko-uif2-v3-mid-risk" at bounding box center [637, 307] width 309 height 12
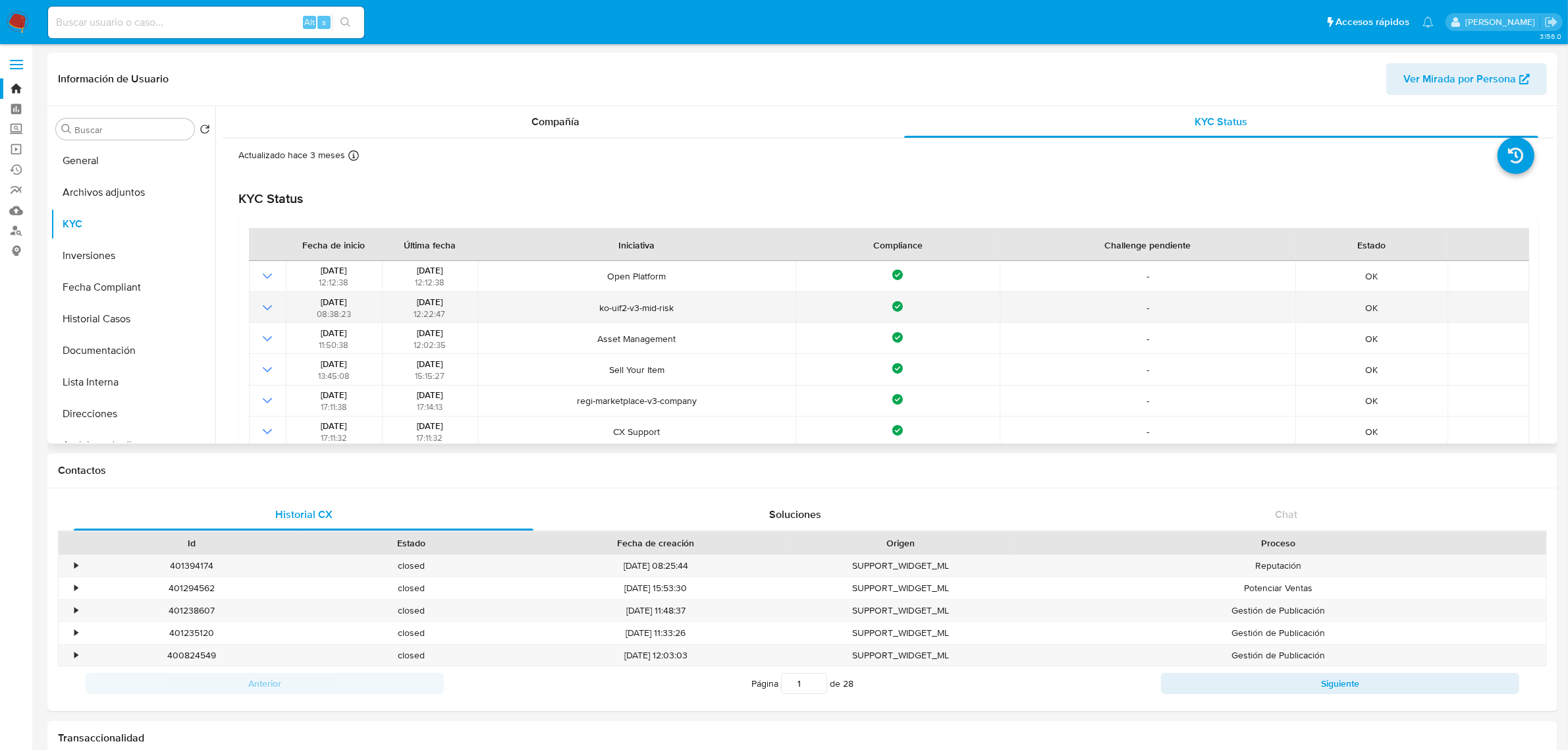
drag, startPoint x: 407, startPoint y: 297, endPoint x: 541, endPoint y: 300, distance: 134.0
click at [465, 294] on td "15/03/2024 12:22:47" at bounding box center [430, 307] width 96 height 31
drag, startPoint x: 611, startPoint y: 311, endPoint x: 640, endPoint y: 316, distance: 29.4
click at [640, 316] on td "ko-uif2-v3-mid-risk" at bounding box center [636, 307] width 318 height 31
click at [685, 307] on span "ko-uif2-v3-mid-risk" at bounding box center [637, 307] width 309 height 12
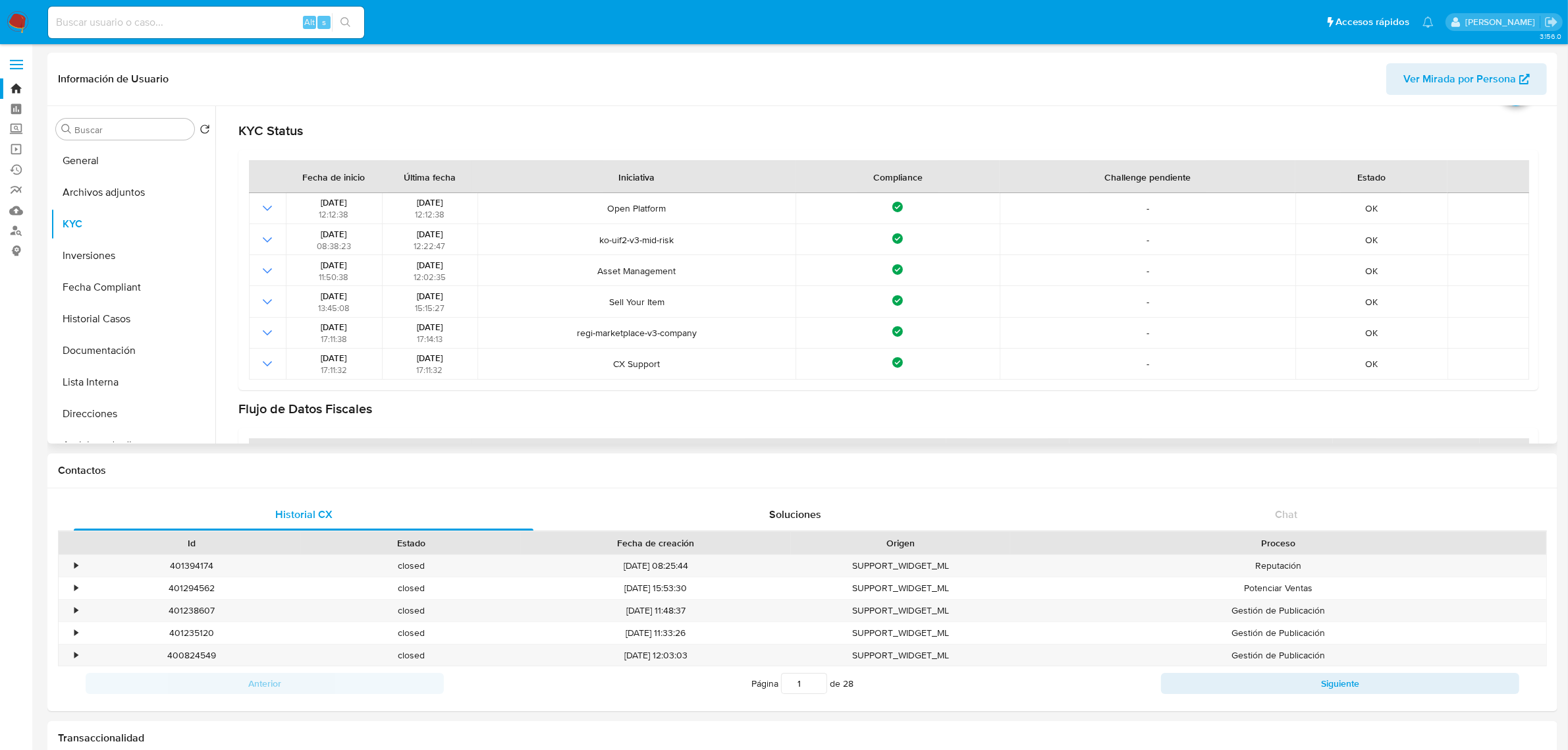
scroll to position [36, 0]
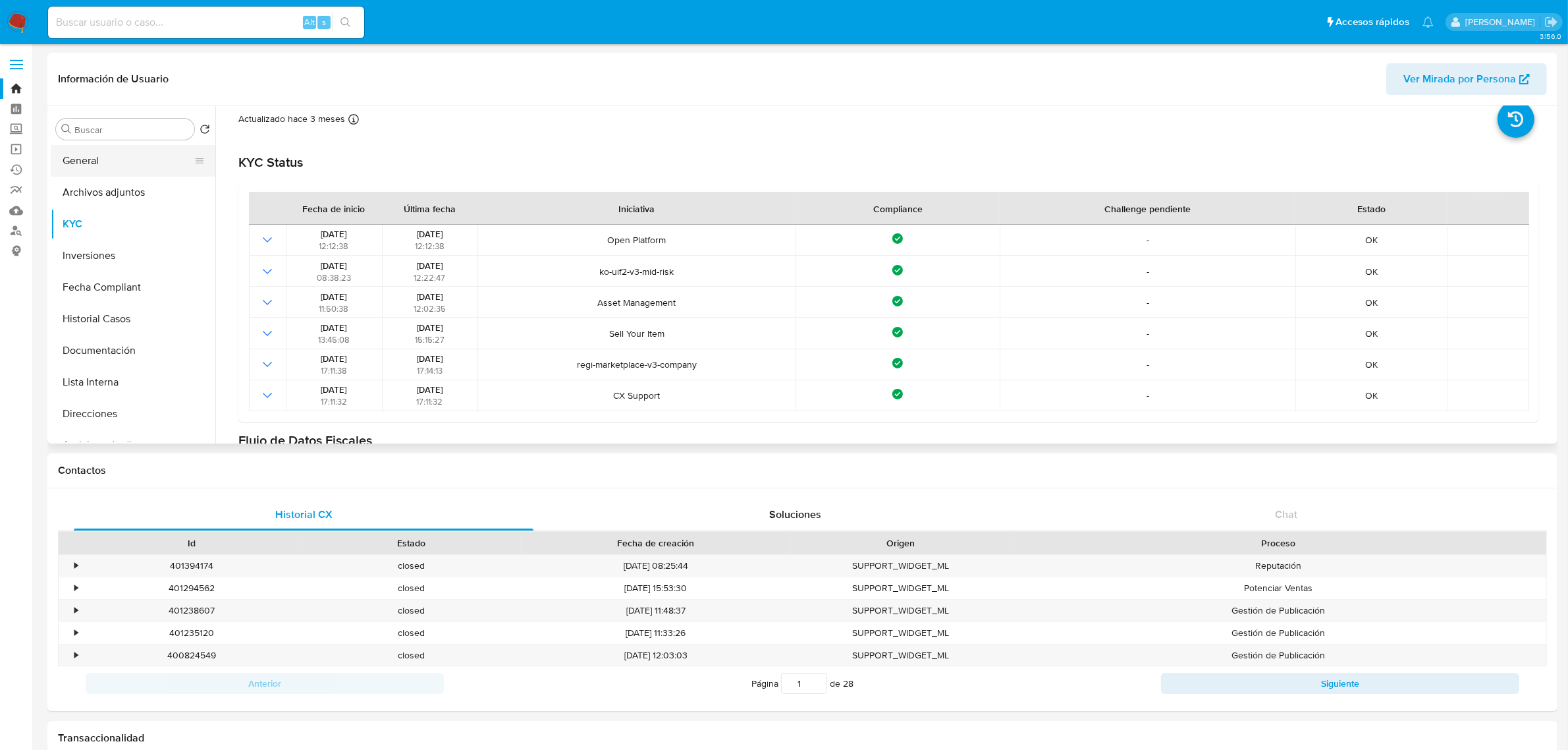
click at [143, 164] on button "General" at bounding box center [127, 161] width 154 height 32
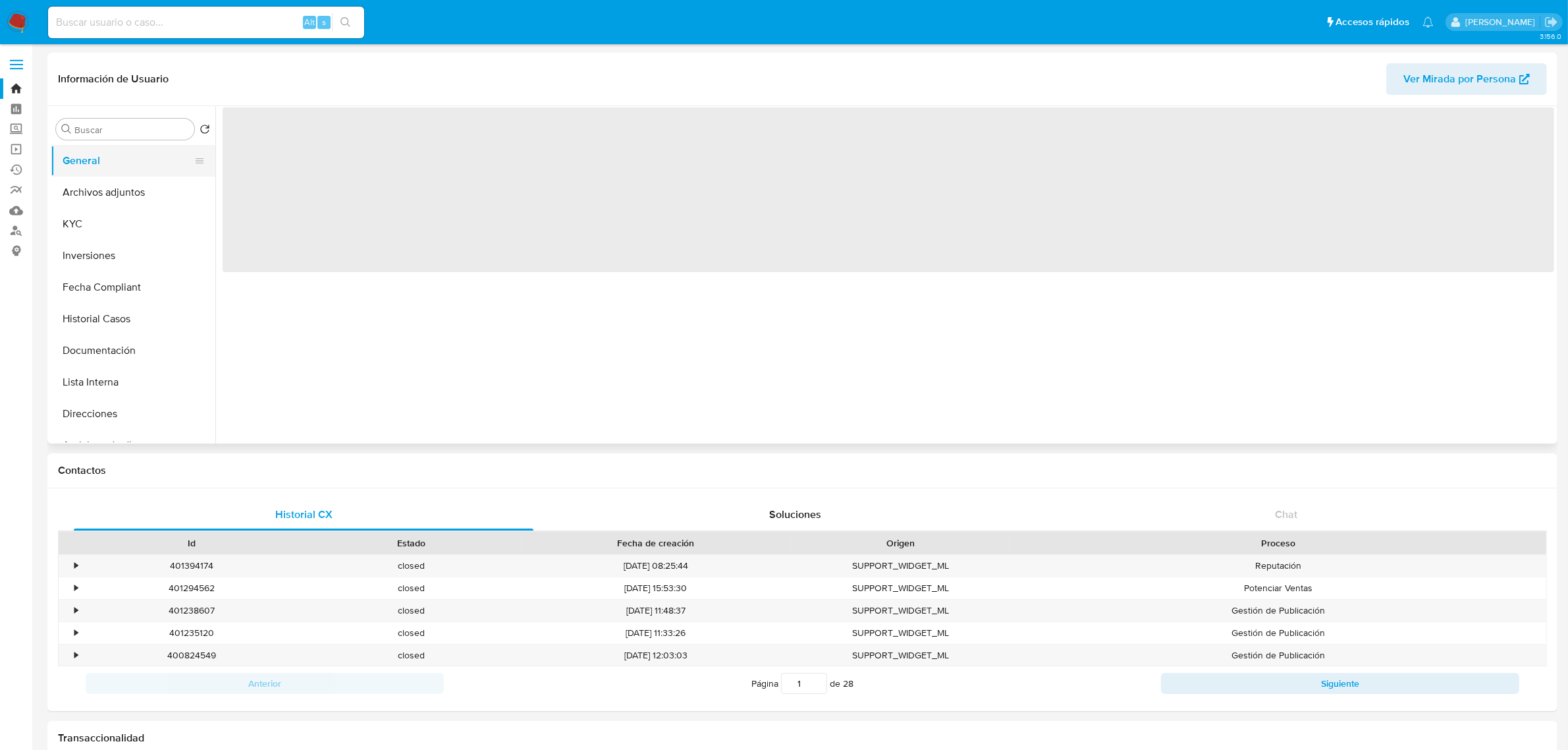
scroll to position [0, 0]
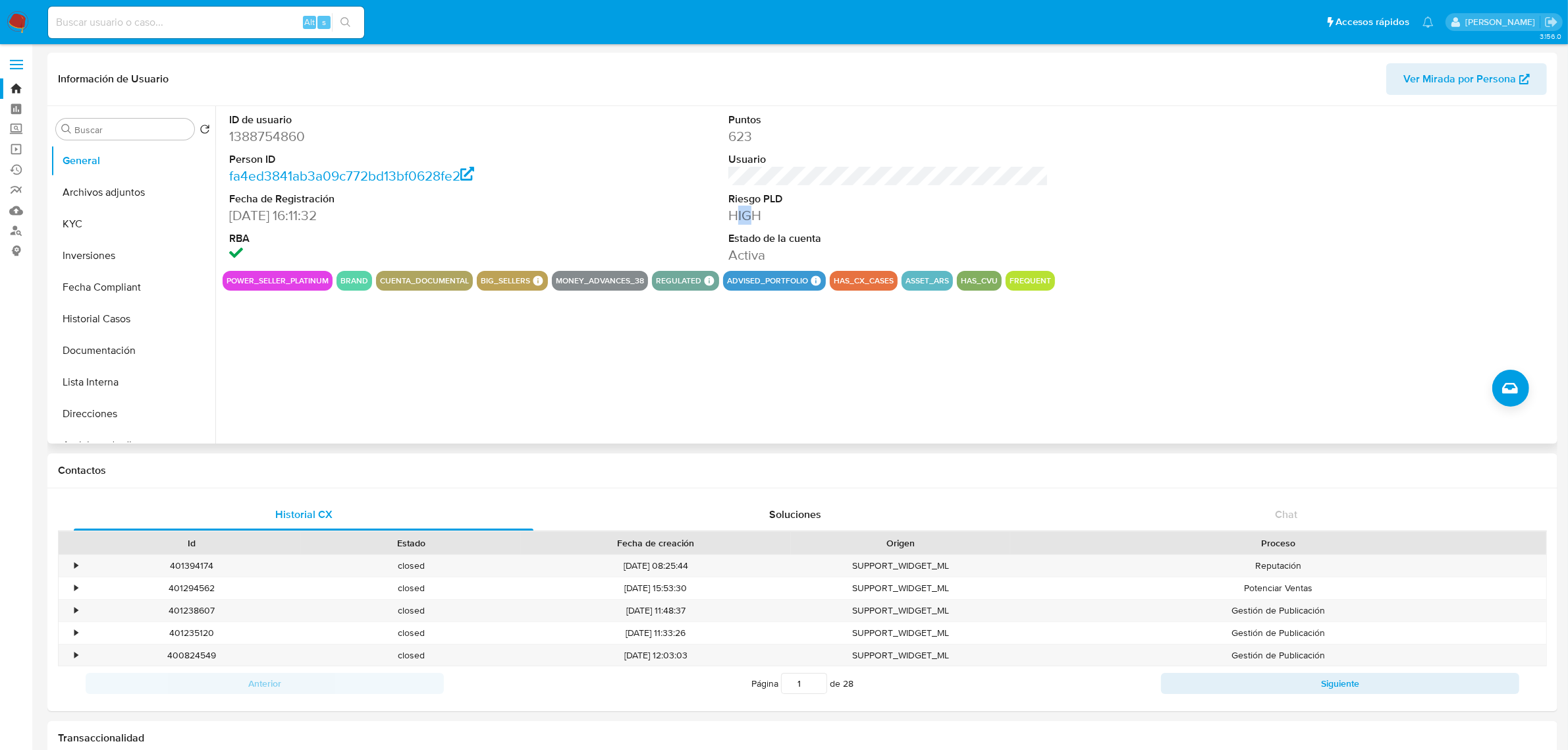
drag, startPoint x: 748, startPoint y: 222, endPoint x: 744, endPoint y: 215, distance: 8.1
click at [743, 214] on dd "HIGH" at bounding box center [888, 215] width 320 height 18
drag, startPoint x: 801, startPoint y: 213, endPoint x: 677, endPoint y: 219, distance: 124.1
click at [677, 219] on div "ID de usuario 1388754860 Person ID fa4ed3841ab3a09c772bd13bf0628fe2 Fecha de Re…" at bounding box center [888, 188] width 1332 height 164
click at [103, 288] on button "Fecha Compliant" at bounding box center [127, 287] width 154 height 32
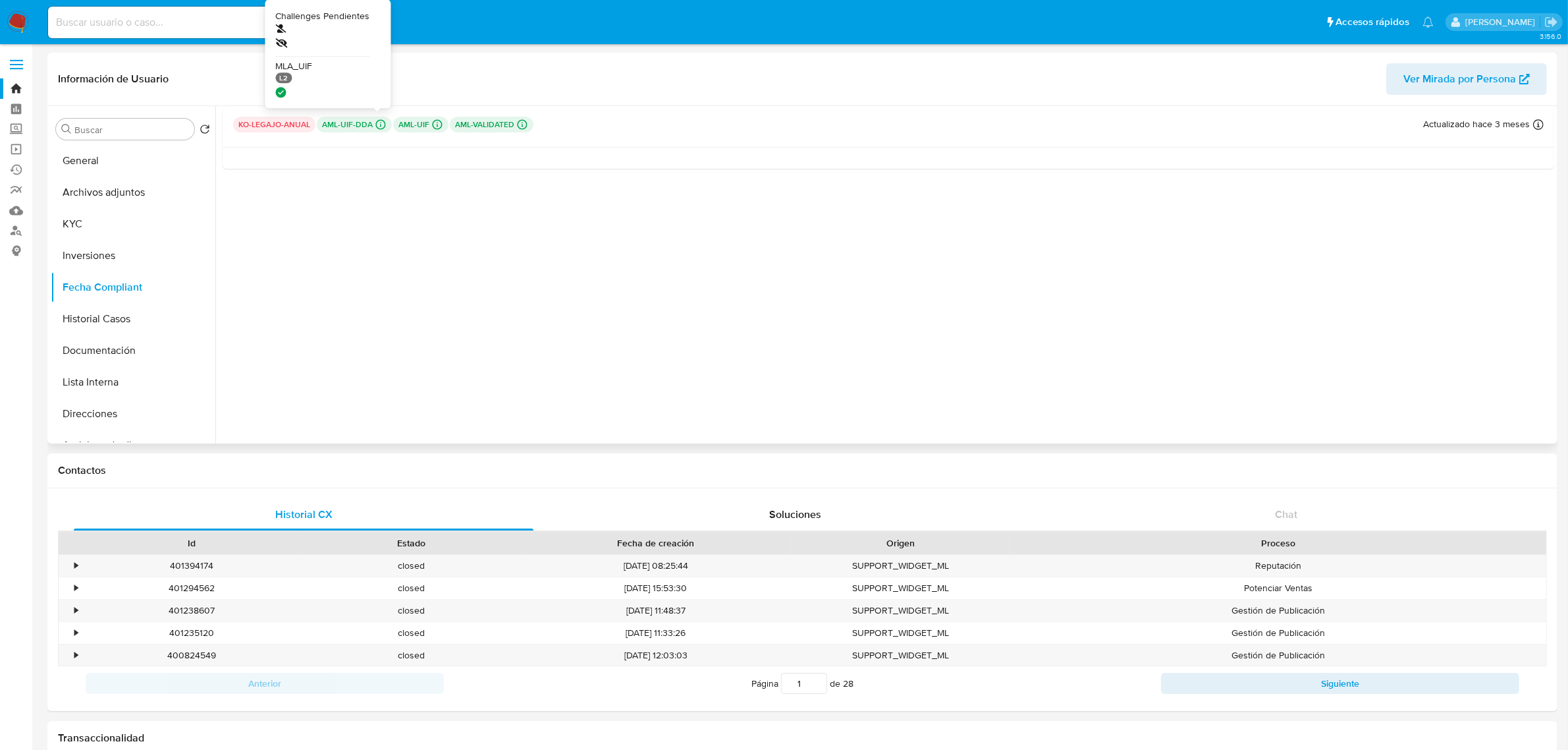
click at [386, 128] on p "aml-uif-dda Challenges Pendientes MLA_UIF L2" at bounding box center [354, 125] width 75 height 16
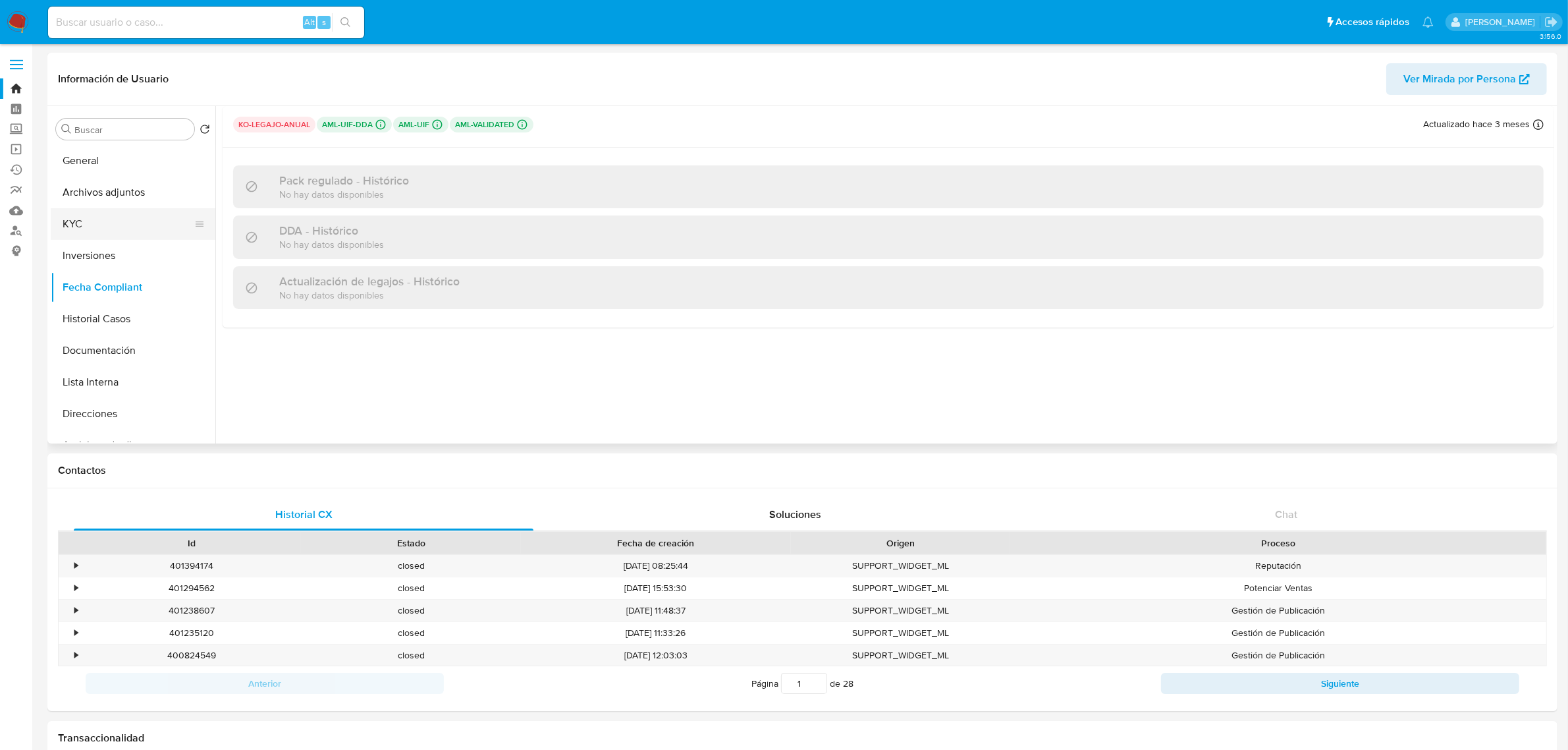
click at [87, 221] on button "KYC" at bounding box center [127, 224] width 154 height 32
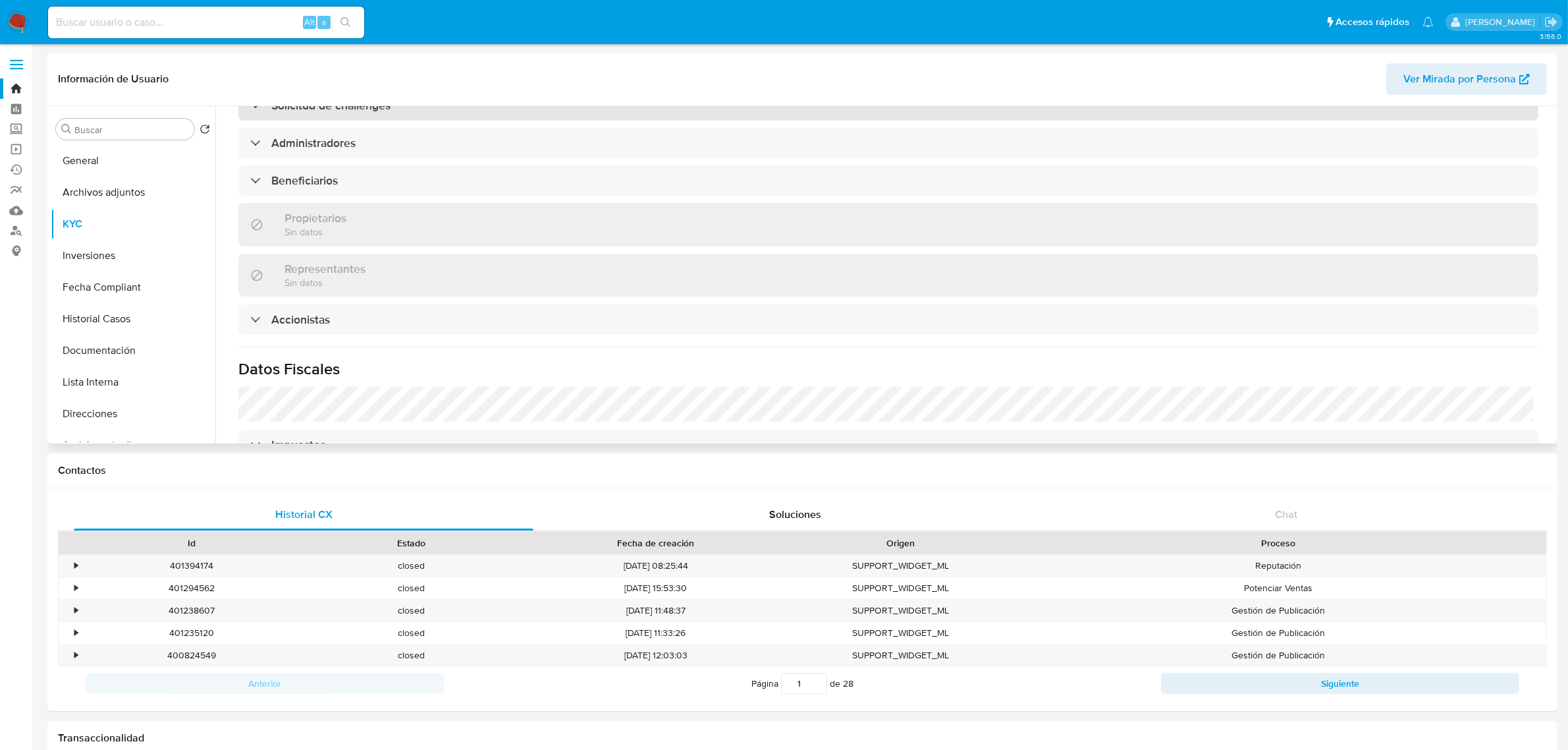
scroll to position [576, 0]
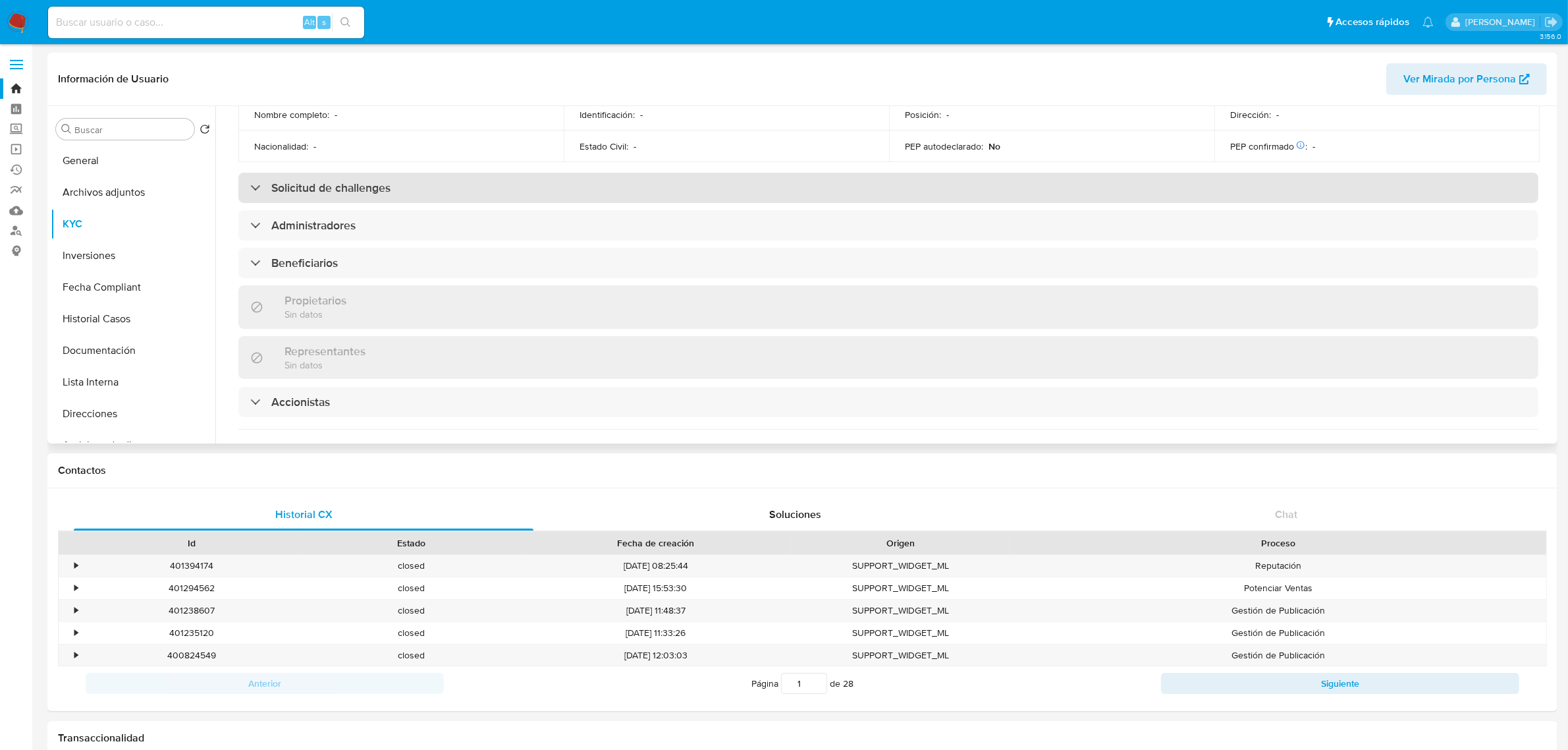
click at [353, 195] on h3 "Solicitud de challenges" at bounding box center [331, 188] width 120 height 15
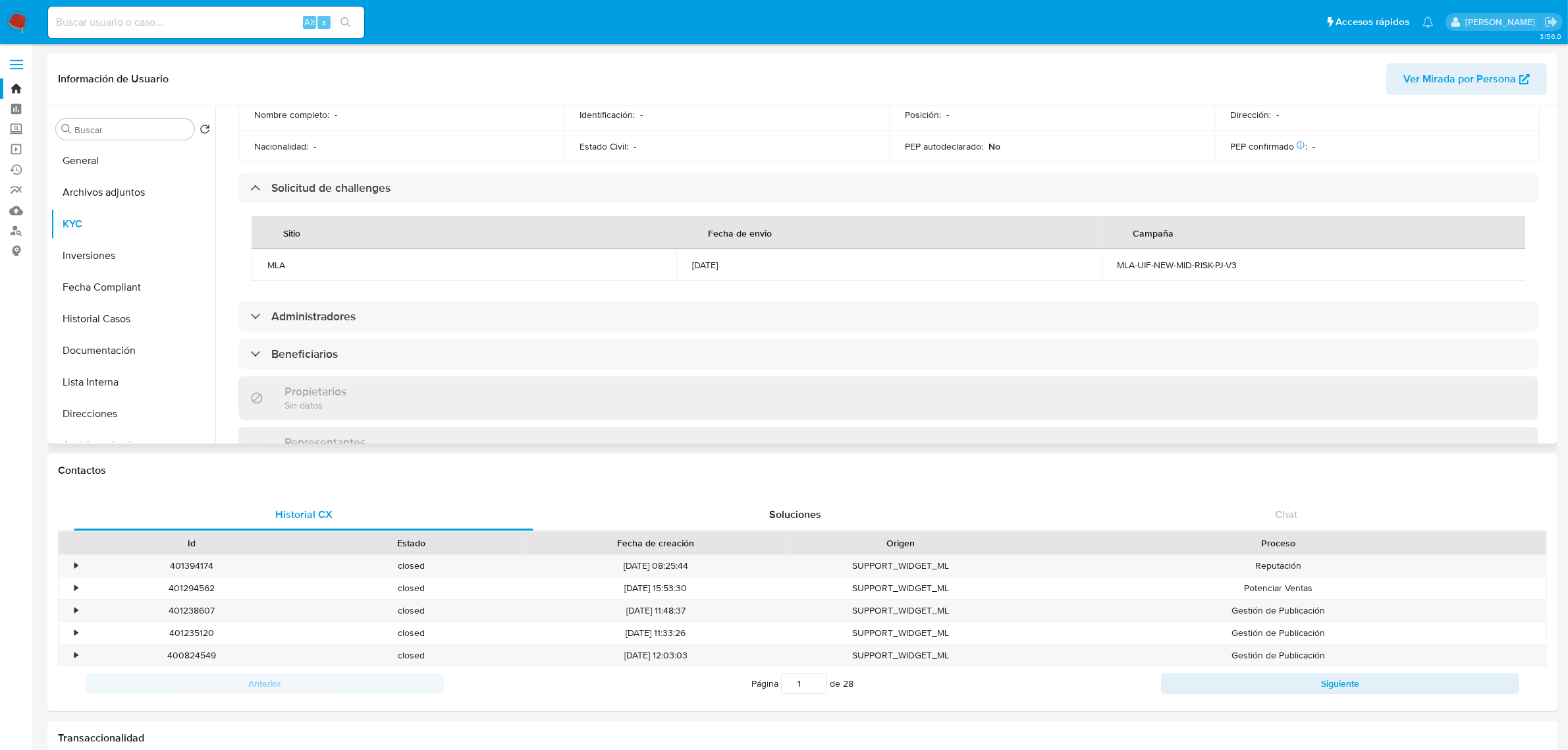
click at [1176, 278] on td "MLA-UIF-NEW-MID-RISK-PJ-V3" at bounding box center [1314, 265] width 425 height 32
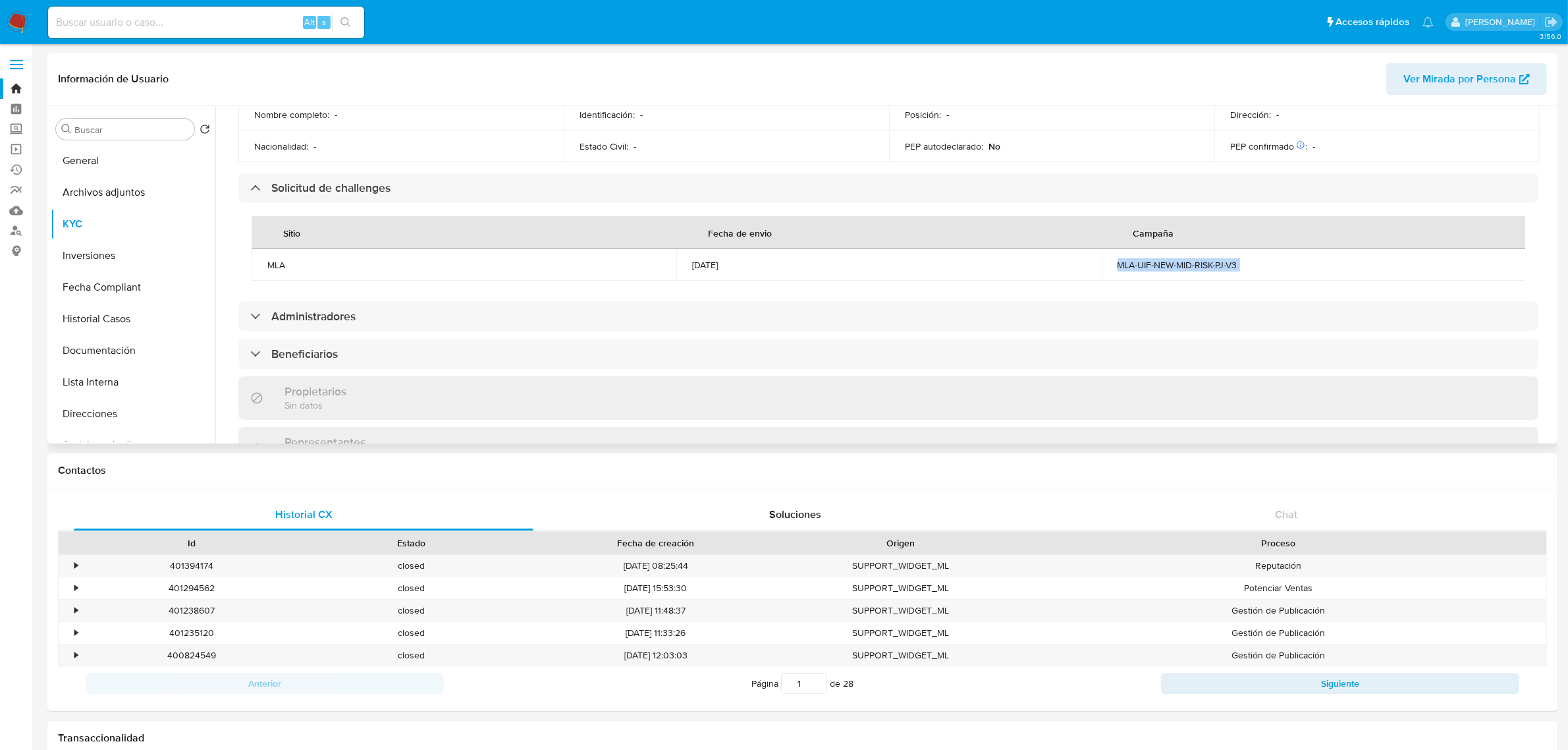
drag, startPoint x: 956, startPoint y: 254, endPoint x: 1098, endPoint y: 260, distance: 142.1
click at [1059, 260] on td "14/12/2023" at bounding box center [888, 265] width 425 height 32
click at [1238, 262] on td "MLA-UIF-NEW-MID-RISK-PJ-V3" at bounding box center [1314, 265] width 425 height 32
click at [116, 287] on button "Fecha Compliant" at bounding box center [127, 287] width 154 height 32
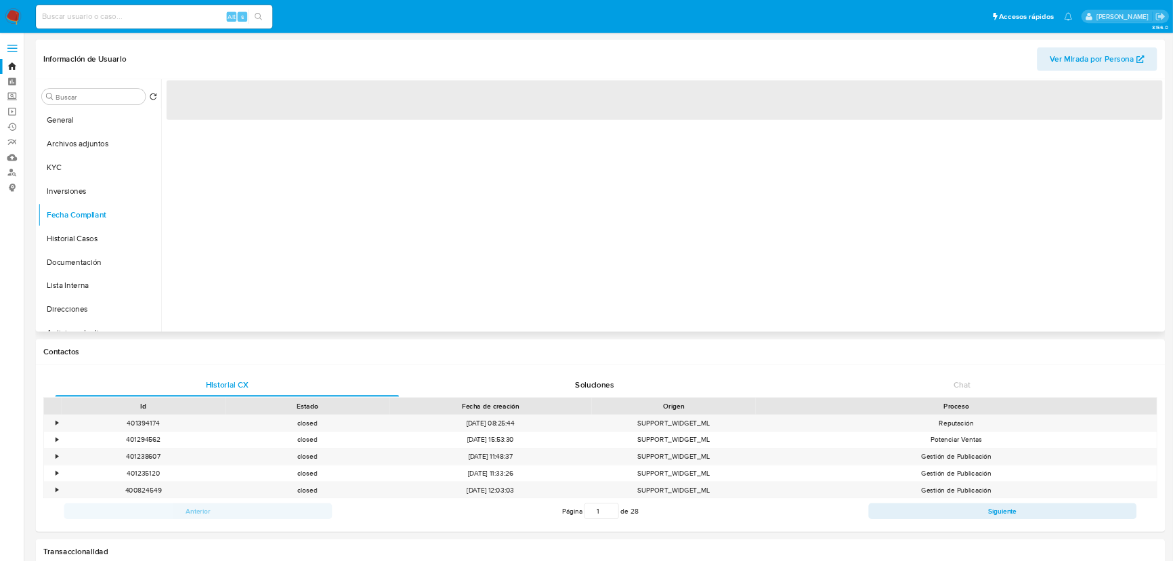
scroll to position [0, 0]
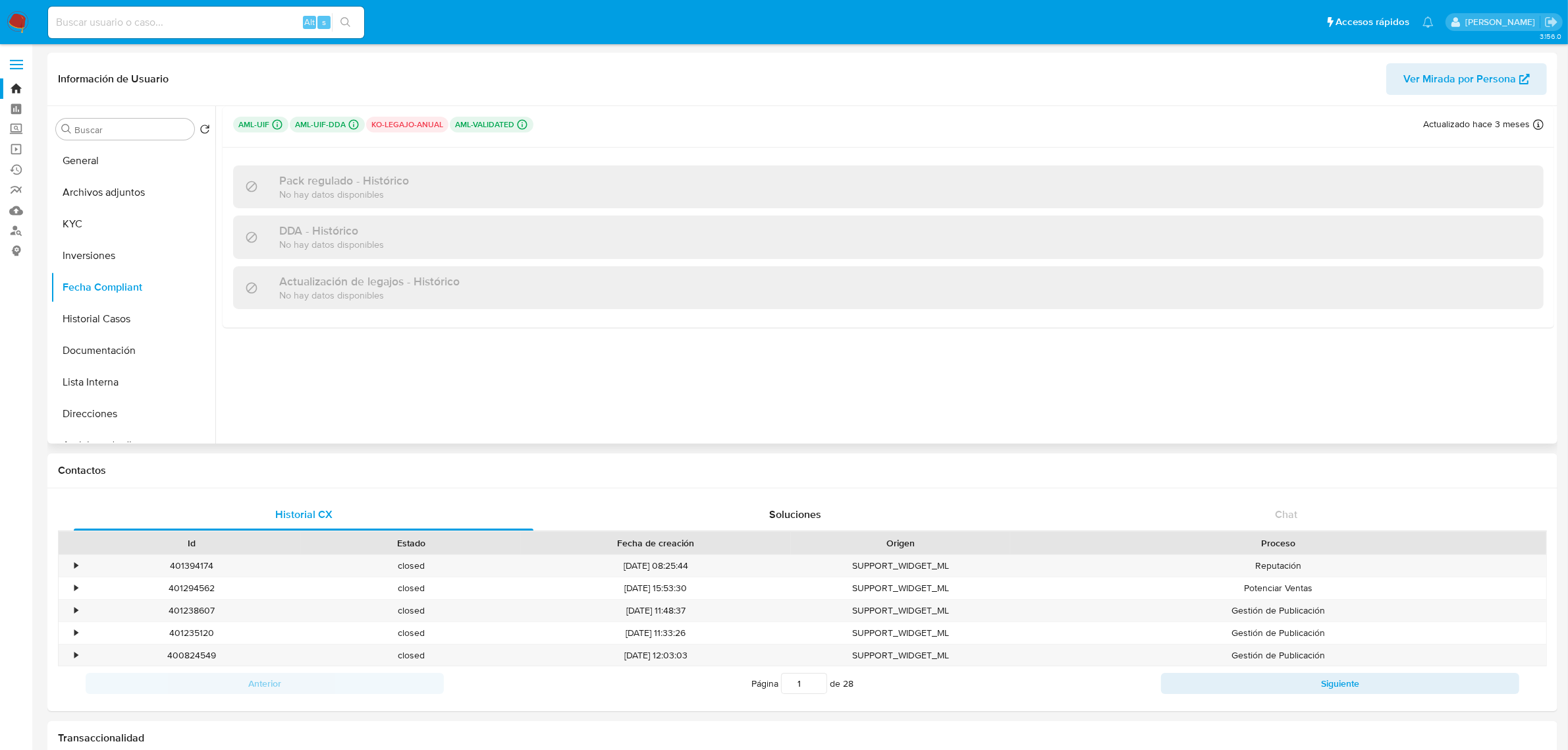
click at [423, 124] on p "ko-legajo-anual" at bounding box center [407, 125] width 83 height 16
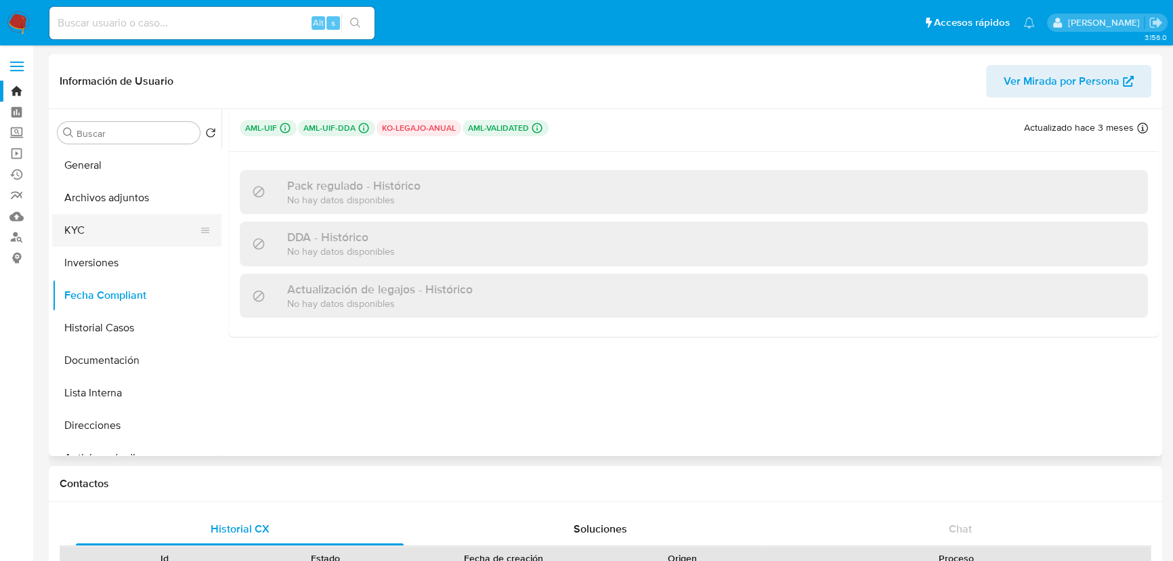
click at [100, 228] on button "KYC" at bounding box center [131, 230] width 158 height 33
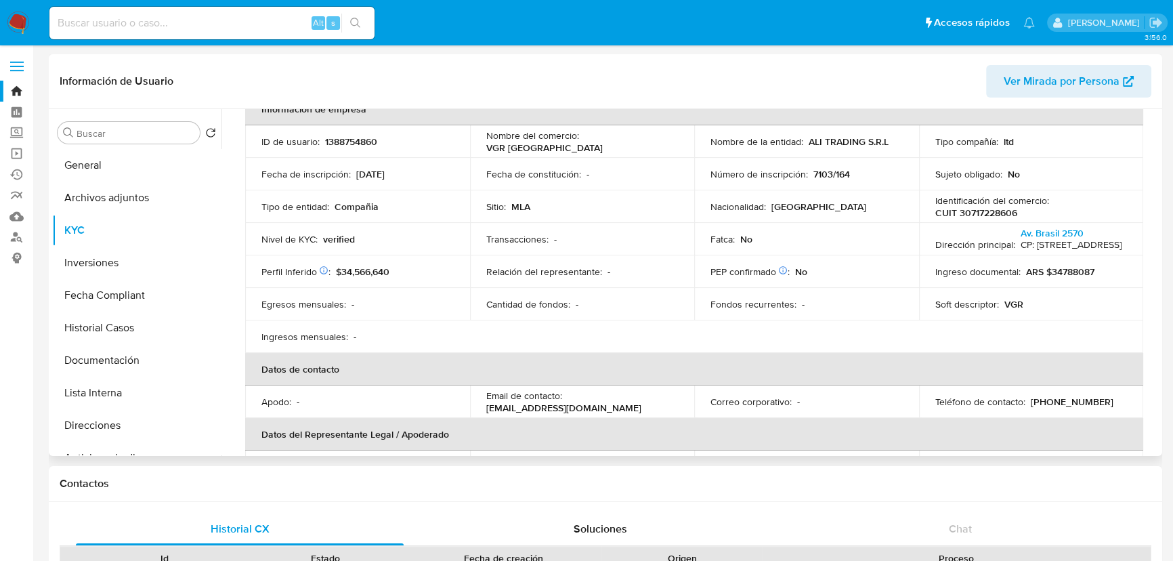
scroll to position [61, 0]
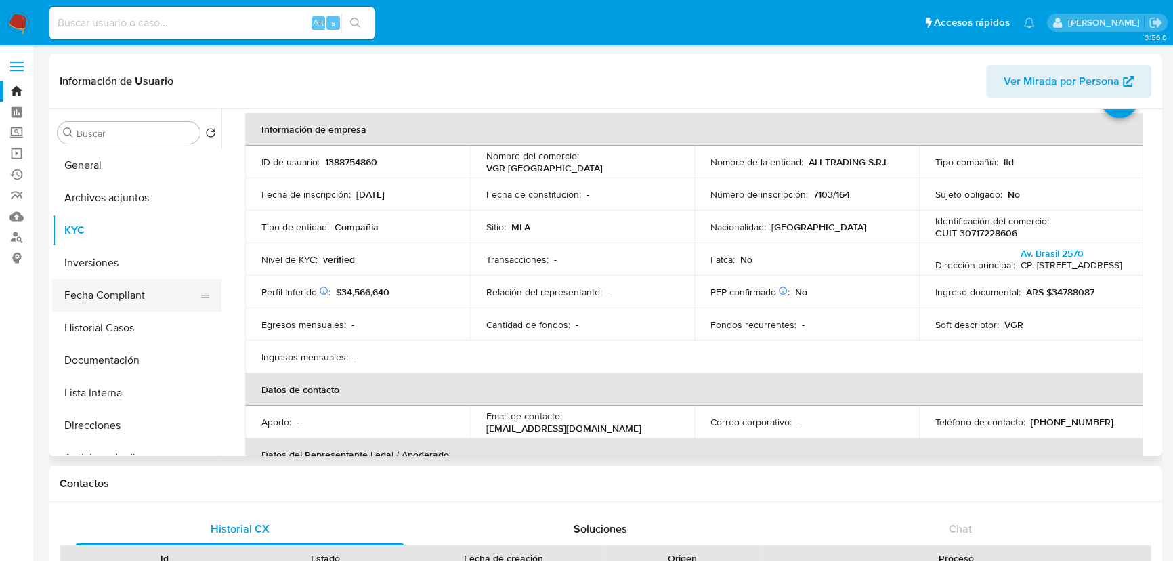
click at [103, 294] on button "Fecha Compliant" at bounding box center [131, 295] width 158 height 33
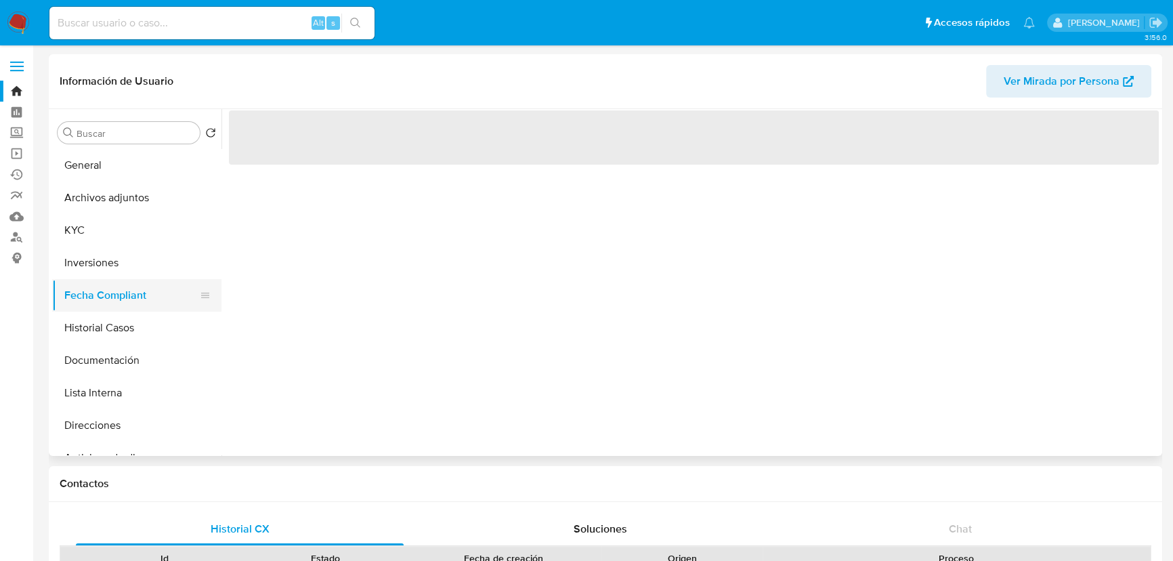
scroll to position [0, 0]
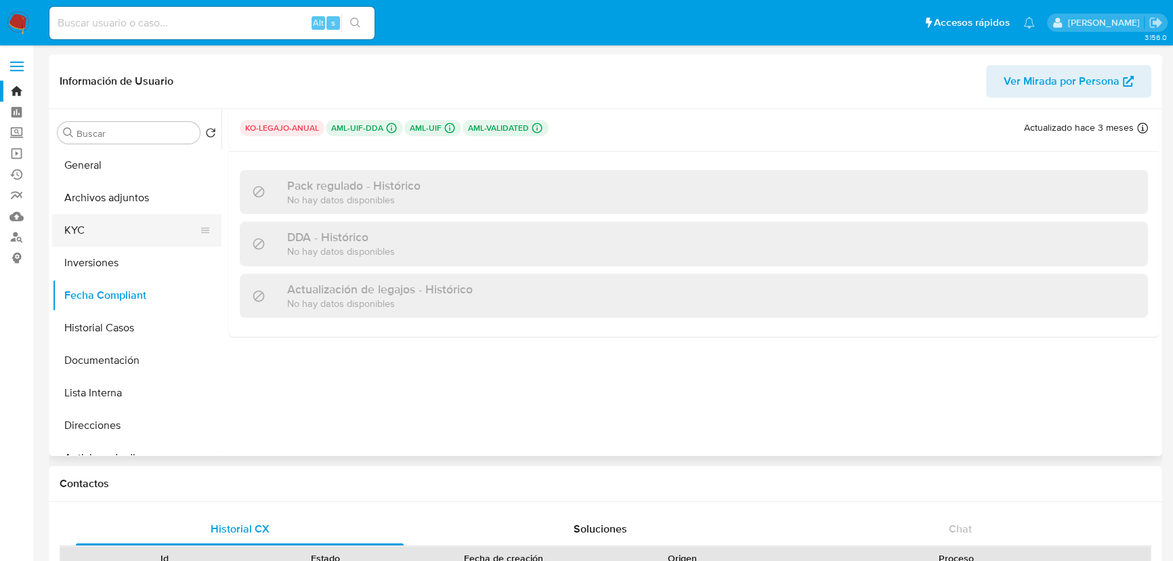
click at [171, 225] on button "KYC" at bounding box center [131, 230] width 158 height 33
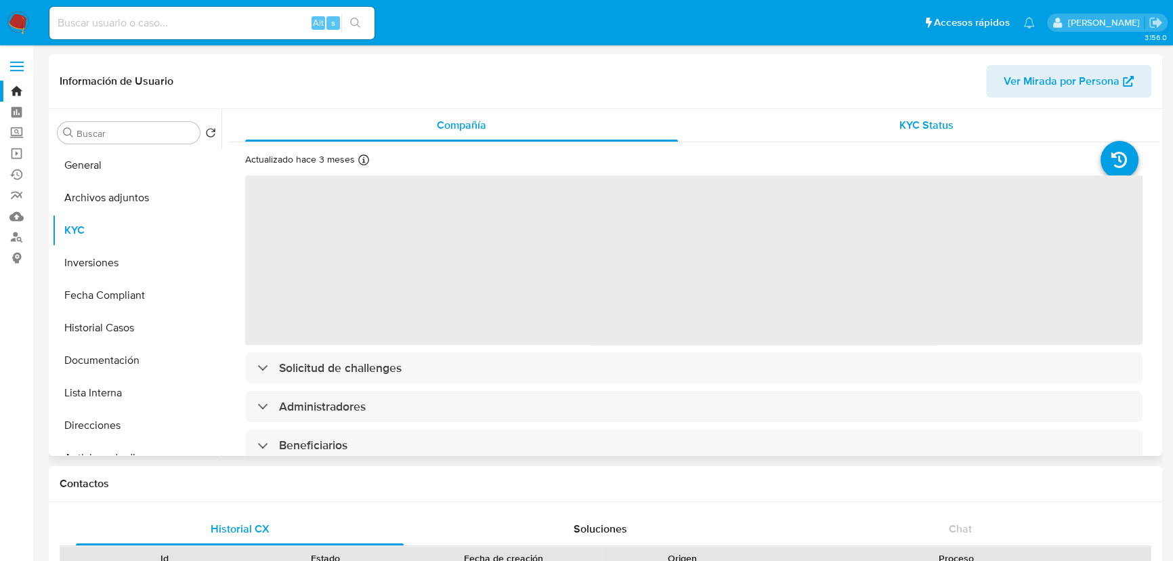
click at [959, 120] on div "KYC Status" at bounding box center [926, 125] width 433 height 33
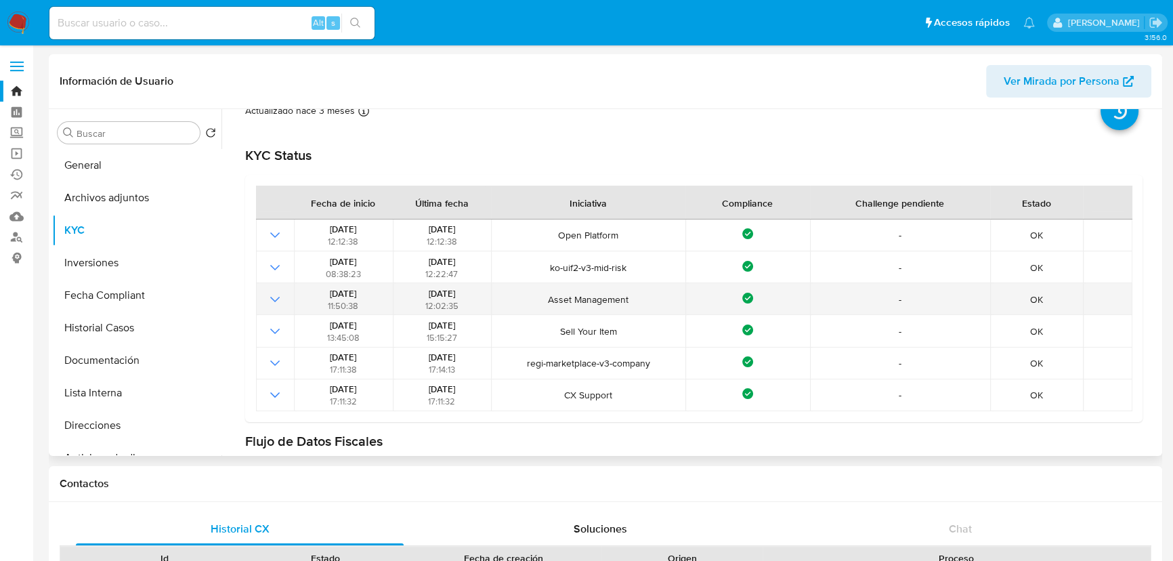
scroll to position [61, 0]
